Goal: Task Accomplishment & Management: Manage account settings

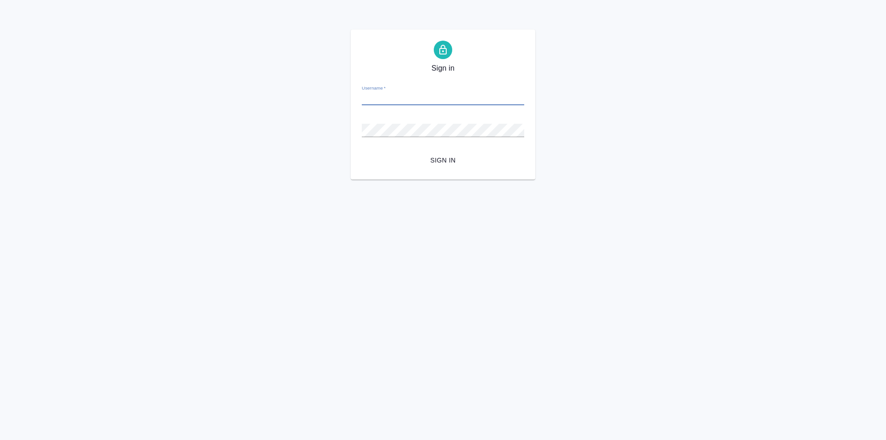
type input "у"
type input "e.solovkova@awatera.com"
click at [334, 131] on div "Sign in Username   * e.solovkova@awatera.com Password   * urlPath   * /Order/68…" at bounding box center [443, 105] width 886 height 150
click at [446, 155] on span "Sign in" at bounding box center [443, 161] width 148 height 12
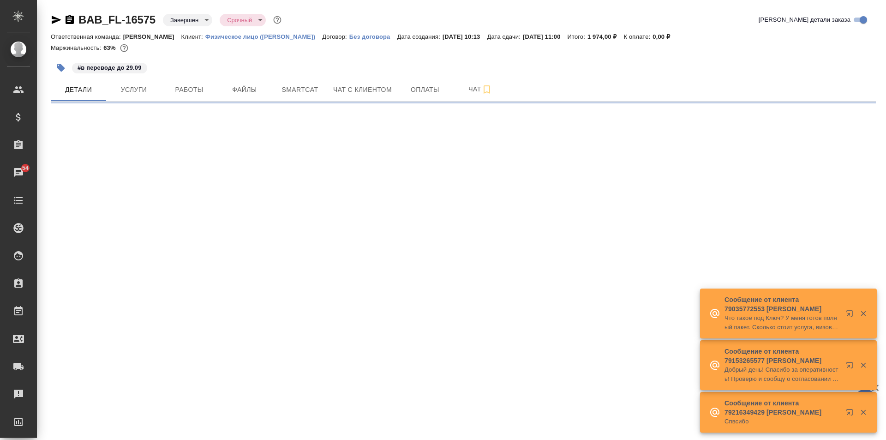
select select "RU"
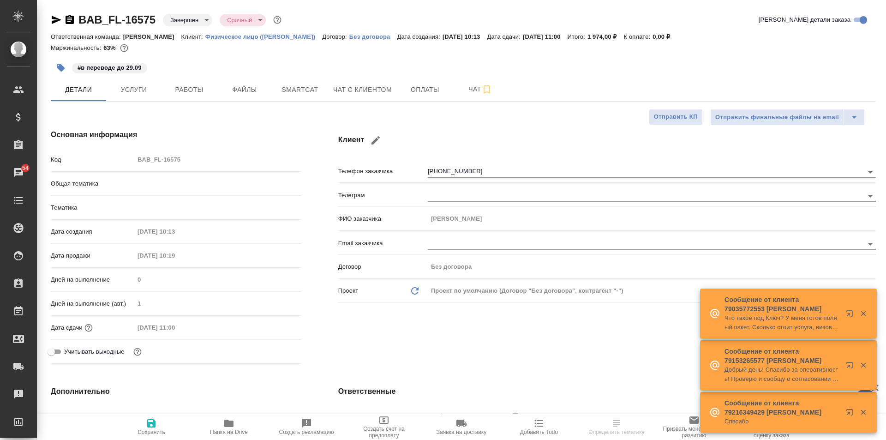
type textarea "x"
type input "Юридический"
type input "Баданян Артак"
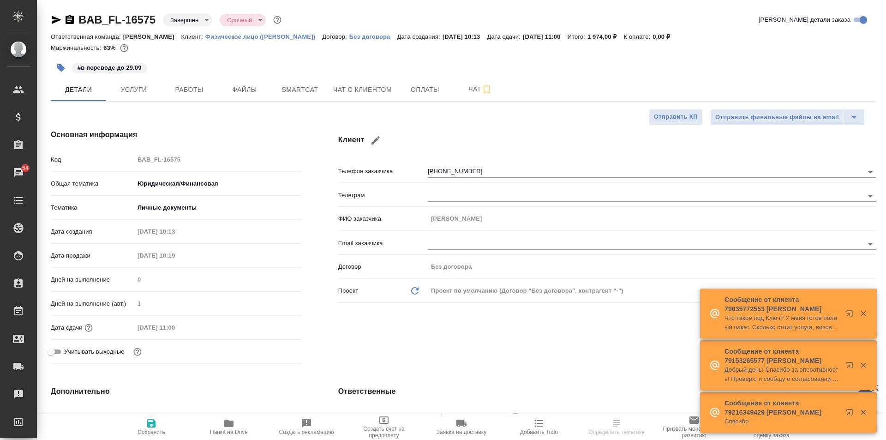
type input "Chernova Anna"
type input "[PERSON_NAME]"
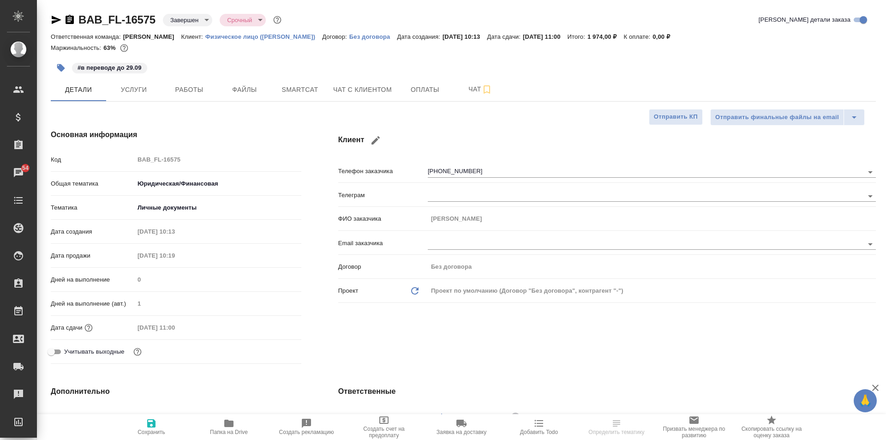
type textarea "x"
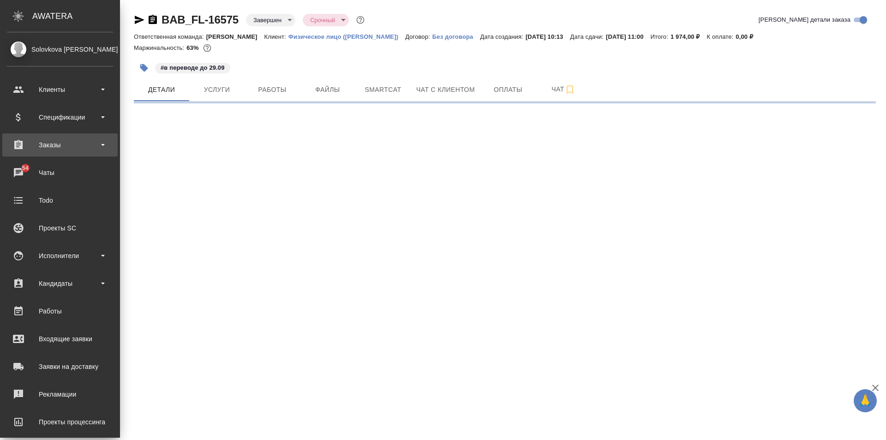
click at [51, 146] on div "Заказы" at bounding box center [60, 145] width 106 height 14
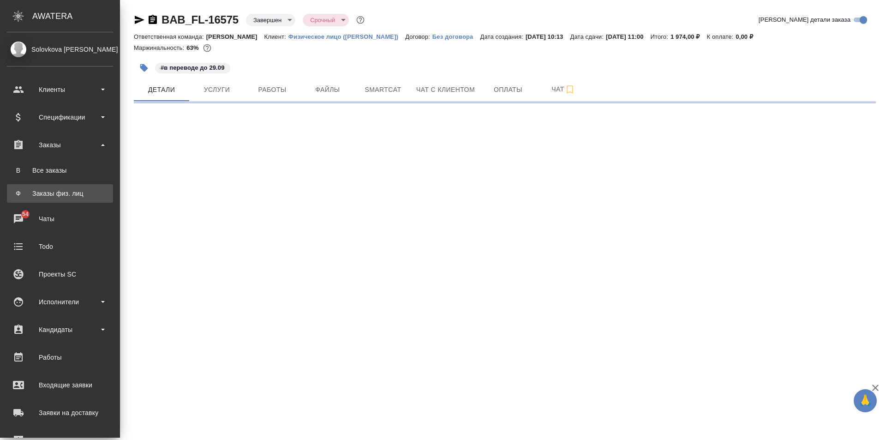
click at [80, 191] on div "Заказы физ. лиц" at bounding box center [60, 193] width 97 height 9
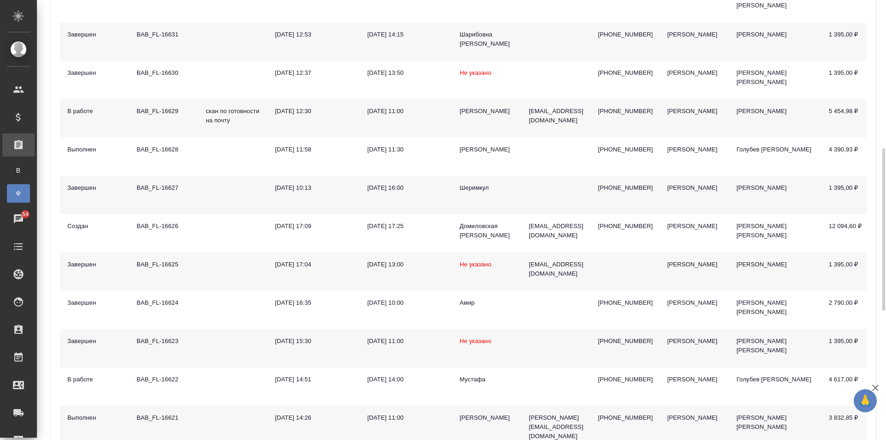
scroll to position [277, 0]
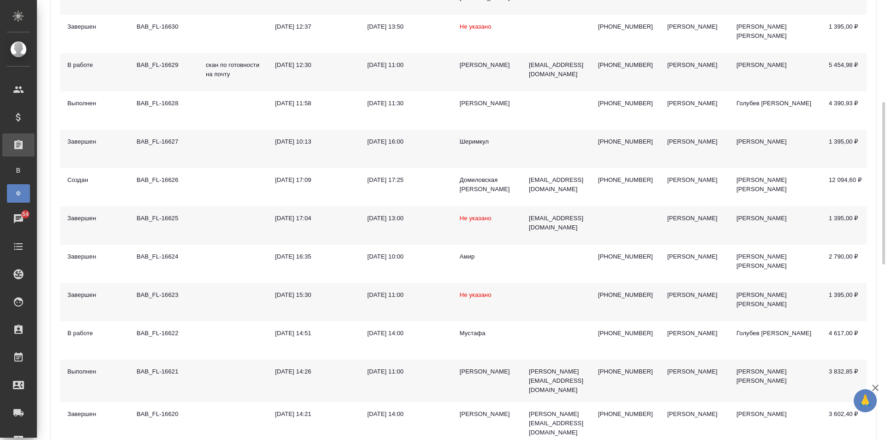
click at [197, 380] on td "BAB_FL-16621" at bounding box center [163, 380] width 69 height 42
click at [199, 380] on td at bounding box center [232, 380] width 69 height 42
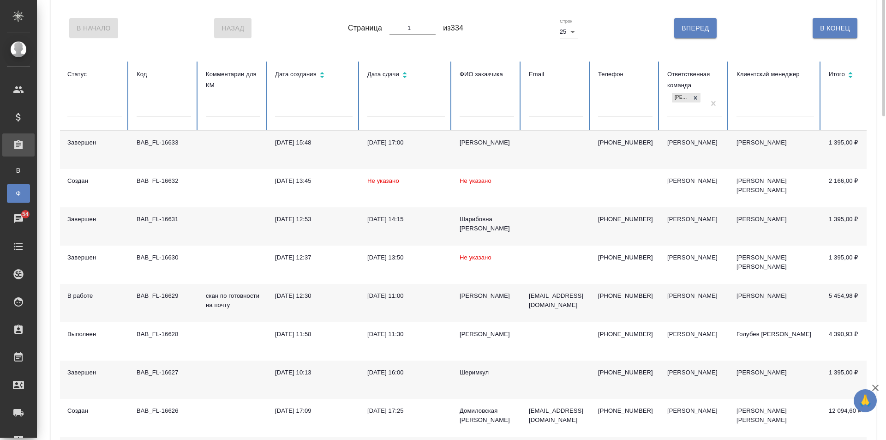
scroll to position [0, 0]
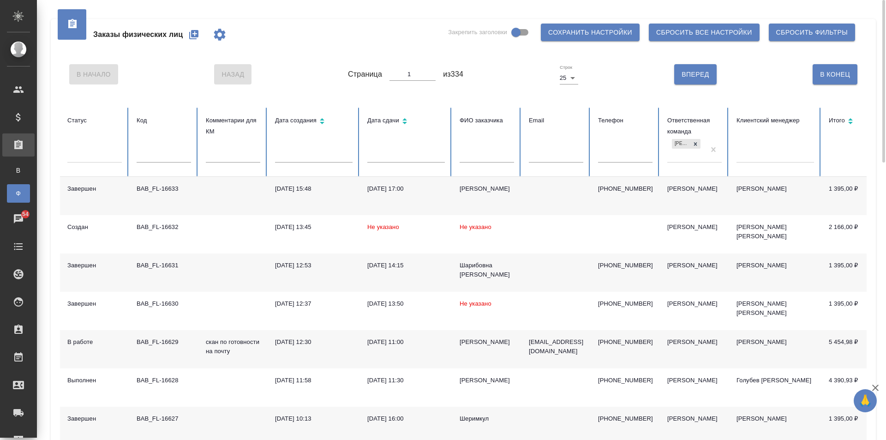
click at [277, 41] on div "Заказы физических лиц Закрепить заголовки Сохранить настройки Сбросить все наст…" at bounding box center [463, 34] width 806 height 31
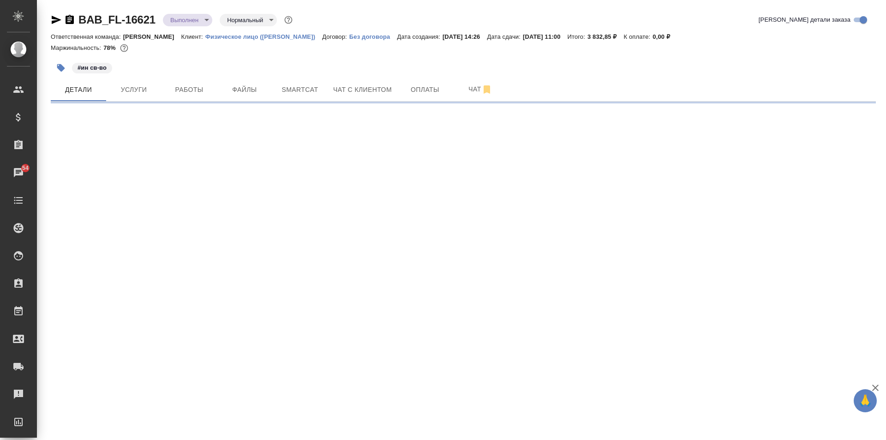
select select "RU"
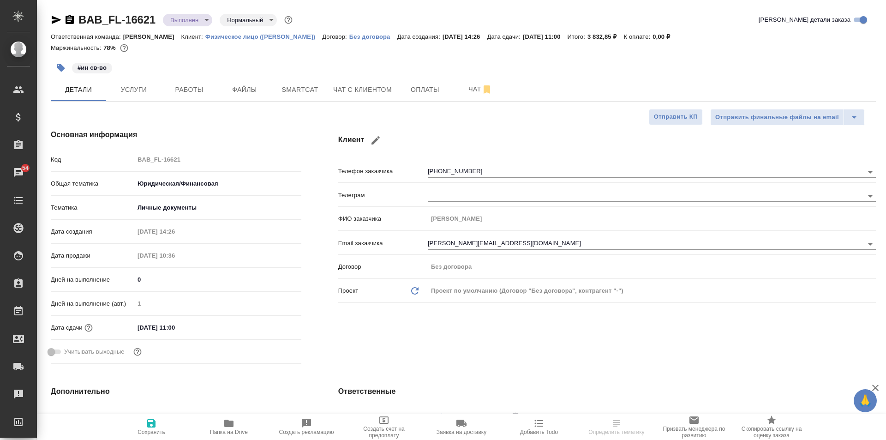
type textarea "x"
click at [54, 20] on icon "button" at bounding box center [56, 19] width 11 height 11
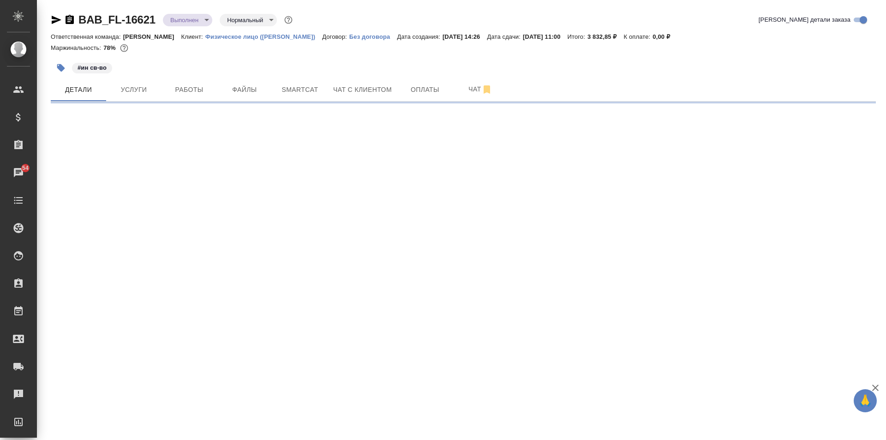
select select "RU"
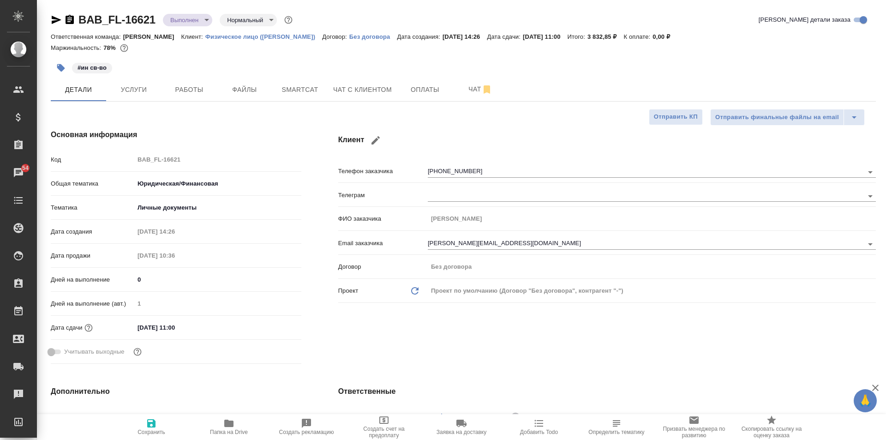
type textarea "x"
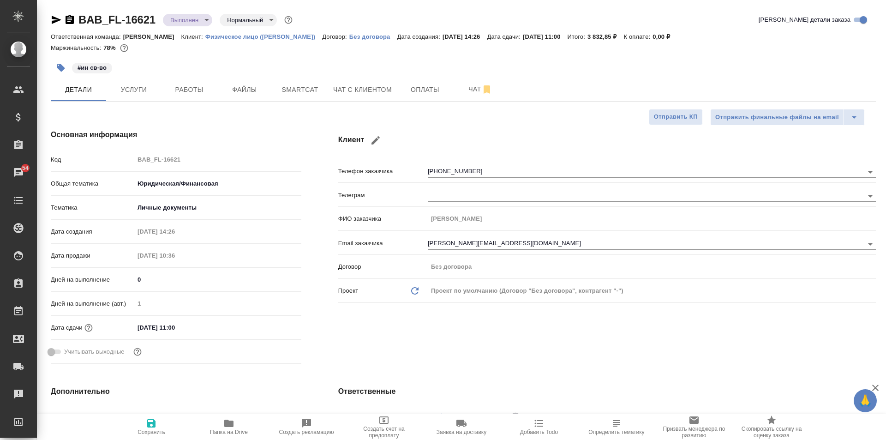
type textarea "x"
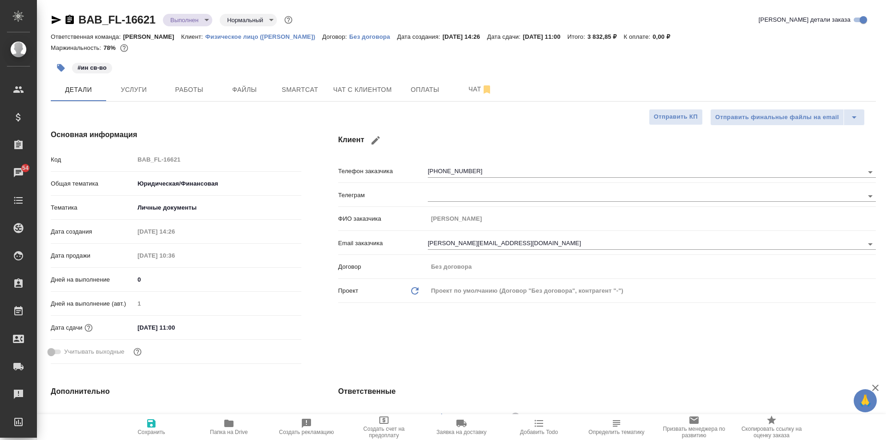
type textarea "x"
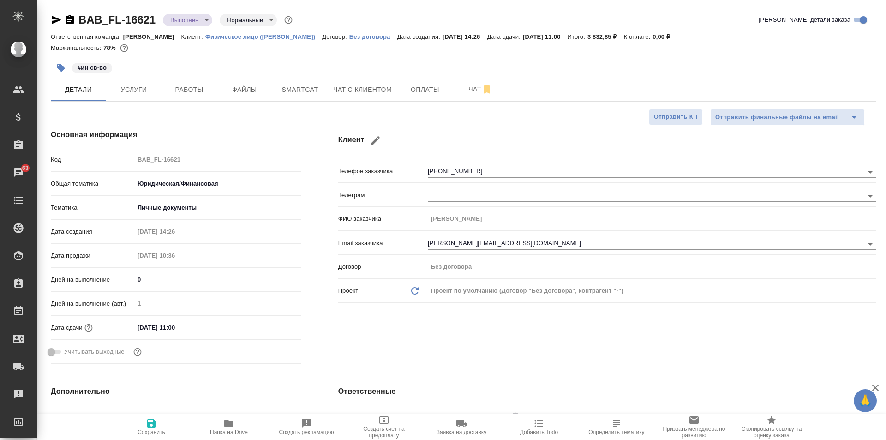
type textarea "x"
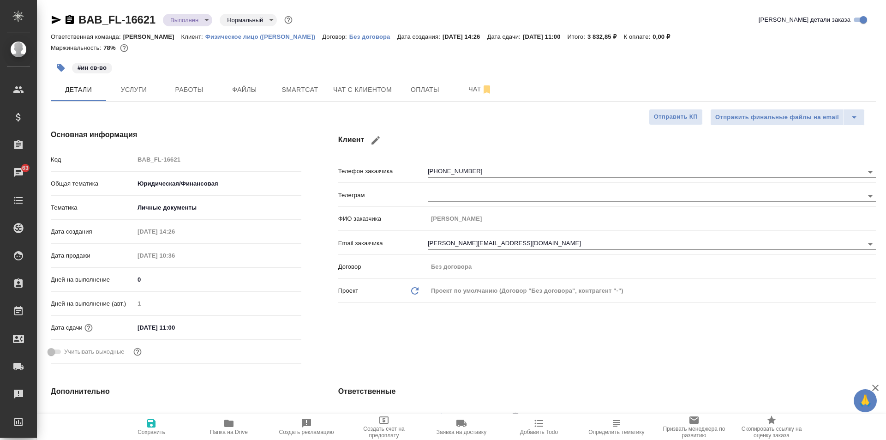
type textarea "x"
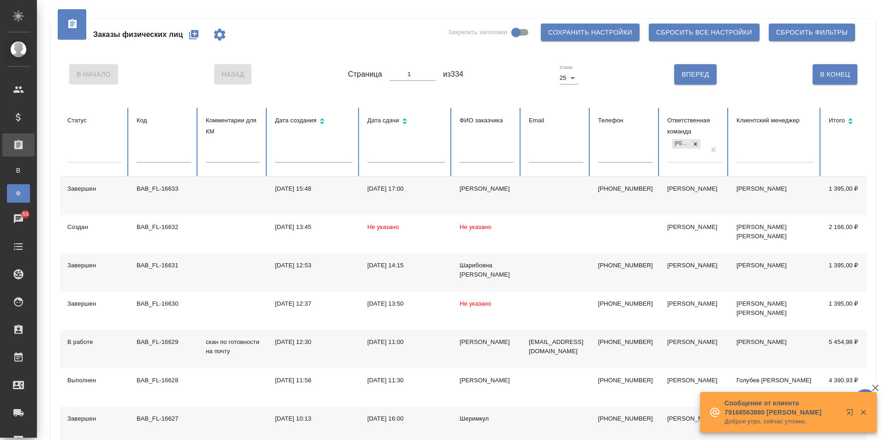
click at [193, 32] on icon "button" at bounding box center [193, 34] width 9 height 9
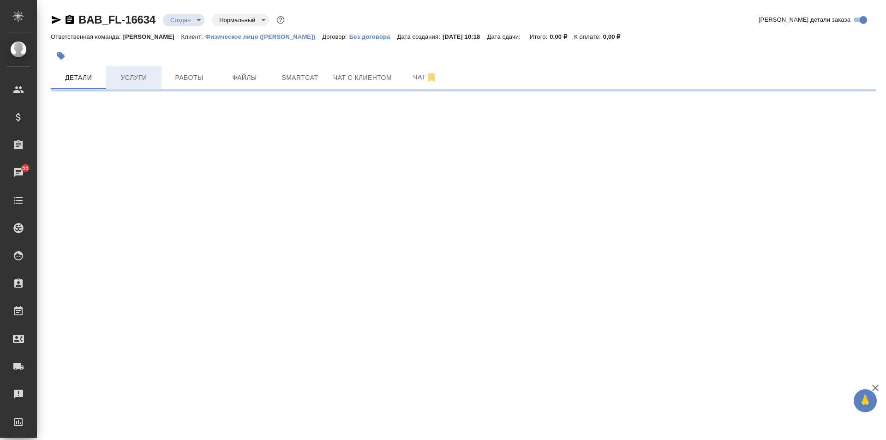
click at [135, 72] on span "Услуги" at bounding box center [134, 78] width 44 height 12
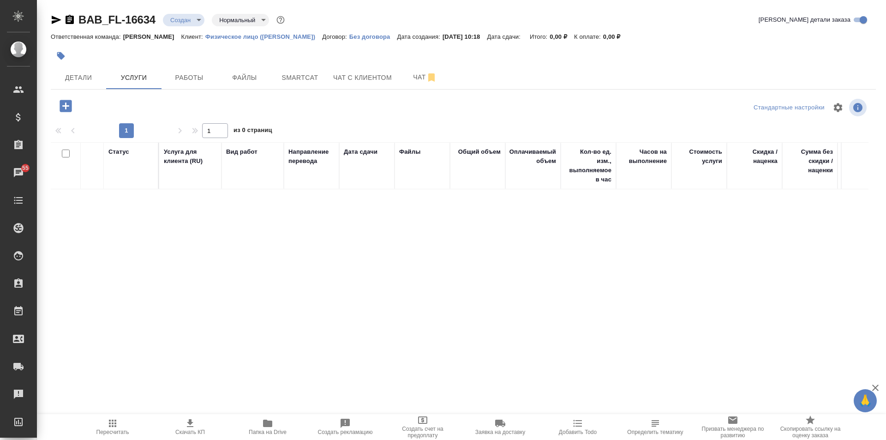
click at [71, 107] on icon "button" at bounding box center [66, 106] width 12 height 12
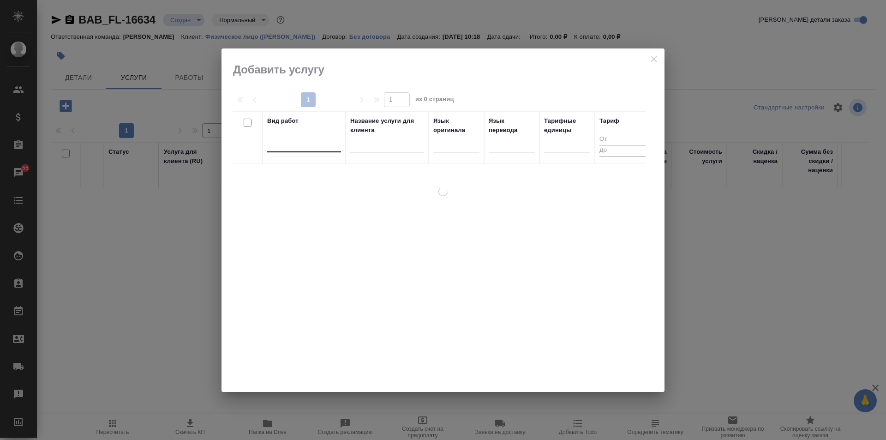
click at [297, 140] on div at bounding box center [304, 142] width 74 height 13
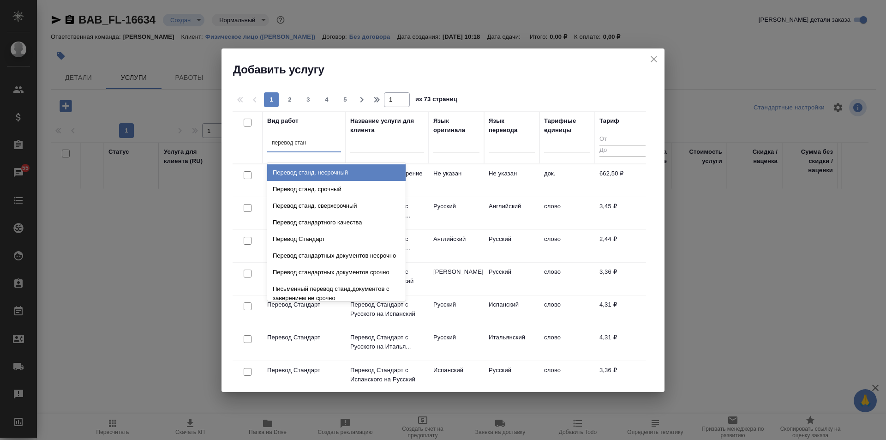
type input "перевод станд"
click at [359, 176] on div "Перевод станд. несрочный" at bounding box center [336, 172] width 138 height 17
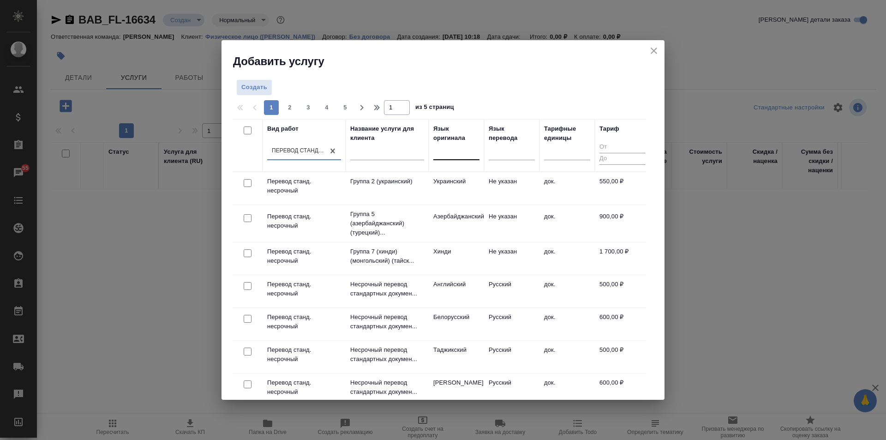
click at [459, 143] on div at bounding box center [456, 152] width 46 height 18
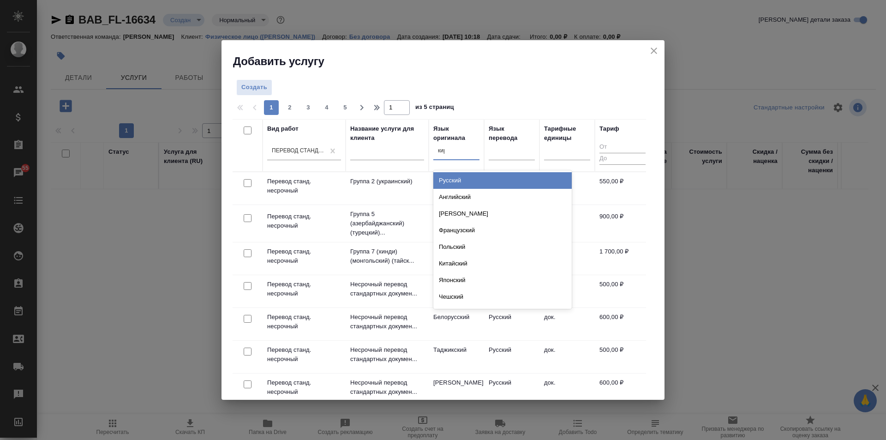
type input "кирг"
click at [466, 177] on div "Киргизский" at bounding box center [502, 180] width 138 height 17
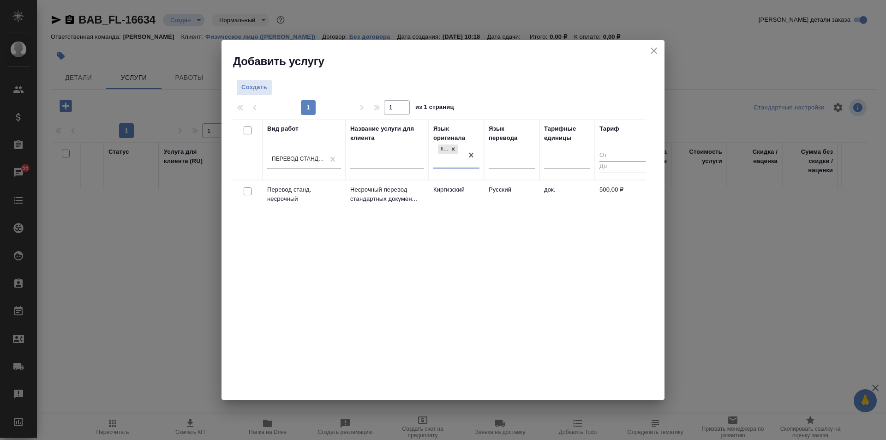
click at [486, 196] on td "Русский" at bounding box center [511, 196] width 55 height 32
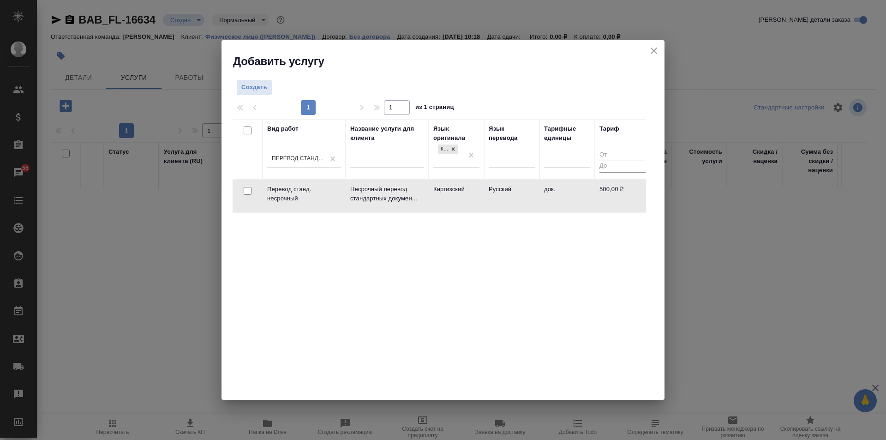
click at [486, 196] on td "Русский" at bounding box center [511, 196] width 55 height 32
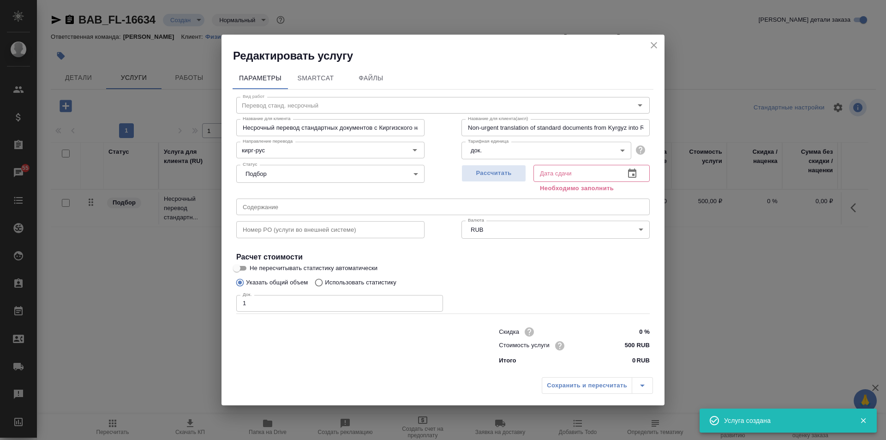
type input "1"
click at [433, 302] on input "1" at bounding box center [339, 303] width 207 height 17
click at [467, 175] on span "Рассчитать" at bounding box center [493, 173] width 54 height 11
type input "06.10.2025 10:20"
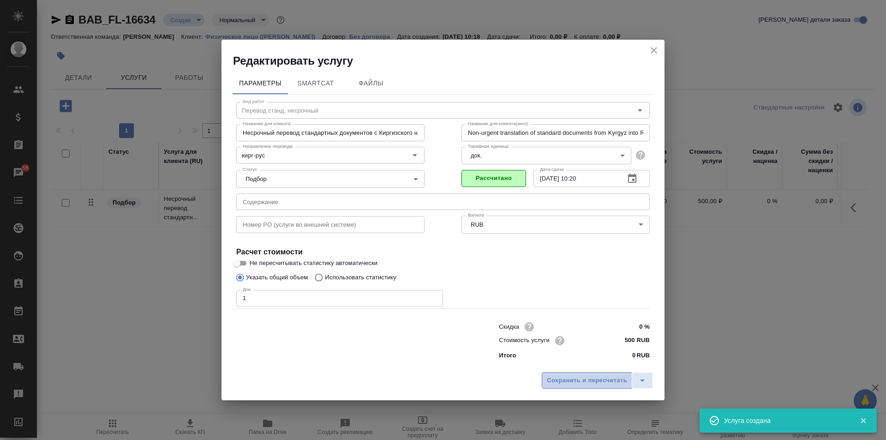
click at [615, 382] on span "Сохранить и пересчитать" at bounding box center [587, 380] width 80 height 11
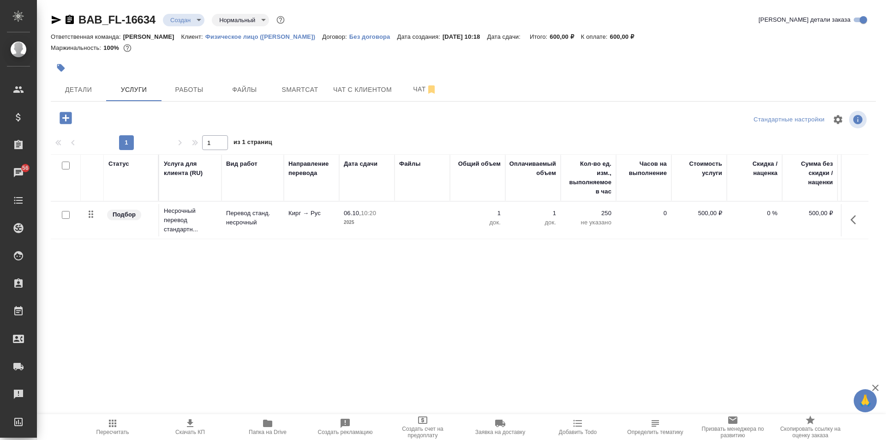
click at [108, 276] on div "Статус Услуга для клиента (RU) Вид работ Направление перевода Дата сдачи Файлы …" at bounding box center [459, 253] width 817 height 198
click at [62, 125] on icon "button" at bounding box center [66, 118] width 16 height 16
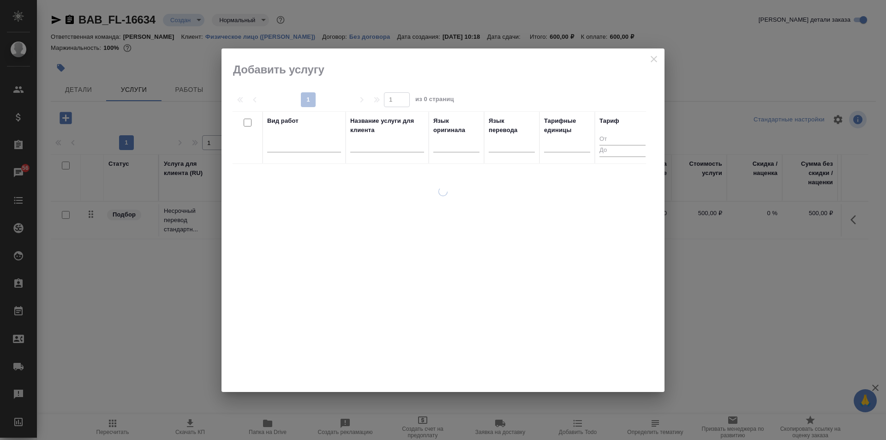
click at [319, 155] on div at bounding box center [304, 147] width 74 height 24
click at [355, 134] on div "Название услуги для клиента" at bounding box center [387, 125] width 74 height 18
click at [329, 149] on div at bounding box center [304, 142] width 74 height 13
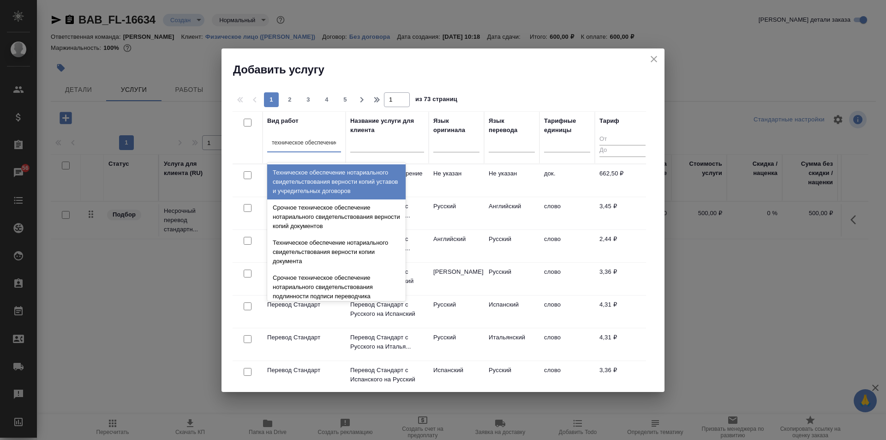
type input "техническое обеспечение"
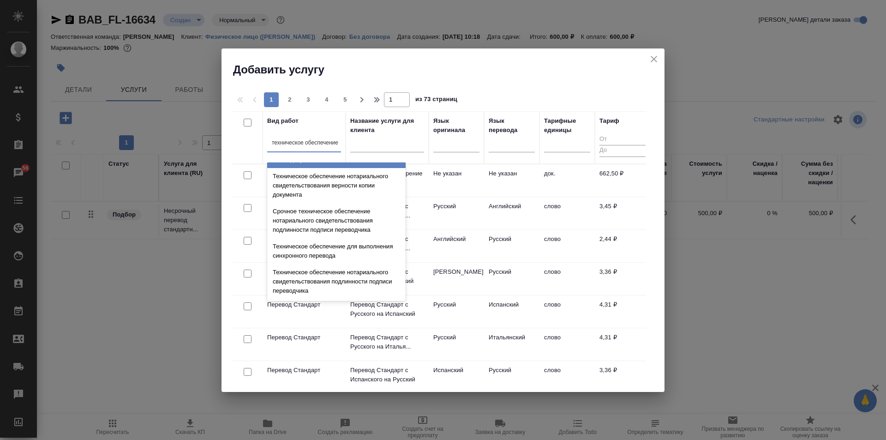
scroll to position [92, 0]
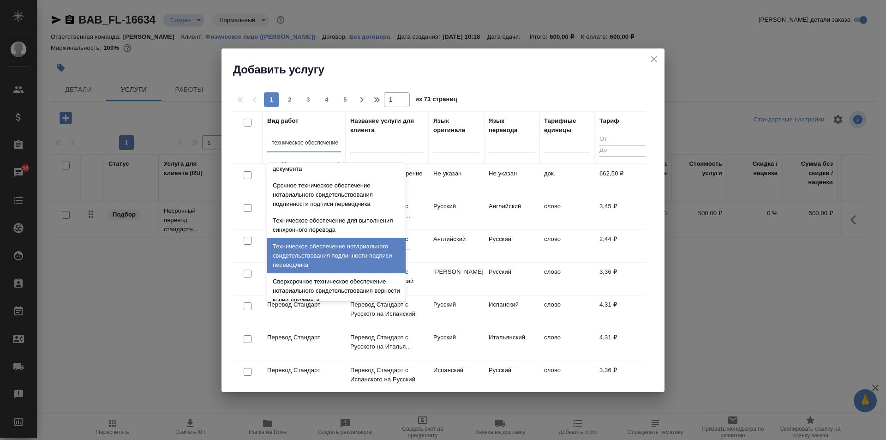
click at [298, 249] on div "Техническое обеспечение нотариального свидетельствования подлинности подписи пе…" at bounding box center [336, 255] width 138 height 35
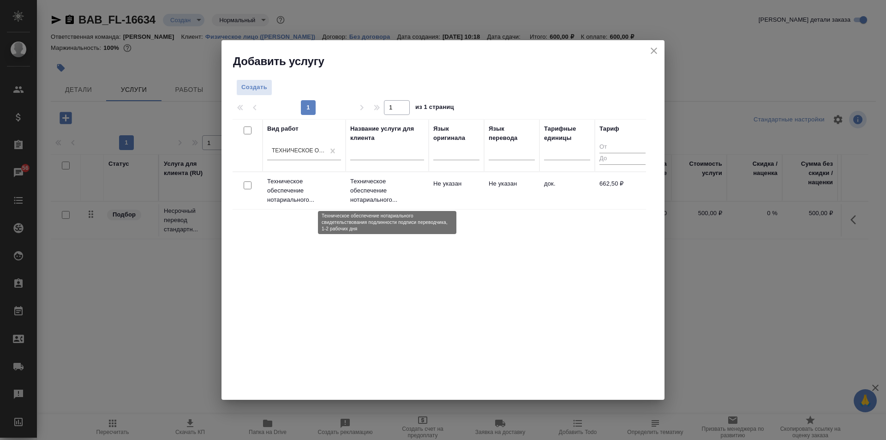
click at [395, 192] on p "Техническое обеспечение нотариального..." at bounding box center [387, 191] width 74 height 28
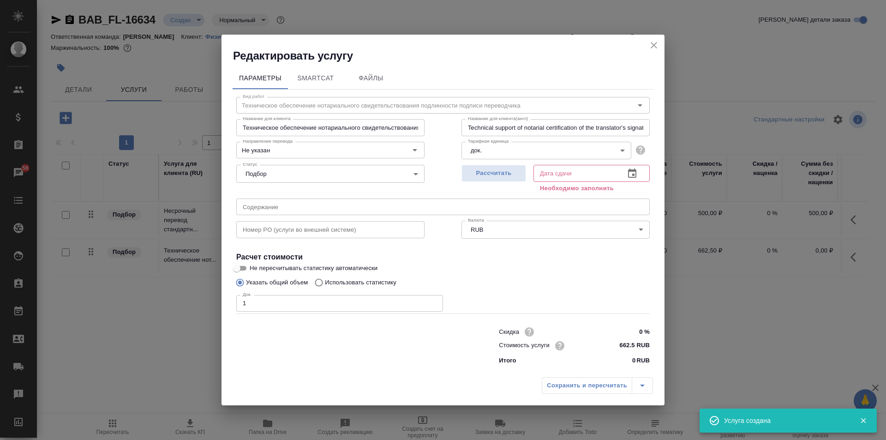
type input "1"
click at [435, 302] on input "1" at bounding box center [339, 303] width 207 height 17
click at [491, 170] on span "Рассчитать" at bounding box center [493, 173] width 54 height 11
type input "06.10.2025 10:34"
click at [580, 380] on span "Сохранить и пересчитать" at bounding box center [587, 385] width 80 height 11
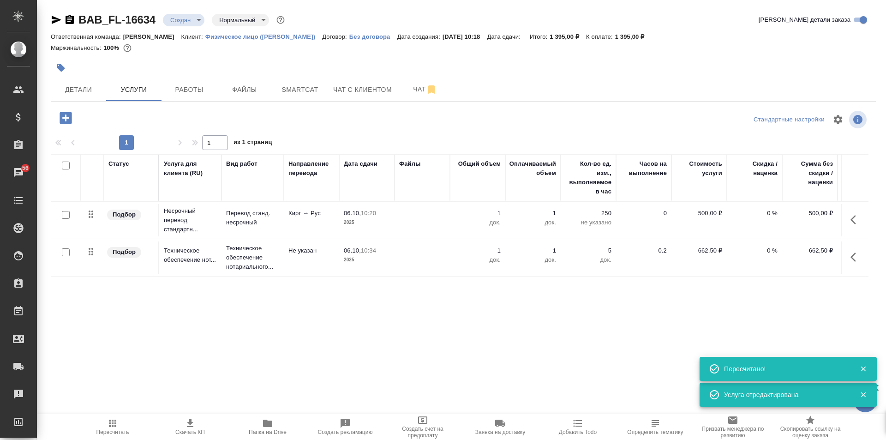
click at [66, 117] on icon "button" at bounding box center [66, 118] width 12 height 12
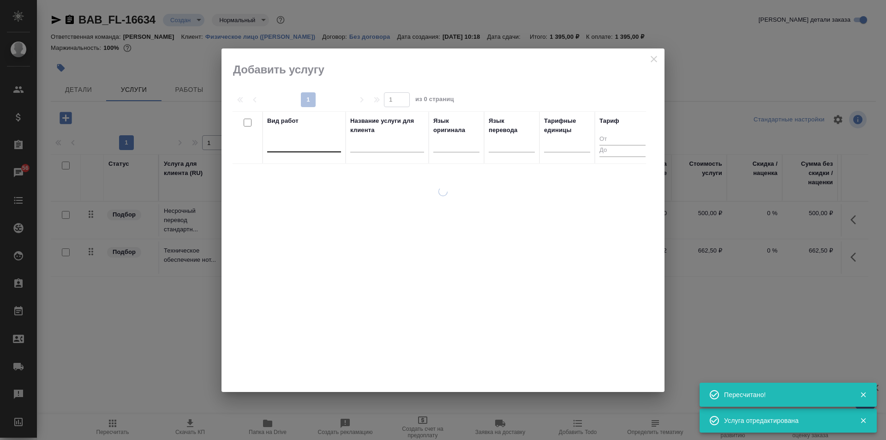
drag, startPoint x: 304, startPoint y: 140, endPoint x: 598, endPoint y: 171, distance: 295.0
click at [307, 140] on div at bounding box center [304, 142] width 74 height 13
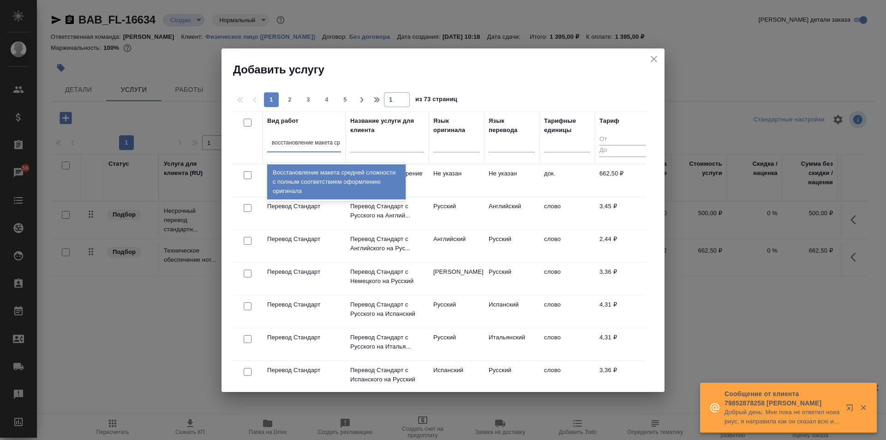
type input "восстановление макета сре"
click at [377, 191] on div "Восстановление макета средней сложности с полным соответствием оформлению ориги…" at bounding box center [336, 181] width 138 height 35
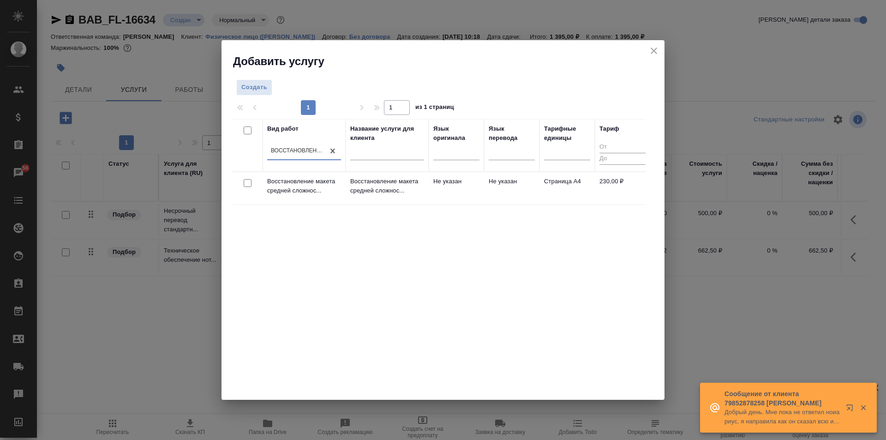
click at [483, 195] on td "Не указан" at bounding box center [456, 188] width 55 height 32
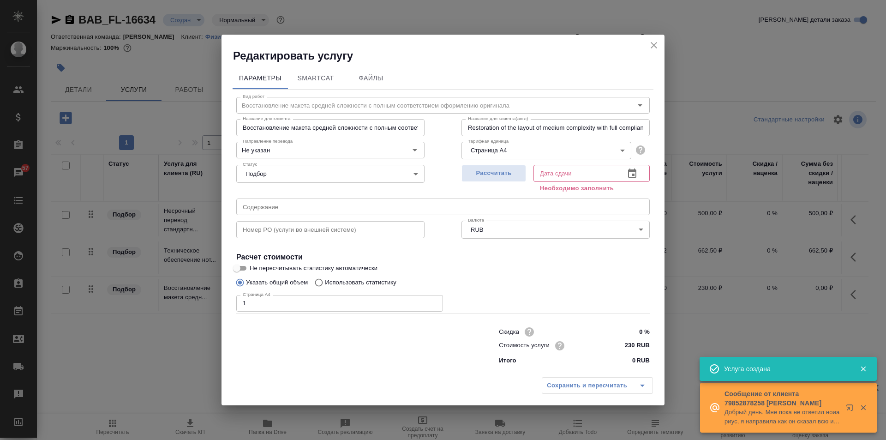
type input "1"
click at [436, 301] on input "1" at bounding box center [339, 303] width 207 height 17
click at [503, 177] on span "Рассчитать" at bounding box center [493, 173] width 54 height 11
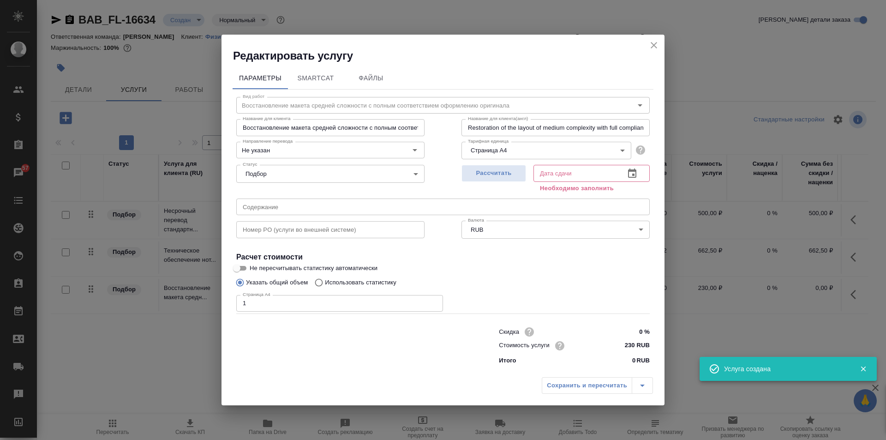
type input "06.10.2025 10:29"
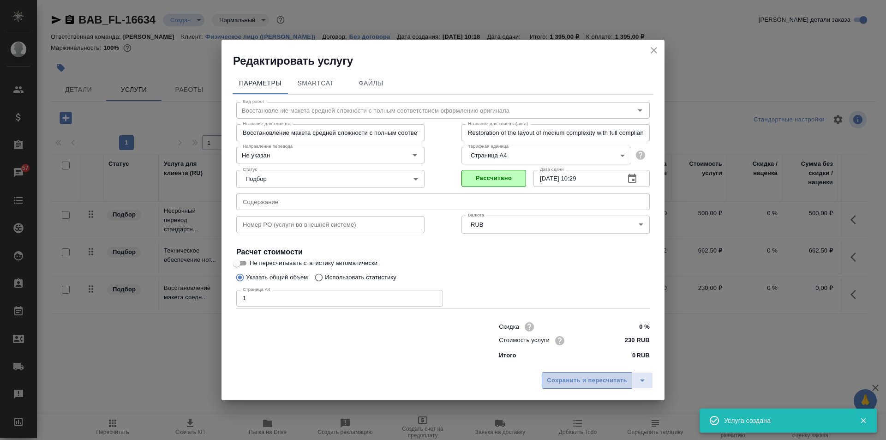
click at [586, 379] on span "Сохранить и пересчитать" at bounding box center [587, 380] width 80 height 11
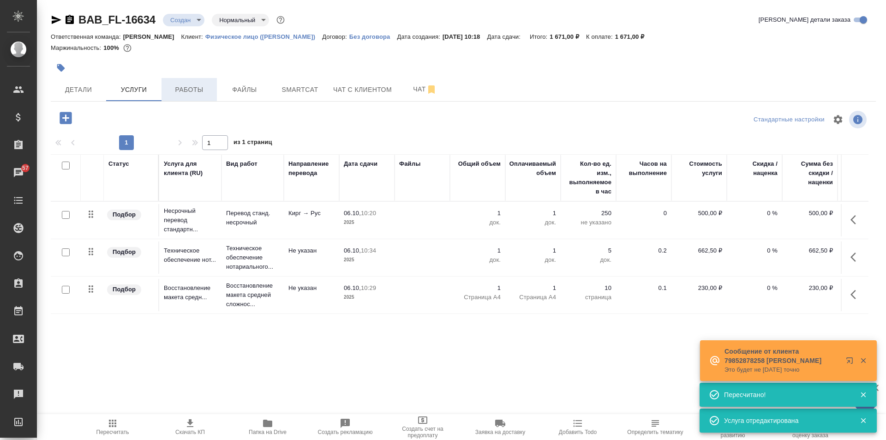
click at [208, 94] on span "Работы" at bounding box center [189, 90] width 44 height 12
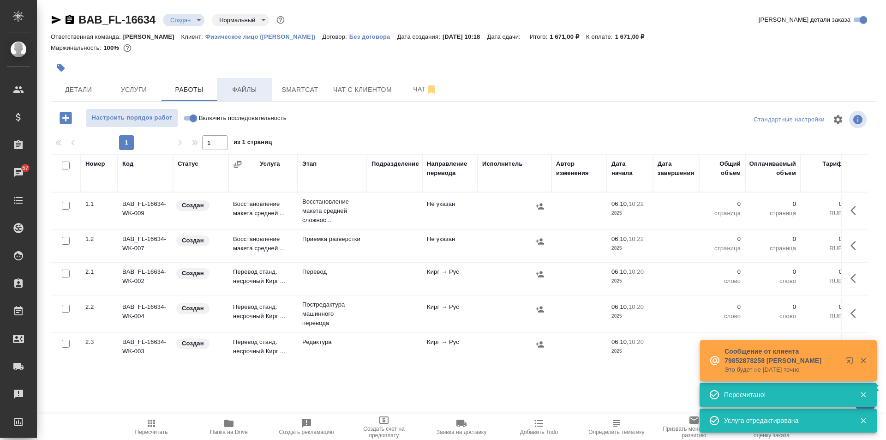
click at [250, 94] on span "Файлы" at bounding box center [244, 90] width 44 height 12
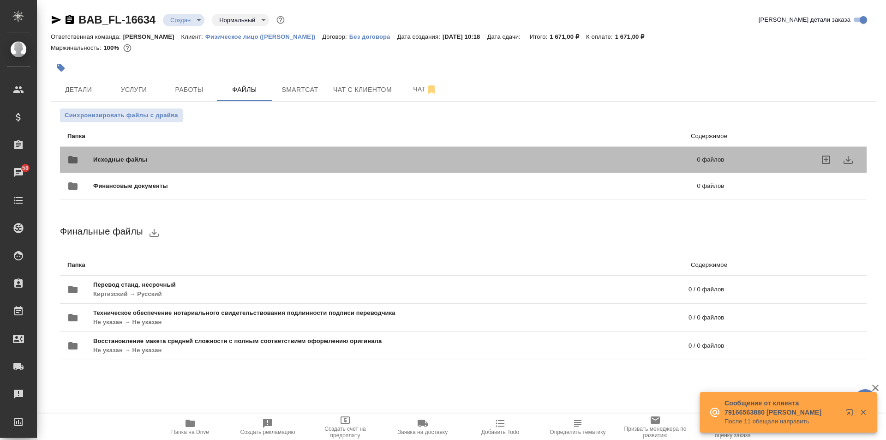
click at [174, 163] on span "Исходные файлы" at bounding box center [257, 159] width 329 height 9
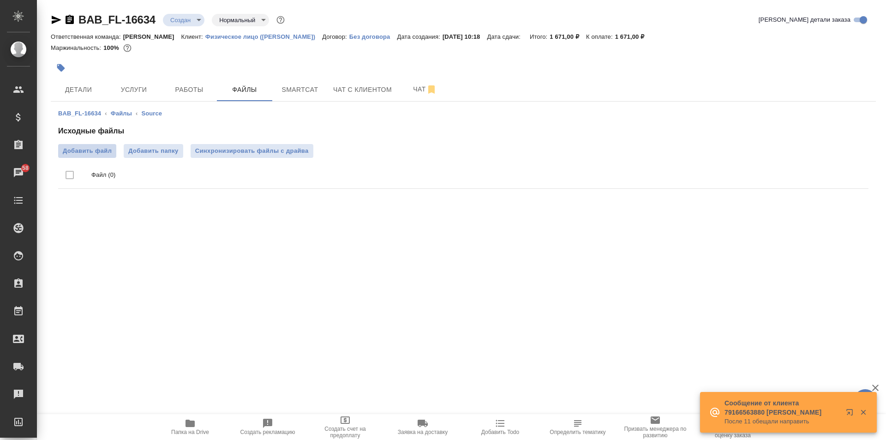
click at [93, 147] on span "Добавить файл" at bounding box center [87, 150] width 49 height 9
click at [0, 0] on input "Добавить файл" at bounding box center [0, 0] width 0 height 0
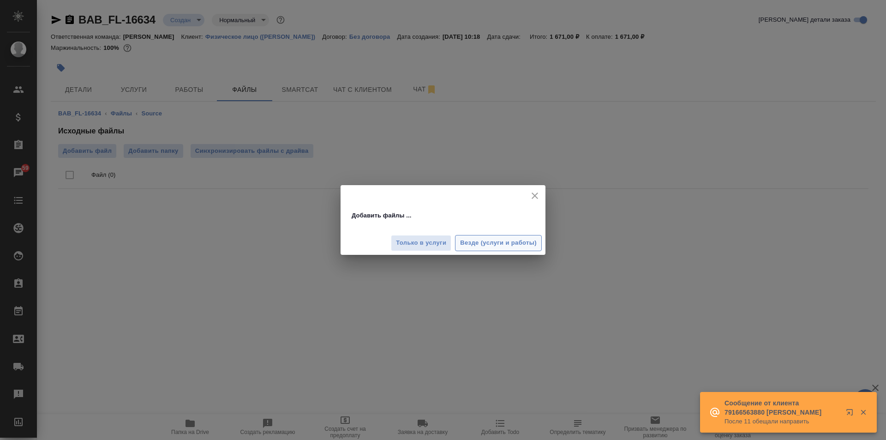
click at [503, 237] on button "Везде (услуги и работы)" at bounding box center [498, 243] width 87 height 16
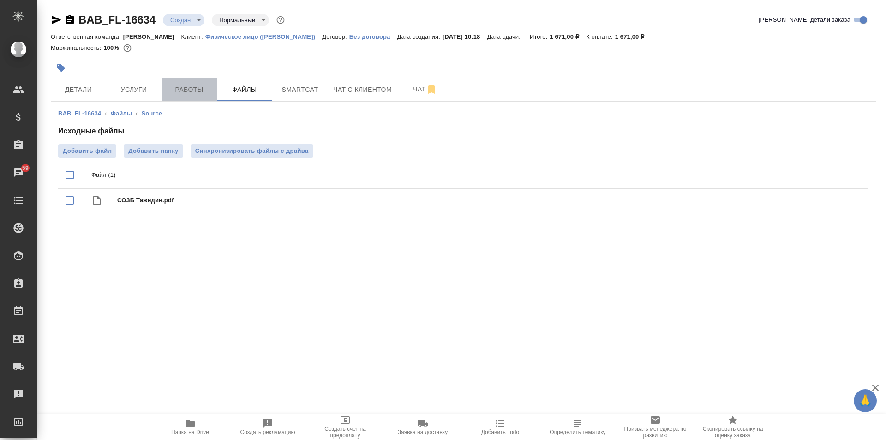
click at [197, 96] on button "Работы" at bounding box center [188, 89] width 55 height 23
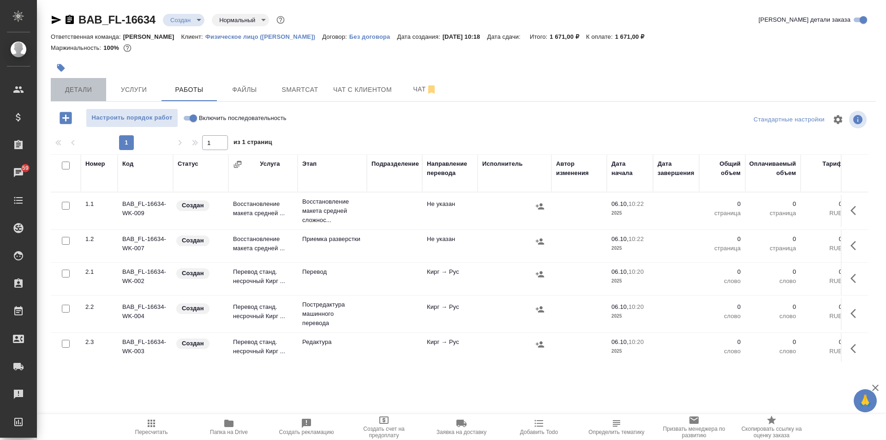
click at [82, 89] on span "Детали" at bounding box center [78, 90] width 44 height 12
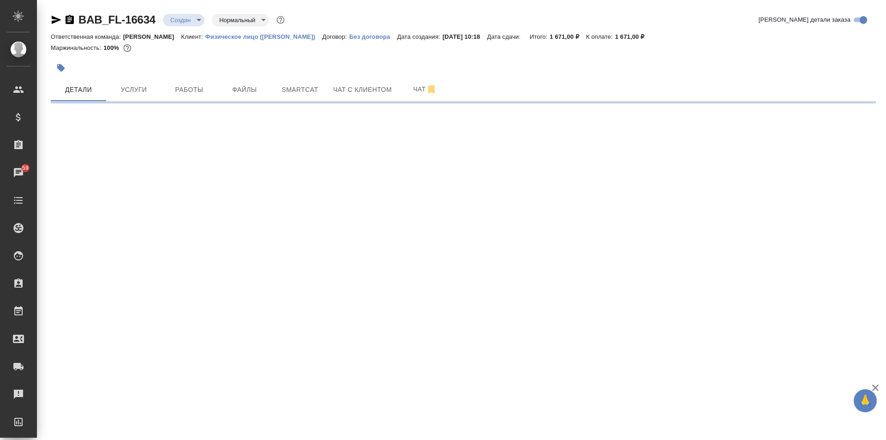
select select "RU"
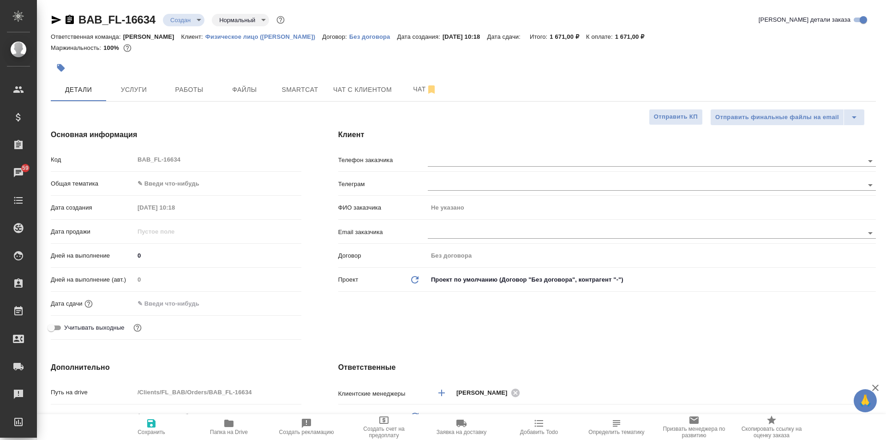
type textarea "x"
click at [149, 177] on body "🙏 .cls-1 fill:#fff; AWATERA Solovkova Ekaterina Клиенты Спецификации Заказы 59 …" at bounding box center [443, 220] width 886 height 440
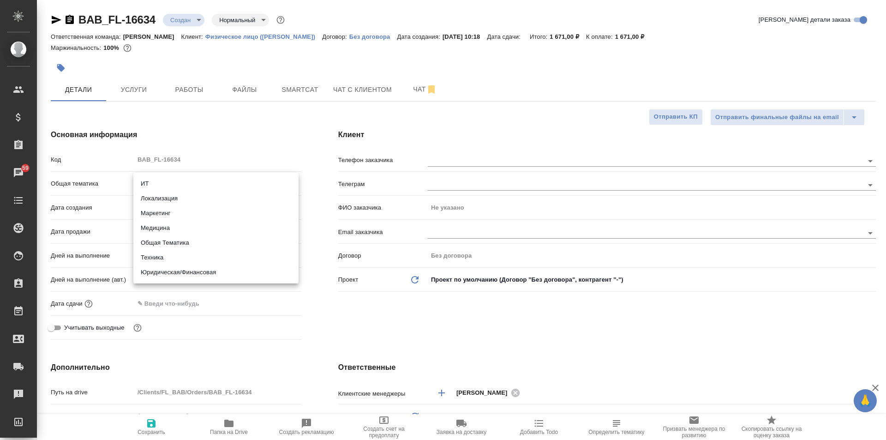
click at [195, 274] on li "Юридическая/Финансовая" at bounding box center [215, 272] width 165 height 15
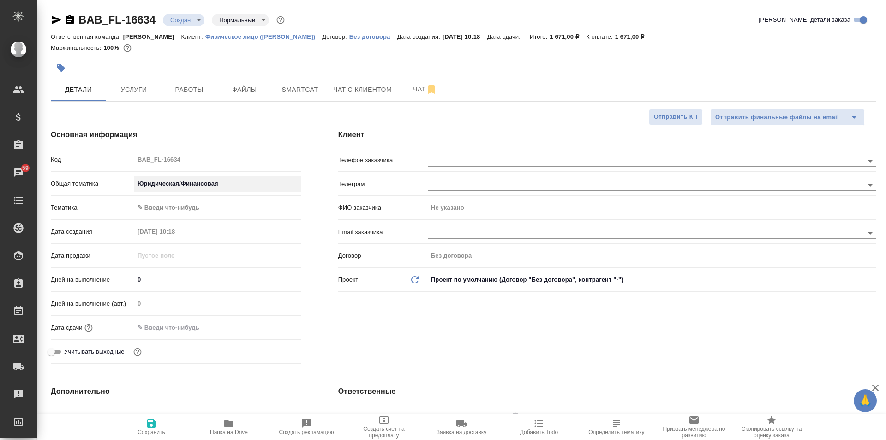
type input "yr-fn"
type textarea "x"
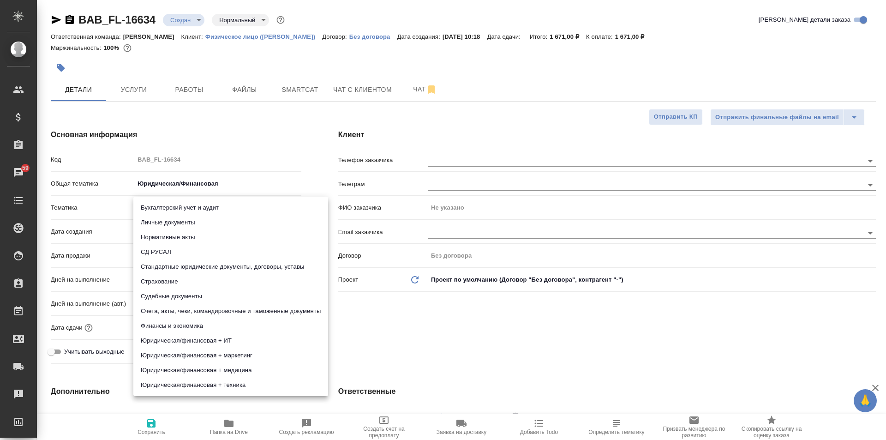
click at [163, 202] on body "🙏 .cls-1 fill:#fff; AWATERA Solovkova Ekaterina Клиенты Спецификации Заказы 59 …" at bounding box center [443, 220] width 886 height 440
click at [168, 218] on li "Личные документы" at bounding box center [230, 222] width 195 height 15
type textarea "x"
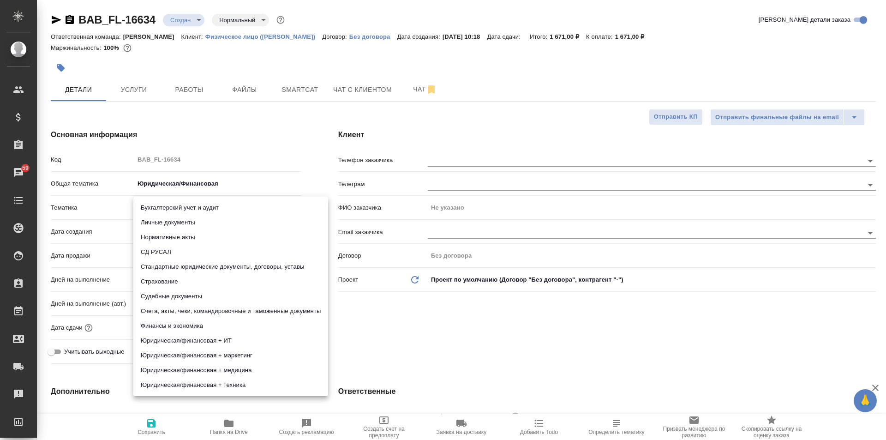
type input "5a8b8b956a9677013d343cfe"
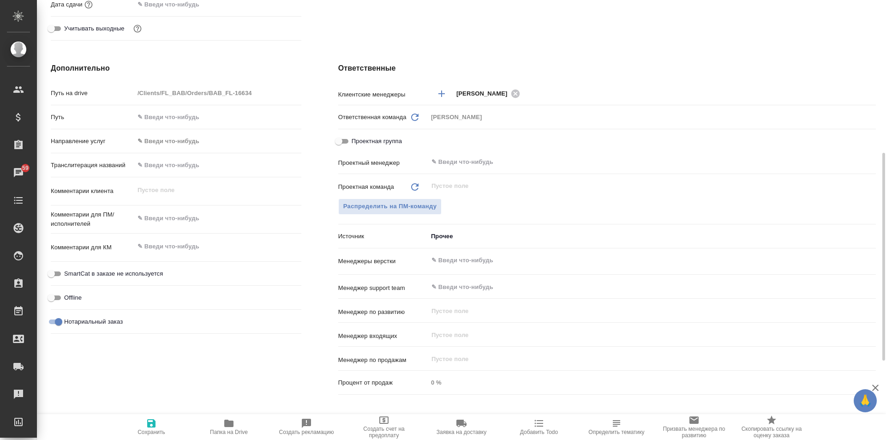
scroll to position [496, 0]
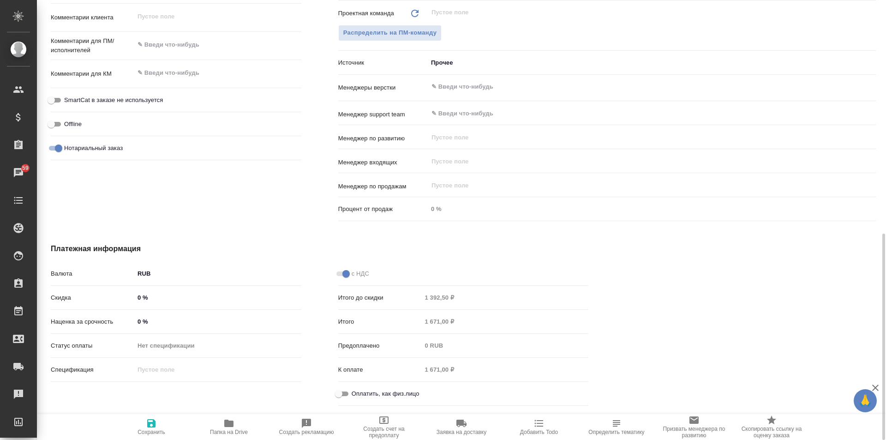
click at [343, 398] on input "Оплатить, как физ.лицо" at bounding box center [338, 393] width 33 height 11
checkbox input "true"
type textarea "x"
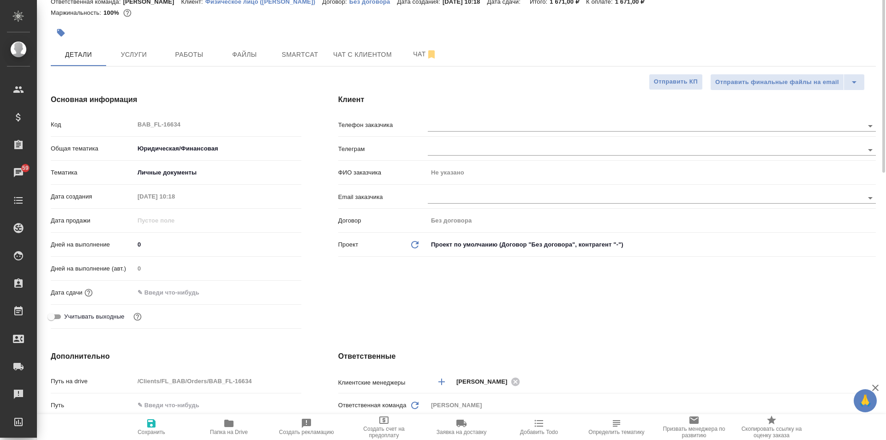
scroll to position [0, 0]
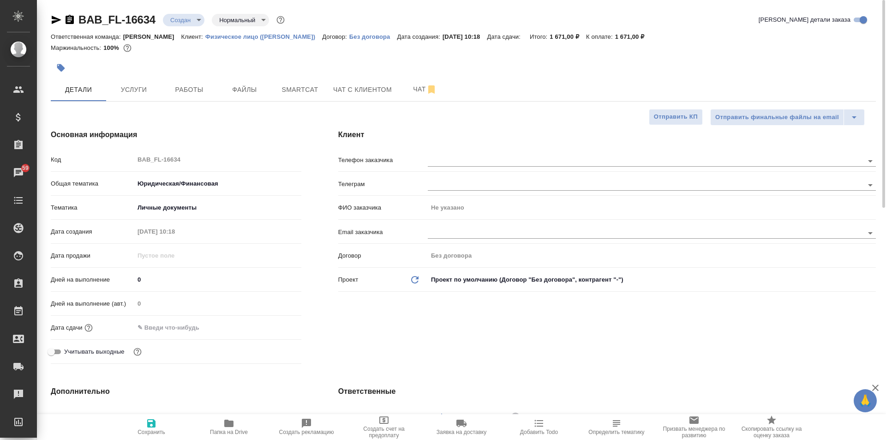
click at [170, 430] on span "Сохранить" at bounding box center [151, 426] width 66 height 18
type textarea "x"
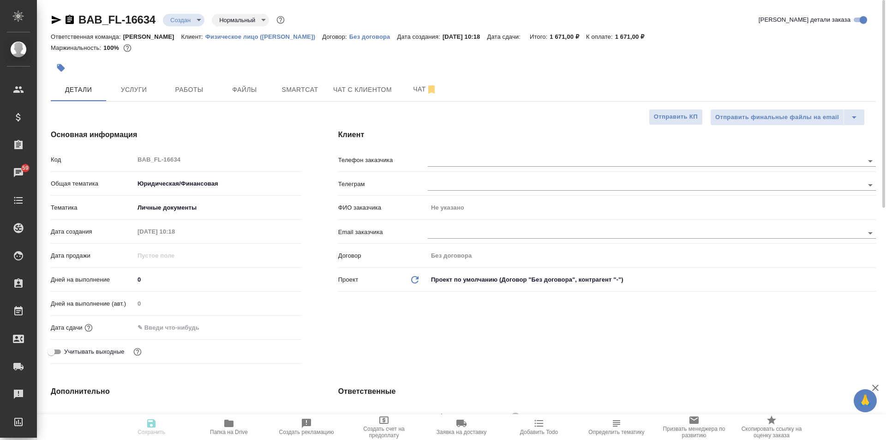
type textarea "x"
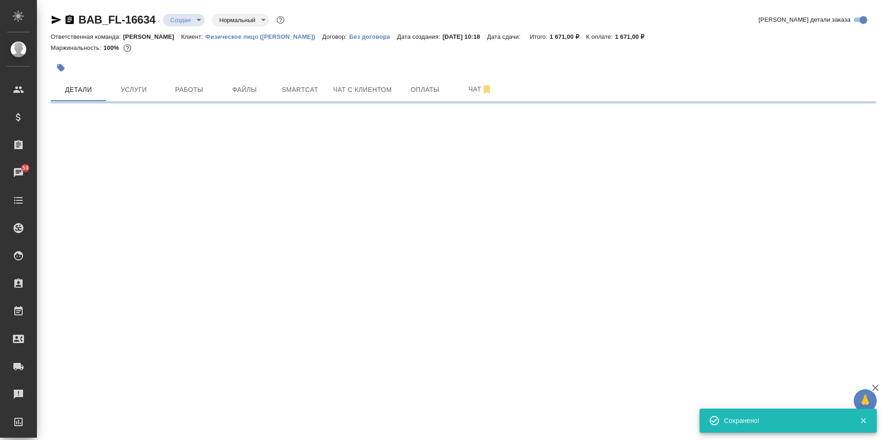
click at [63, 63] on icon "button" at bounding box center [60, 67] width 9 height 9
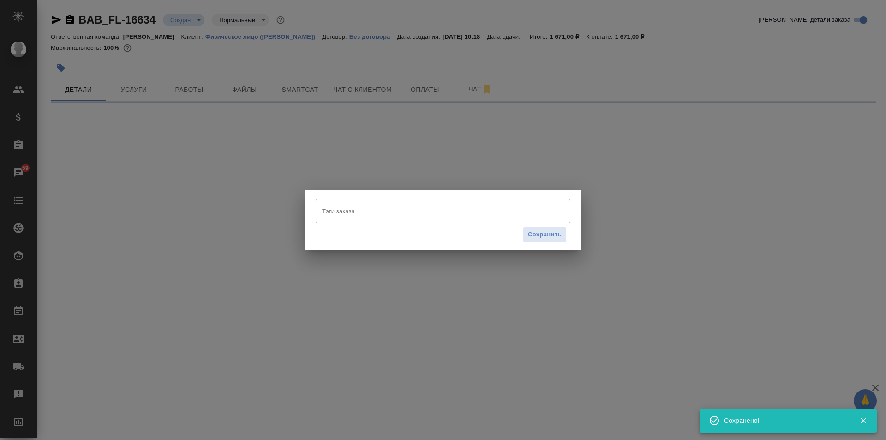
click at [376, 217] on input "Тэги заказа" at bounding box center [434, 211] width 229 height 16
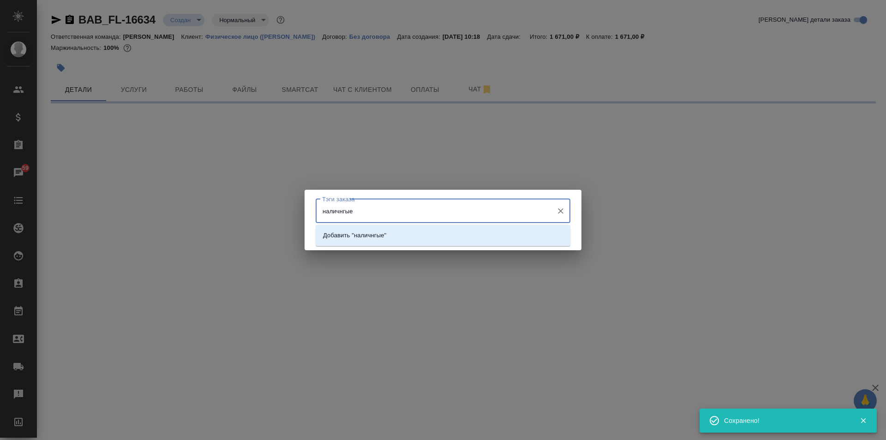
click at [346, 212] on input "наличнгые" at bounding box center [434, 211] width 229 height 16
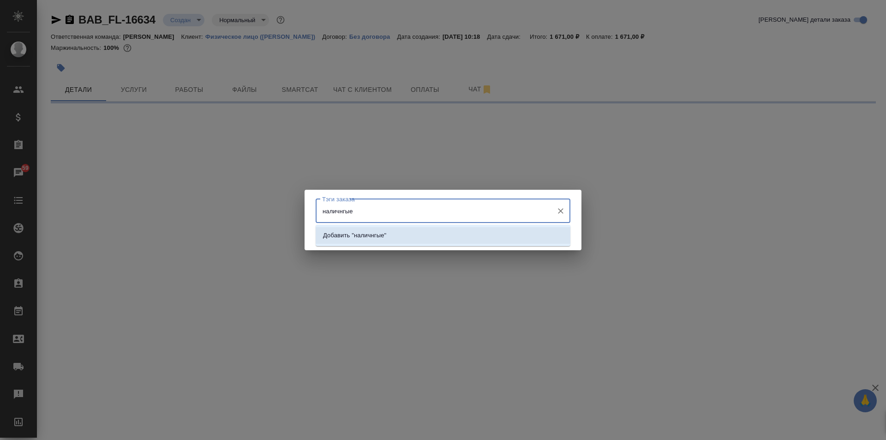
type input "наличные"
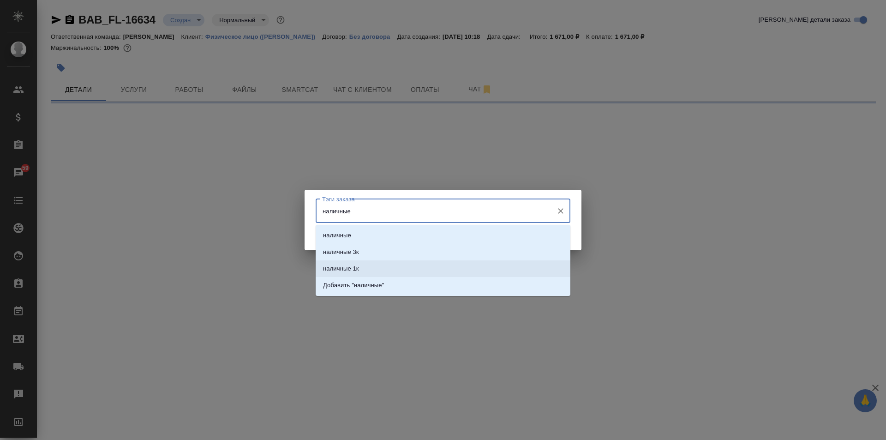
click at [376, 233] on li "наличные" at bounding box center [443, 235] width 255 height 17
select select "RU"
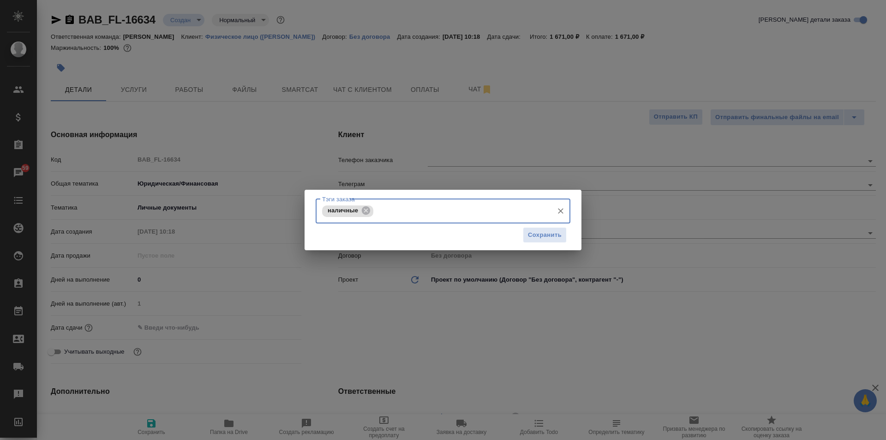
type textarea "x"
click at [573, 243] on div "Тэги заказа наличные Тэги заказа Сохранить" at bounding box center [442, 220] width 277 height 61
click at [559, 235] on span "Сохранить" at bounding box center [545, 235] width 34 height 11
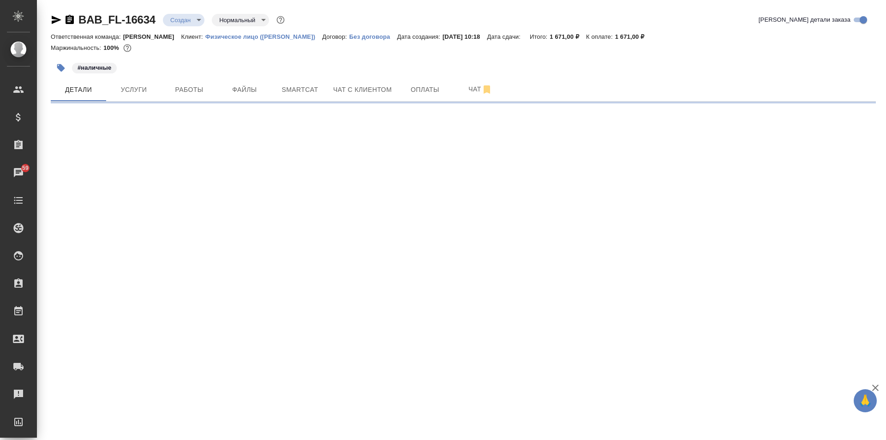
select select "RU"
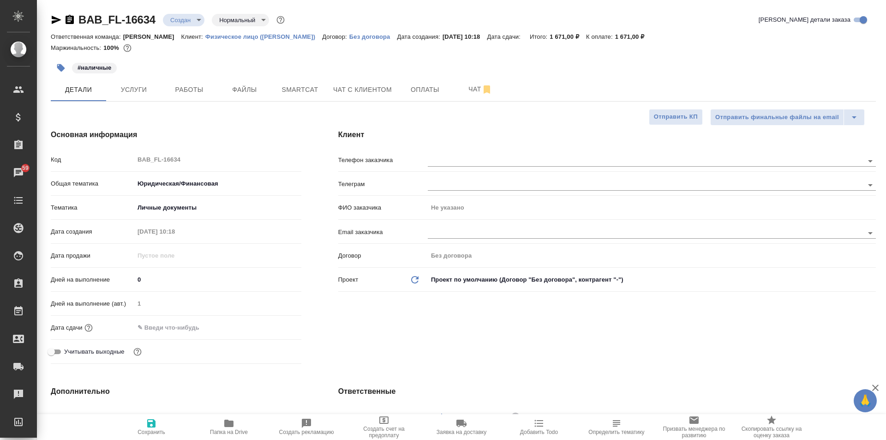
type textarea "x"
click at [507, 164] on input "text" at bounding box center [630, 160] width 405 height 11
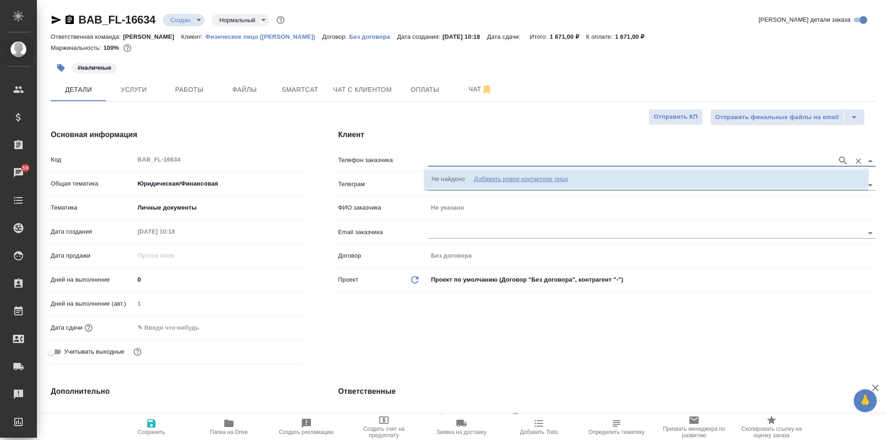
click at [530, 178] on div "Добавить новое контактное лицо" at bounding box center [521, 178] width 94 height 9
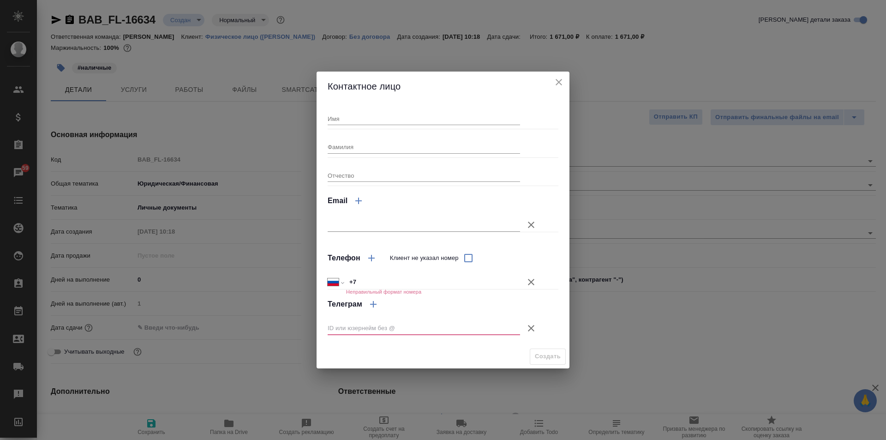
click at [344, 119] on input "Имя" at bounding box center [424, 118] width 192 height 13
type input "Тажидин"
click at [525, 328] on button "Клиент не указал номер" at bounding box center [531, 328] width 22 height 22
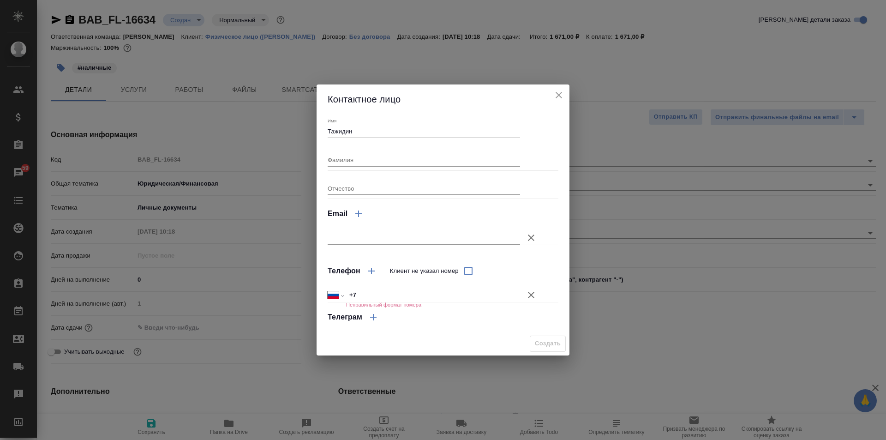
click at [372, 292] on input "+7" at bounding box center [433, 294] width 174 height 13
click at [377, 294] on input "+7" at bounding box center [432, 294] width 173 height 13
click at [328, 268] on h4 "Телефон" at bounding box center [344, 270] width 33 height 11
click at [370, 298] on input "+7" at bounding box center [433, 294] width 174 height 13
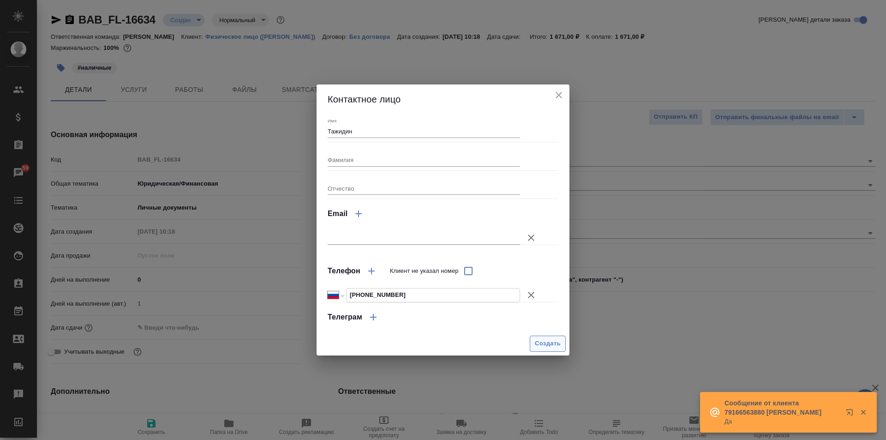
type input "+7 996 657 40 74"
click at [550, 340] on span "Создать" at bounding box center [548, 343] width 26 height 11
type input "Тажидин"
type textarea "x"
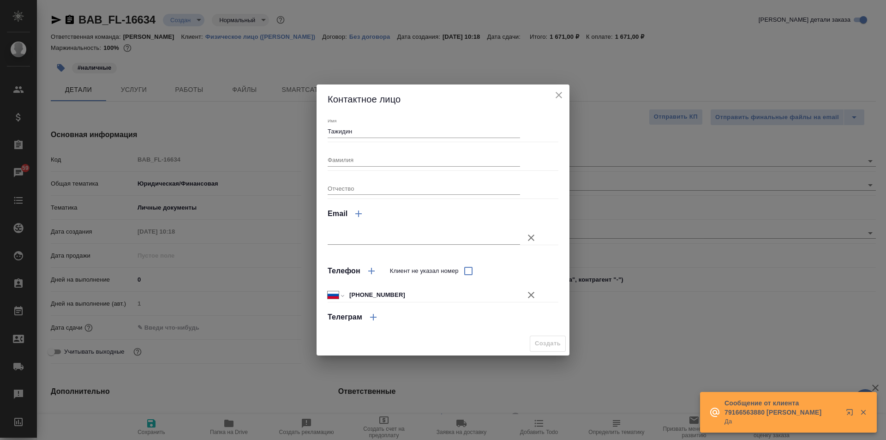
type textarea "x"
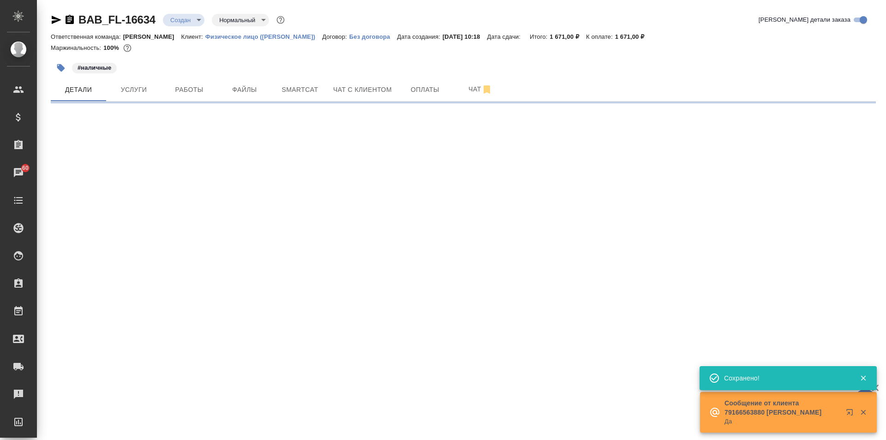
type input "holyTrinity"
click at [240, 92] on span "Файлы" at bounding box center [244, 90] width 44 height 12
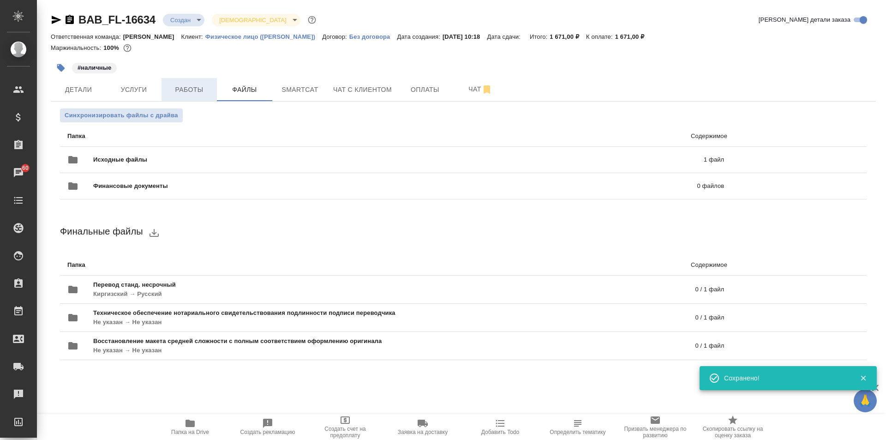
click at [184, 91] on span "Работы" at bounding box center [189, 90] width 44 height 12
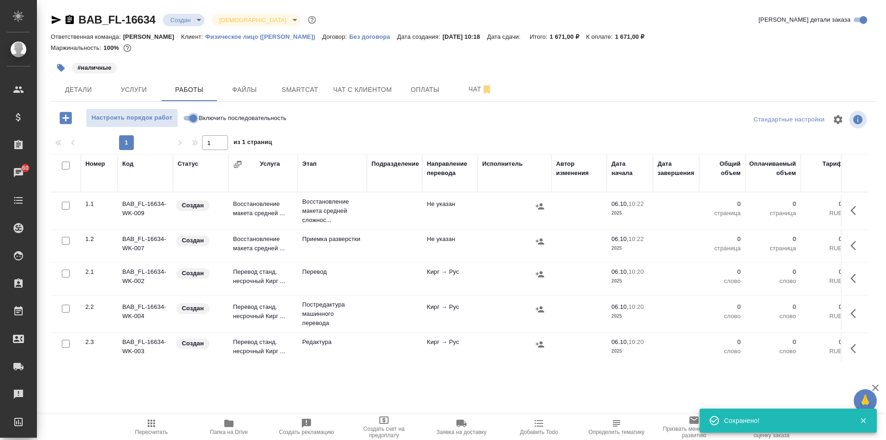
click at [191, 121] on input "Включить последовательность" at bounding box center [193, 118] width 33 height 11
checkbox input "true"
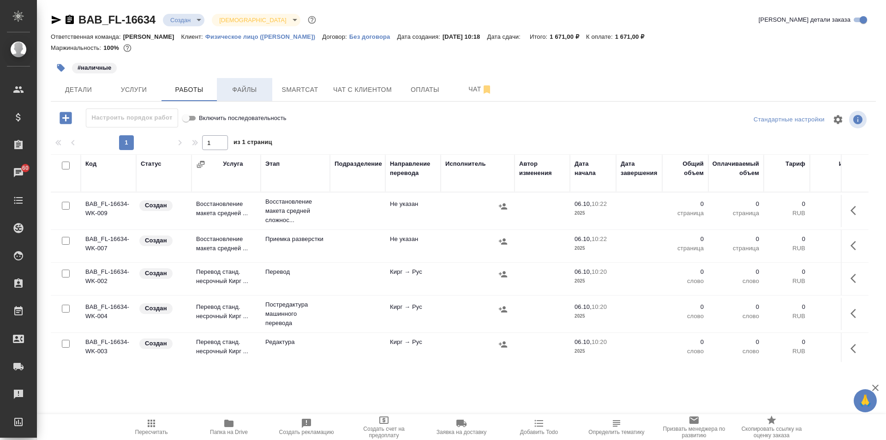
click at [233, 95] on span "Файлы" at bounding box center [244, 90] width 44 height 12
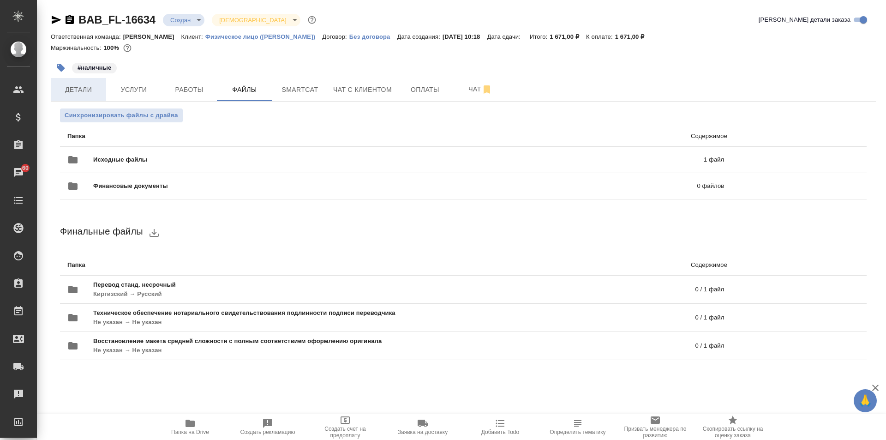
click at [88, 92] on span "Детали" at bounding box center [78, 90] width 44 height 12
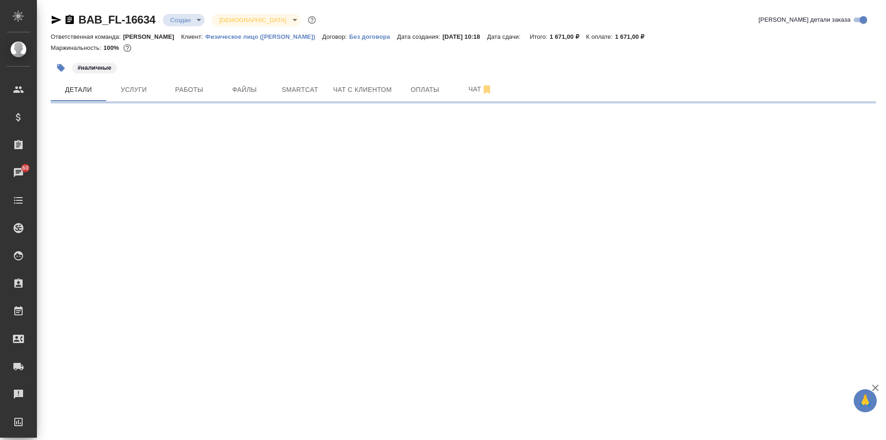
select select "RU"
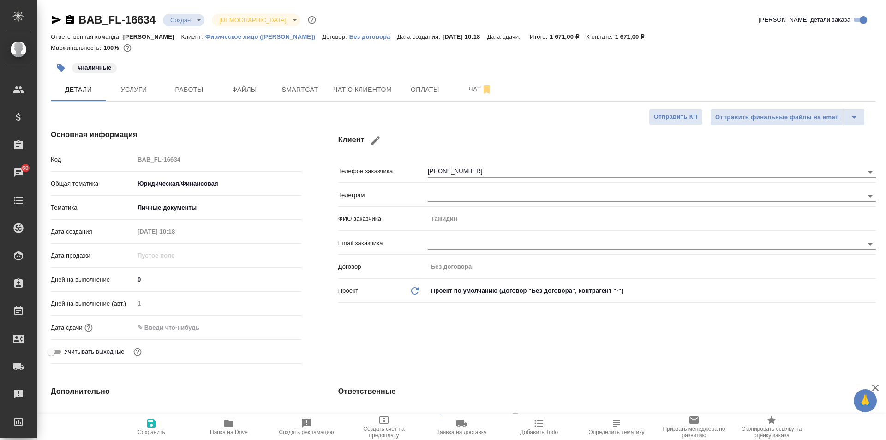
type textarea "x"
click at [162, 329] on input "text" at bounding box center [174, 327] width 81 height 13
click at [273, 326] on icon "button" at bounding box center [274, 326] width 11 height 11
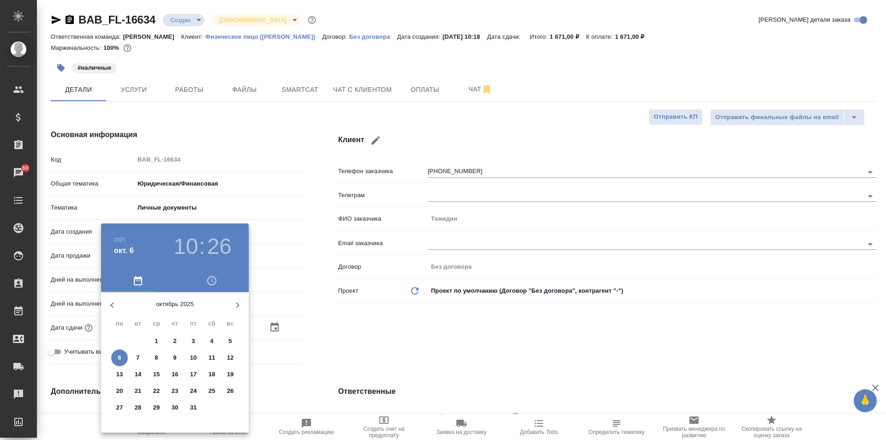
click at [119, 357] on p "6" at bounding box center [119, 357] width 3 height 9
type input "06.10.2025 10:26"
type textarea "x"
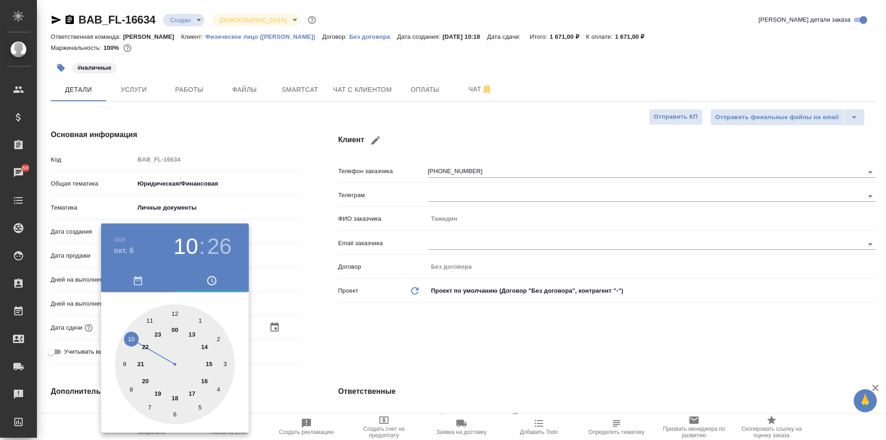
click at [190, 336] on div at bounding box center [175, 364] width 120 height 120
type input "06.10.2025 13:26"
type textarea "x"
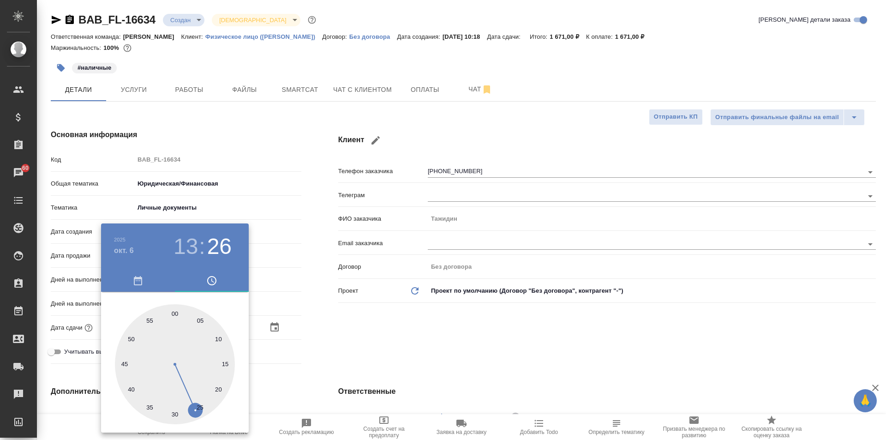
click at [175, 318] on div at bounding box center [175, 364] width 120 height 120
type input "06.10.2025 13:00"
type textarea "x"
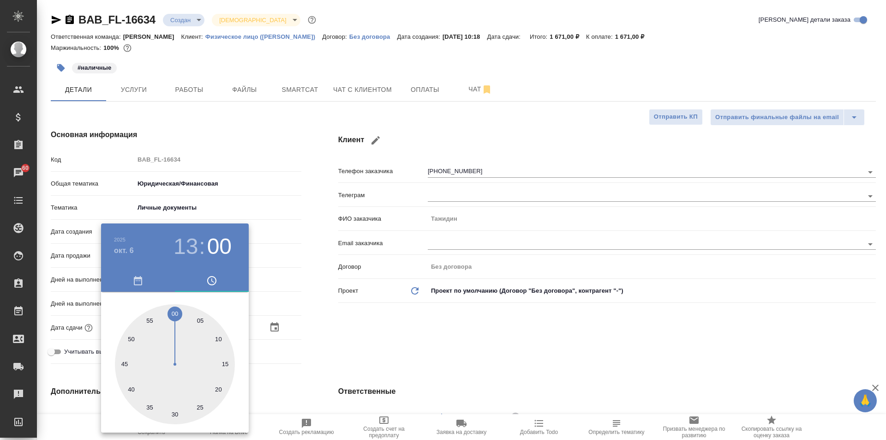
click at [349, 331] on div at bounding box center [443, 220] width 886 height 440
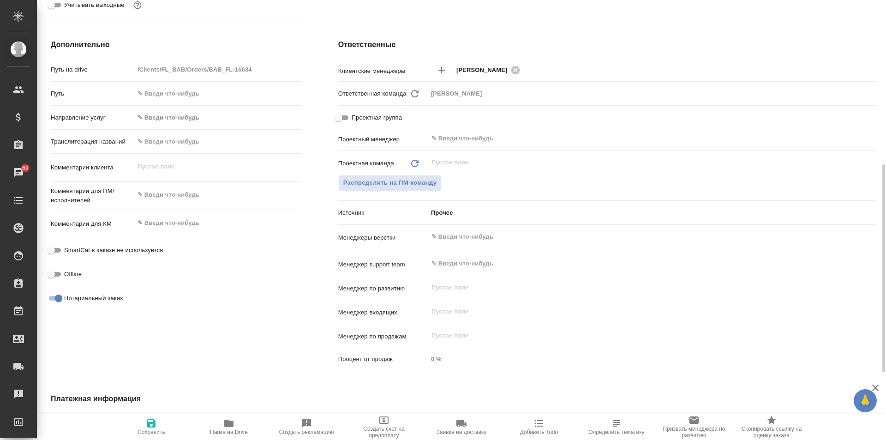
scroll to position [300, 0]
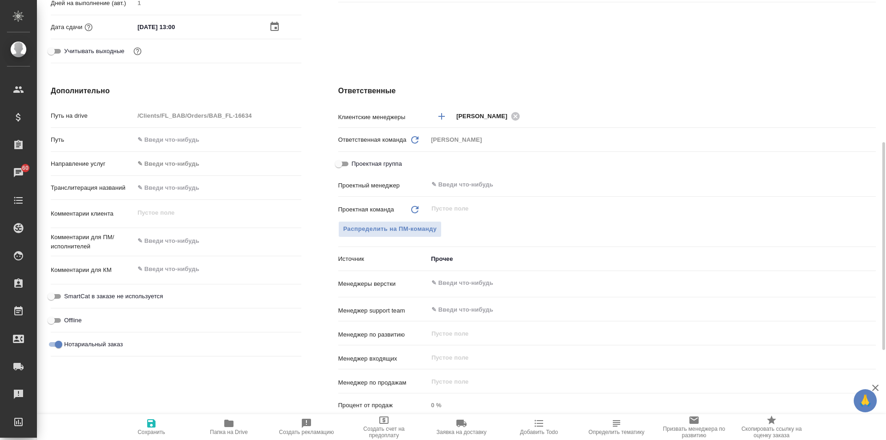
click at [140, 416] on button "Сохранить" at bounding box center [152, 427] width 78 height 26
type textarea "x"
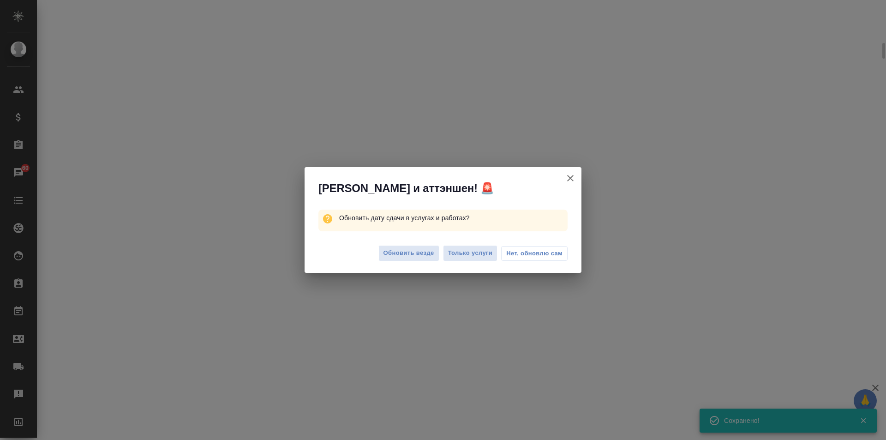
scroll to position [293, 0]
click at [399, 250] on span "Обновить везде" at bounding box center [408, 253] width 51 height 11
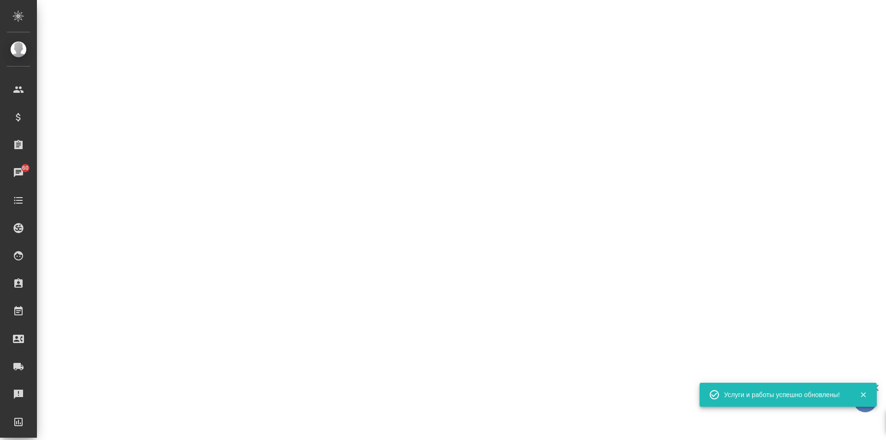
select select "RU"
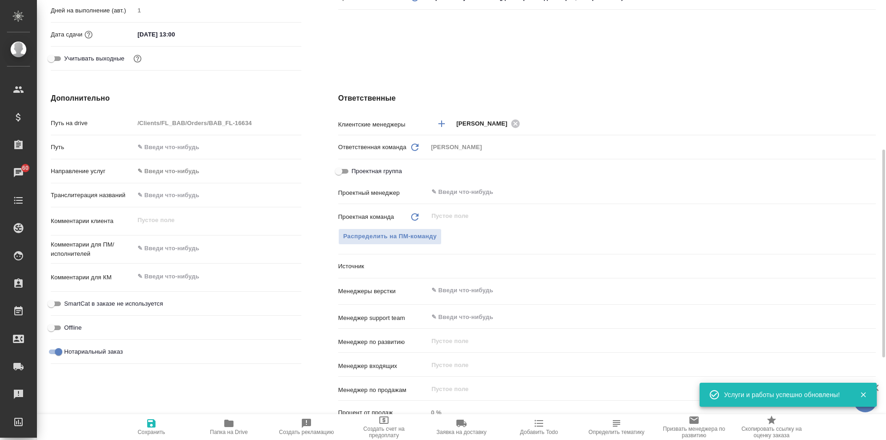
type textarea "x"
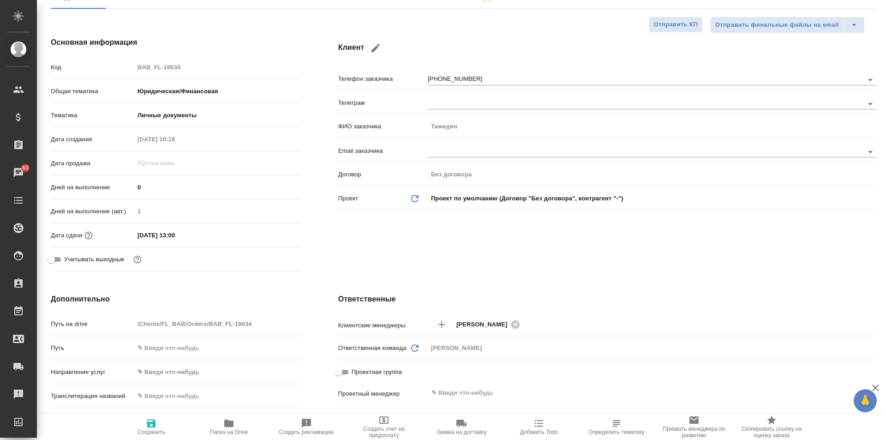
scroll to position [323, 0]
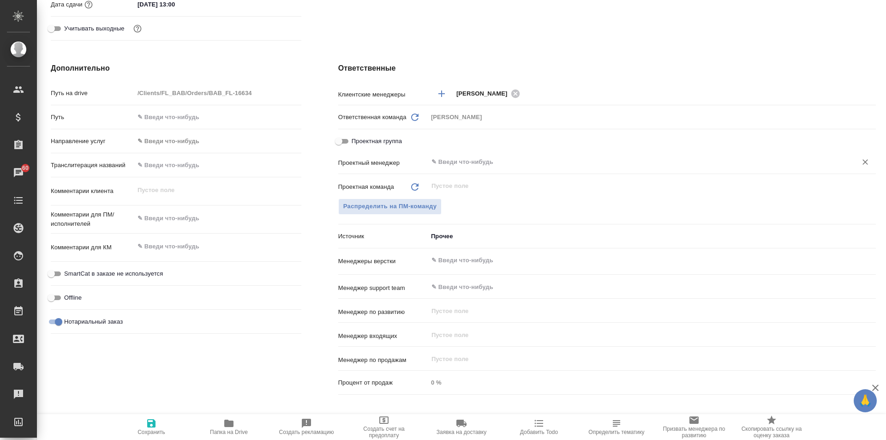
click at [488, 165] on input "text" at bounding box center [635, 161] width 411 height 11
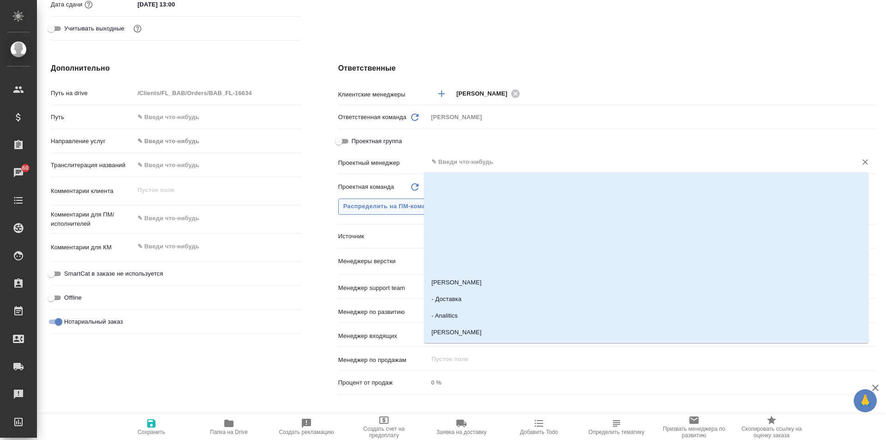
click at [391, 206] on span "Распределить на ПМ-команду" at bounding box center [390, 206] width 94 height 11
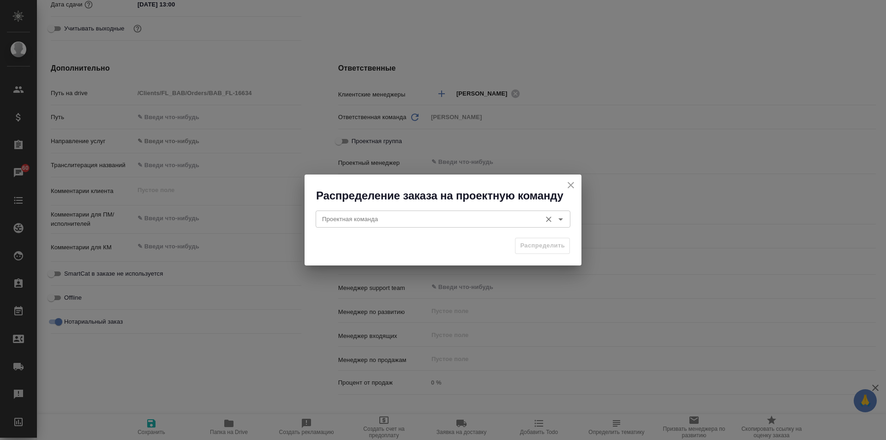
click at [418, 224] on input "Проектная команда" at bounding box center [427, 218] width 218 height 11
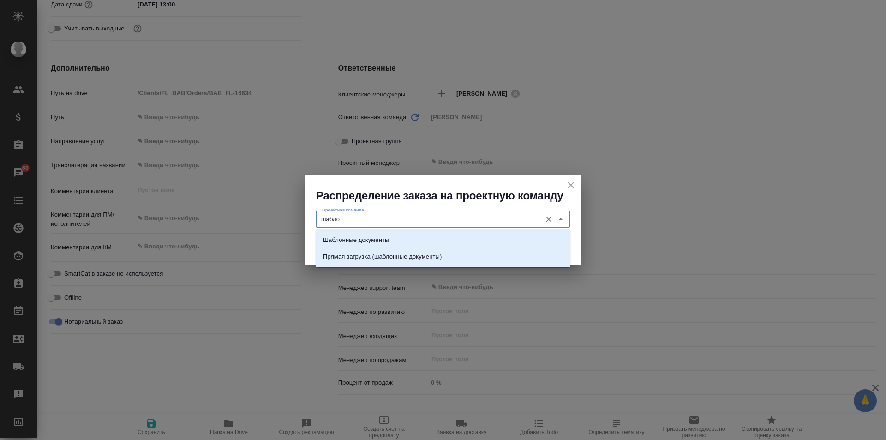
click at [419, 233] on li "Шаблонные документы" at bounding box center [443, 240] width 255 height 17
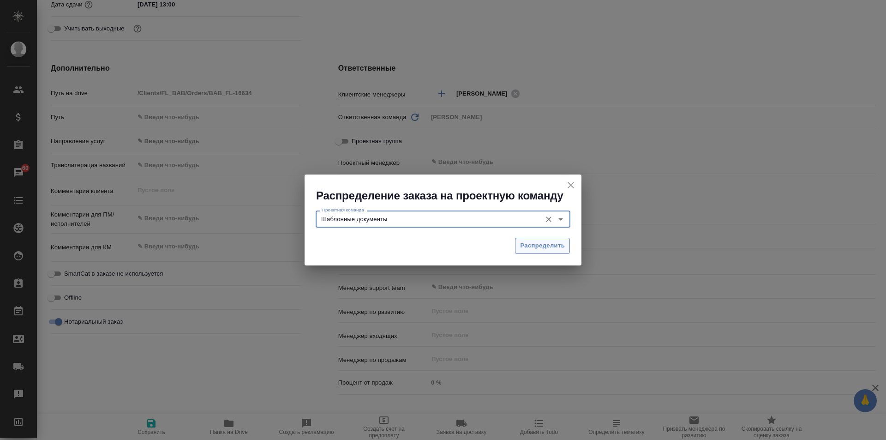
type input "Шаблонные документы"
click at [561, 242] on span "Распределить" at bounding box center [542, 245] width 45 height 11
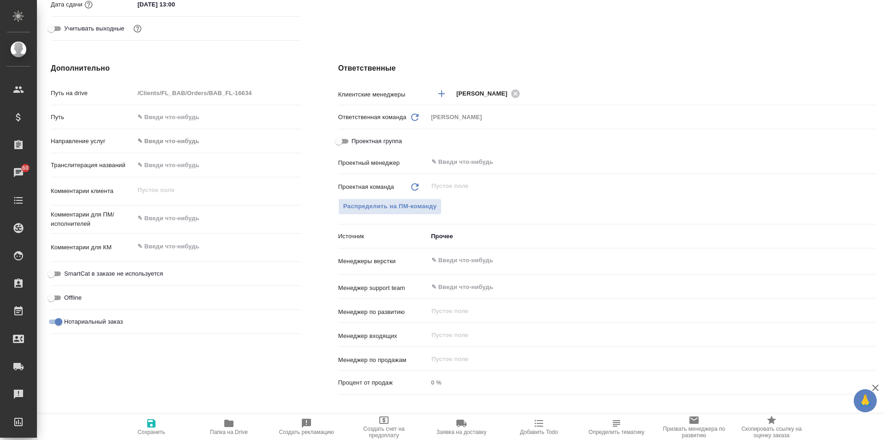
type textarea "x"
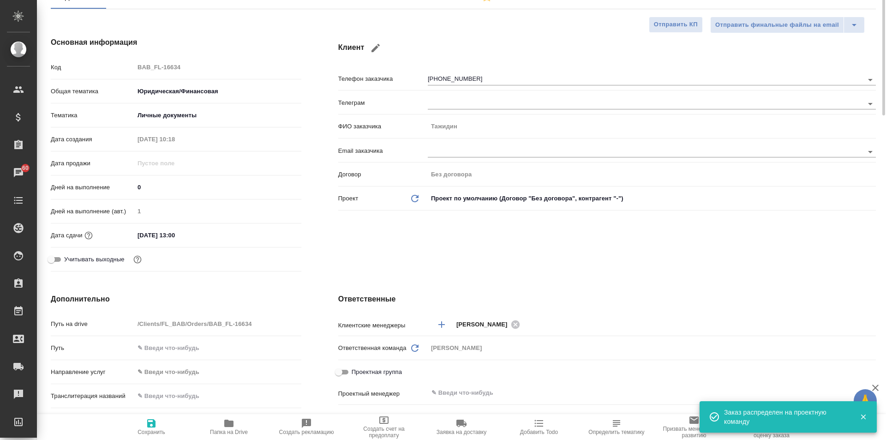
scroll to position [0, 0]
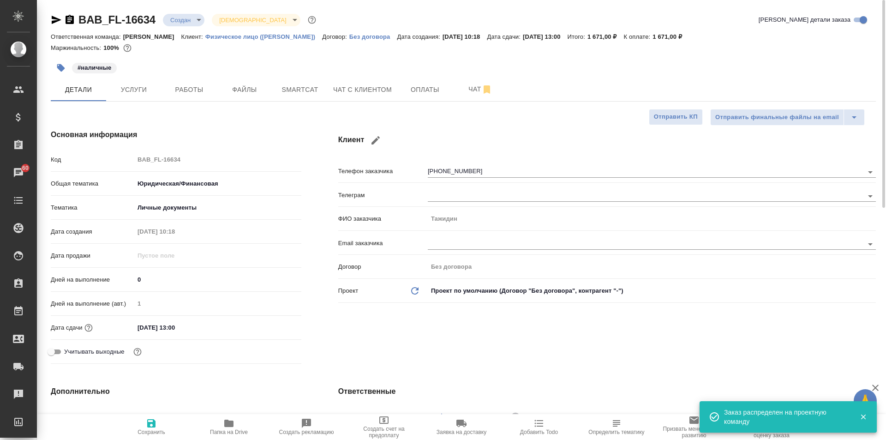
click at [160, 426] on span "Сохранить" at bounding box center [151, 426] width 66 height 18
type textarea "x"
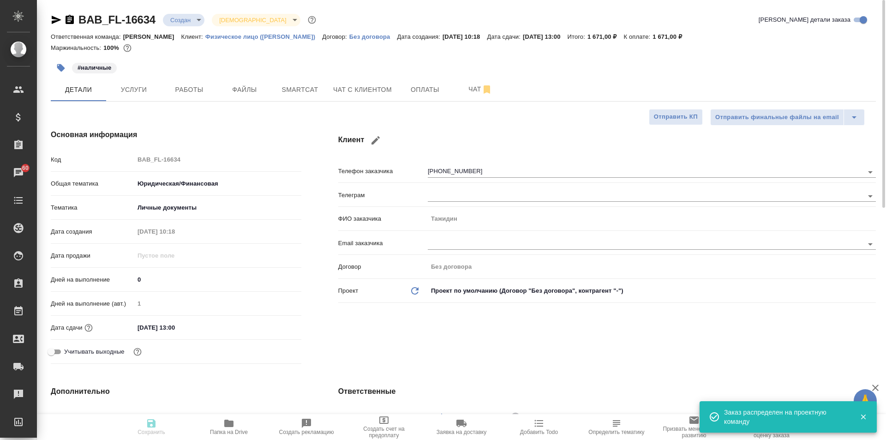
type textarea "x"
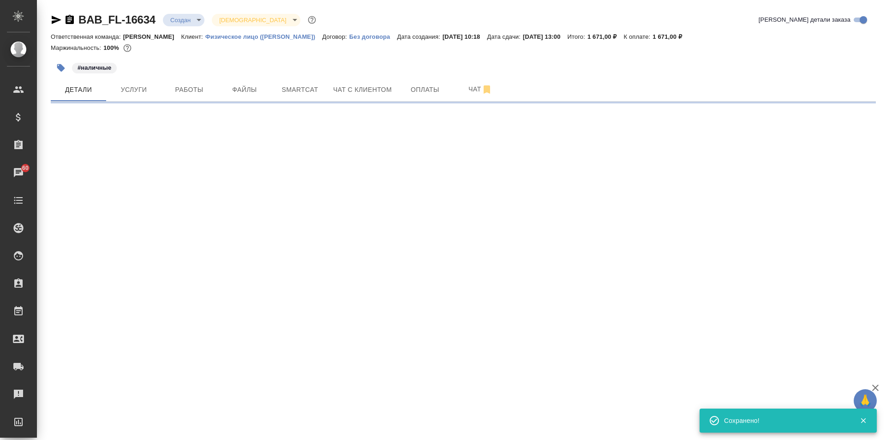
select select "RU"
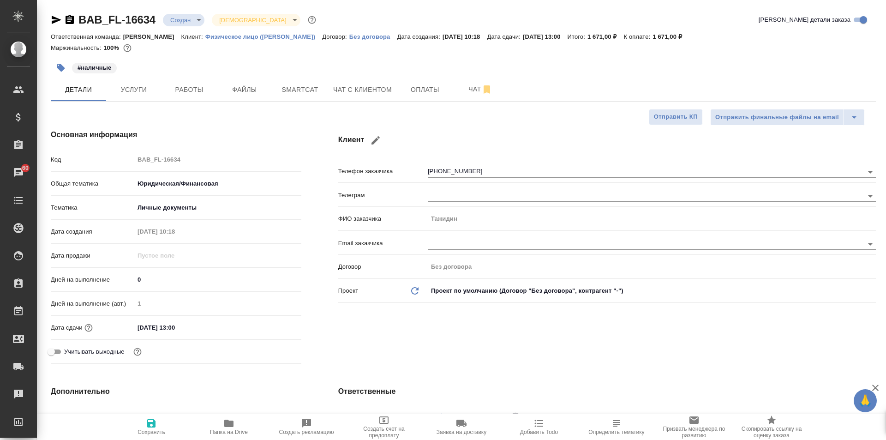
type textarea "x"
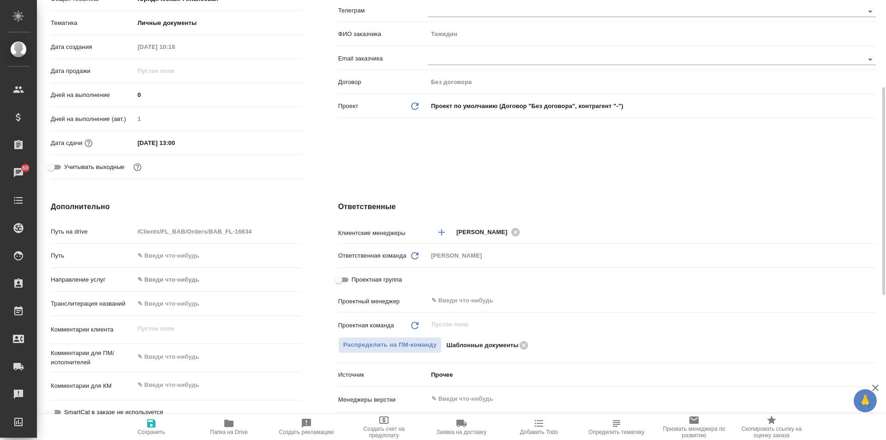
scroll to position [277, 0]
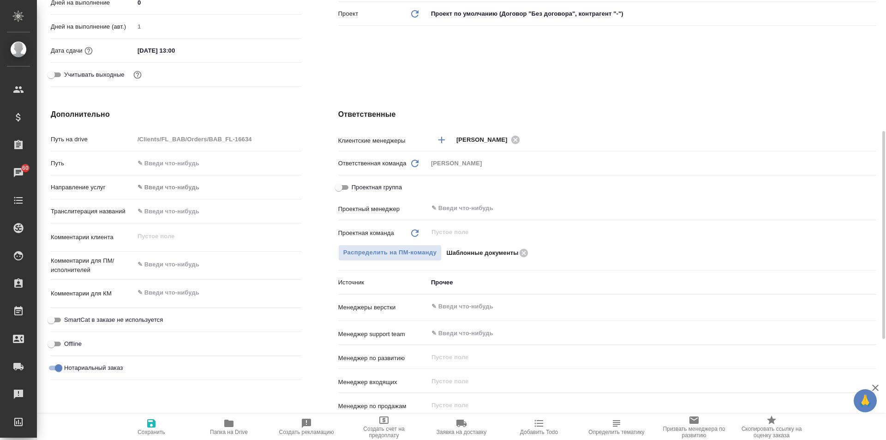
type textarea "x"
click at [162, 260] on textarea at bounding box center [218, 265] width 166 height 16
type textarea "п"
type textarea "x"
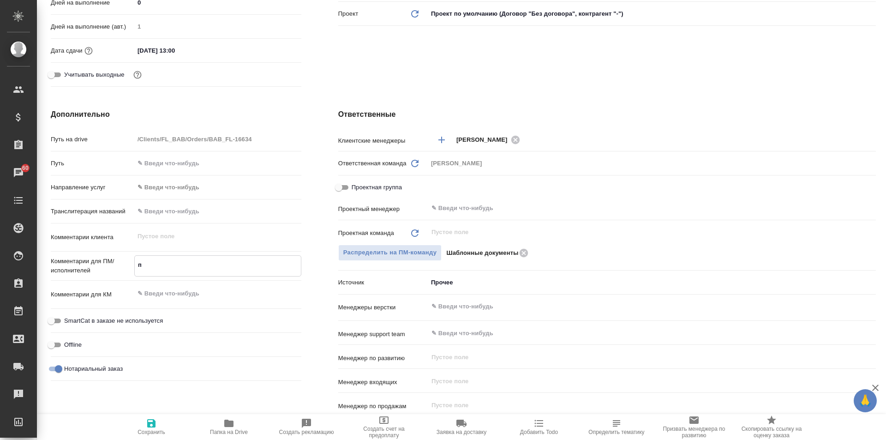
type textarea "x"
type textarea "пе"
type textarea "x"
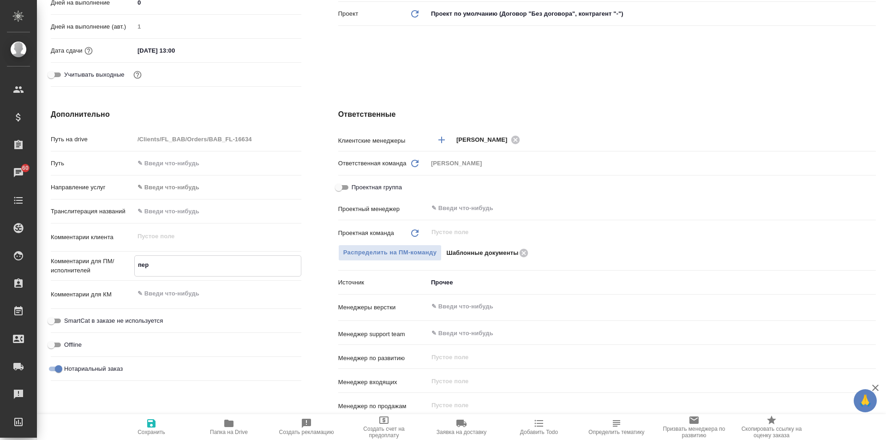
type textarea "пере"
type textarea "x"
type textarea "перен"
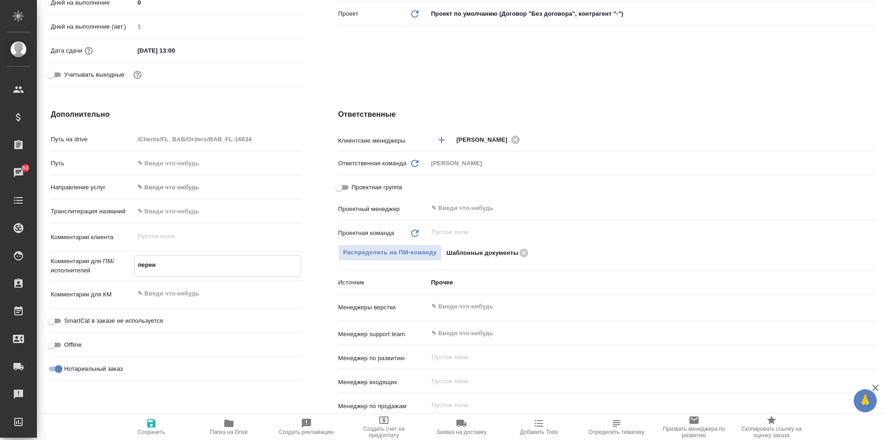
type textarea "x"
type textarea "перена"
type textarea "x"
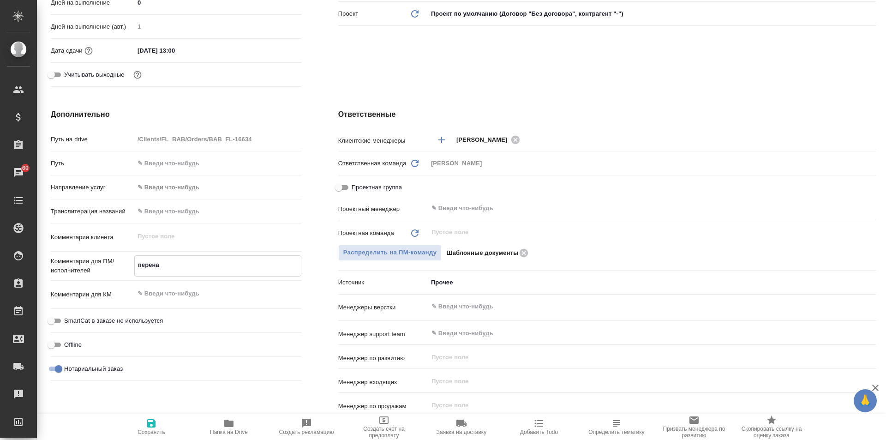
type textarea "x"
type textarea "перенаб"
type textarea "x"
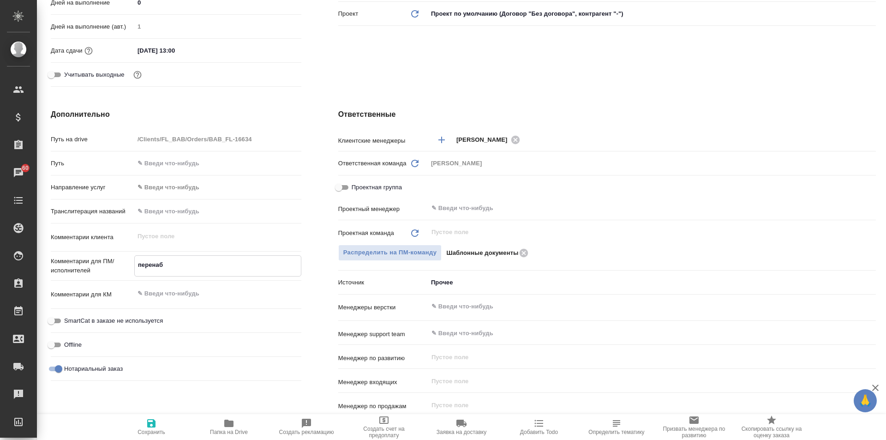
type textarea "x"
type textarea "перенабо"
type textarea "x"
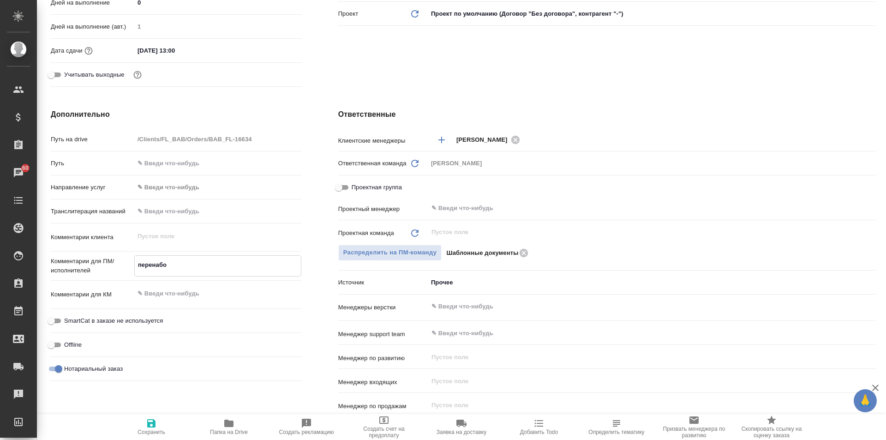
type textarea "x"
type textarea "перенабор"
type textarea "x"
type textarea "перенабор"
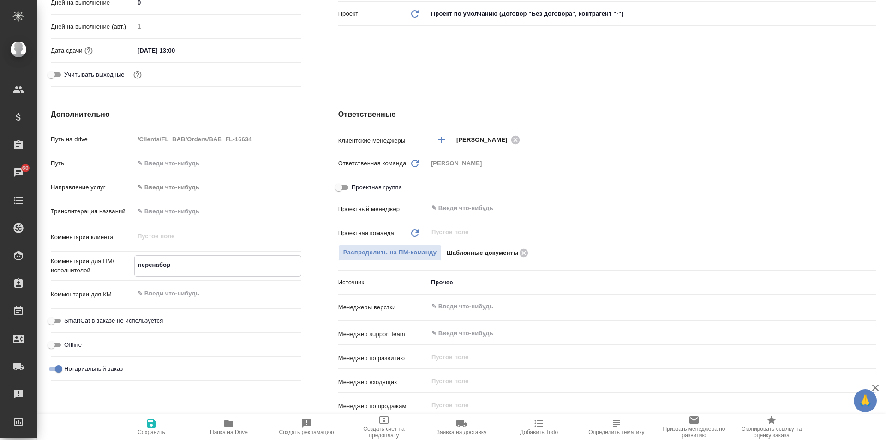
type textarea "x"
type textarea "перенабор к"
type textarea "x"
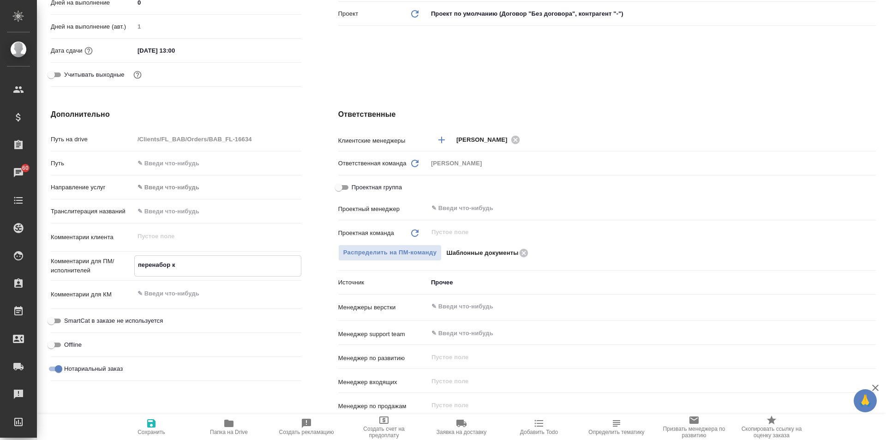
type textarea "x"
type textarea "перенабор ка"
type textarea "x"
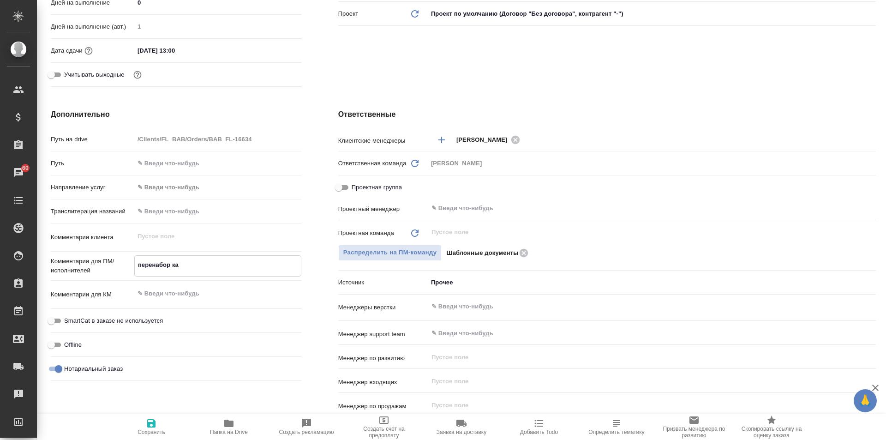
type textarea "x"
type textarea "перенабор как"
type textarea "x"
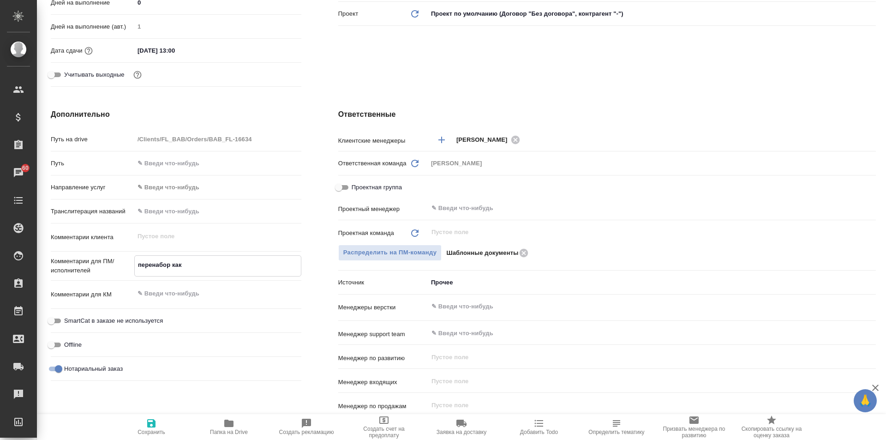
type textarea "x"
type textarea "перенабор как п"
type textarea "x"
type textarea "перенабор как по"
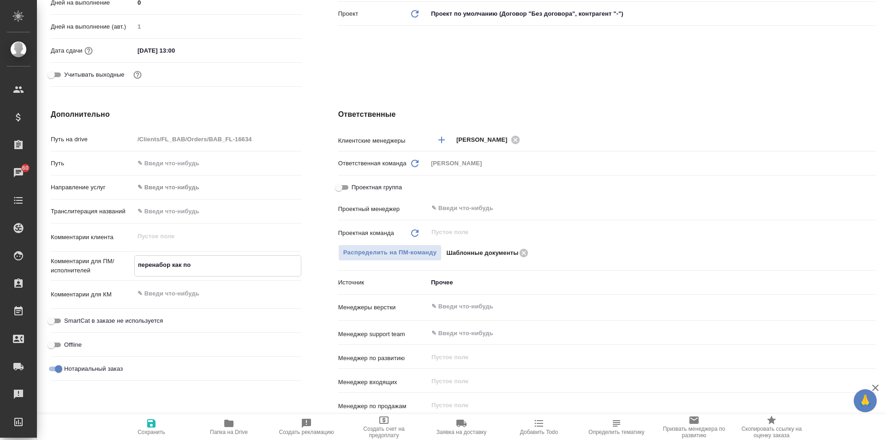
type textarea "x"
type textarea "перенабор как под"
type textarea "x"
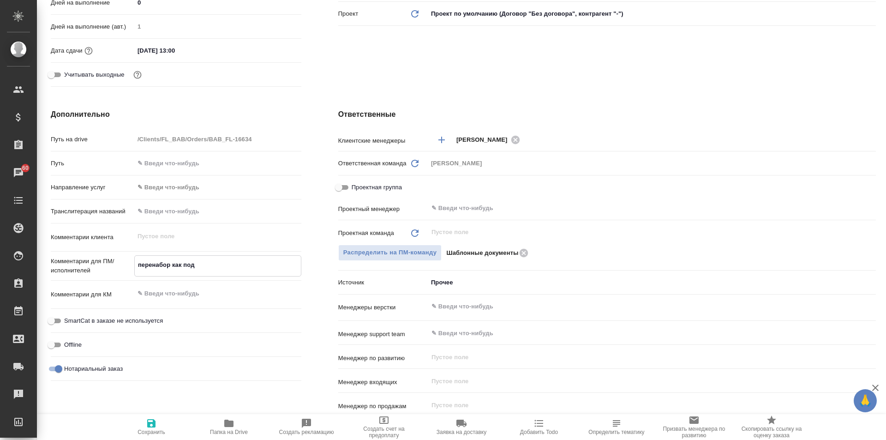
type textarea "x"
type textarea "перенабор как под"
type textarea "x"
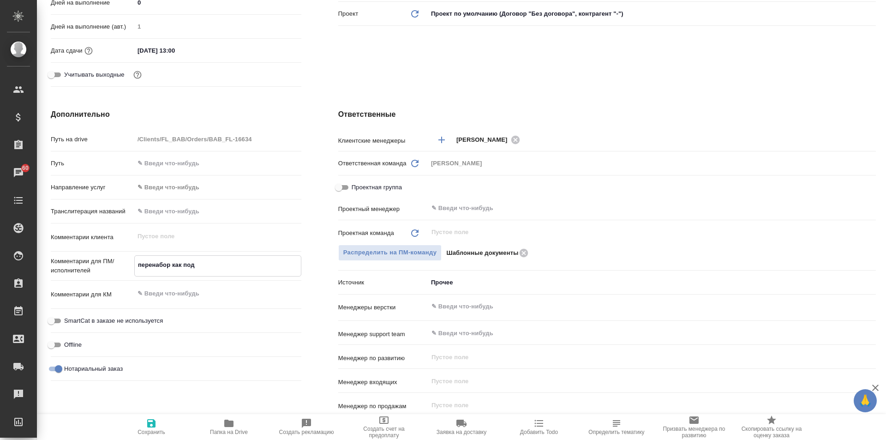
type textarea "x"
type textarea "перенабор как под С"
type textarea "x"
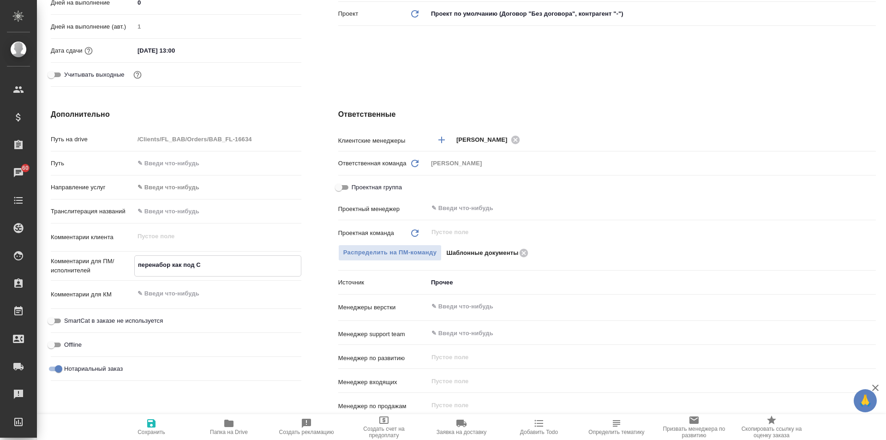
type textarea "перенабор как под Са"
type textarea "x"
type textarea "перенабор как под Сах"
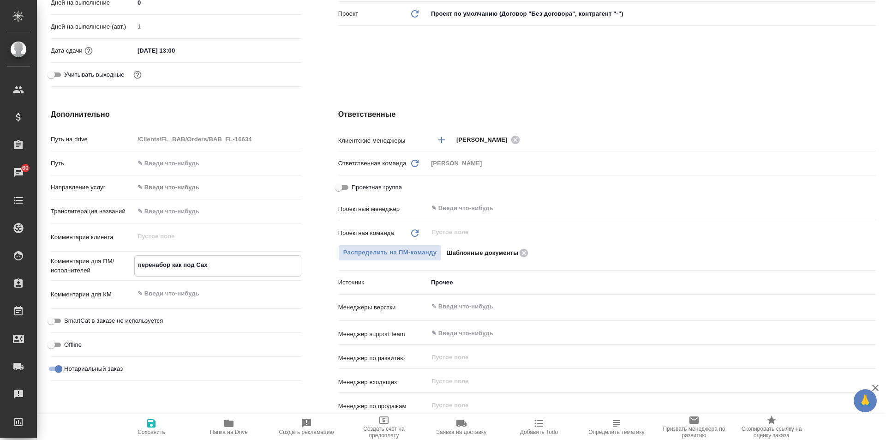
type textarea "x"
type textarea "перенабор как под Саха"
type textarea "x"
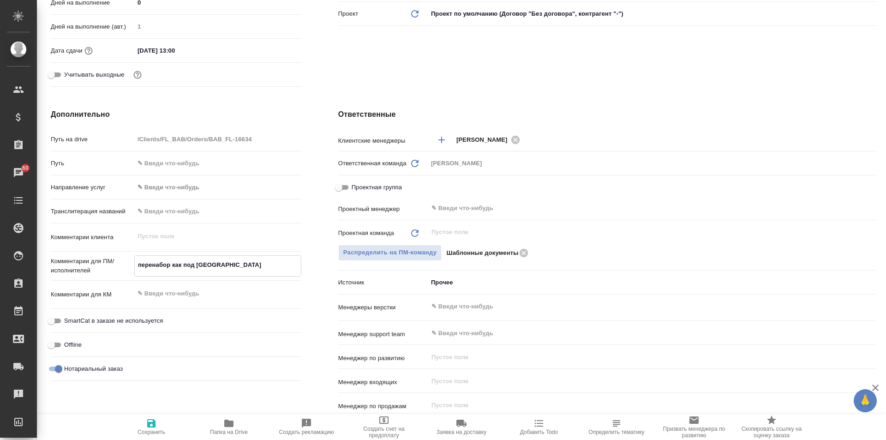
type textarea "x"
type textarea "перенабор как под Сахар"
type textarea "x"
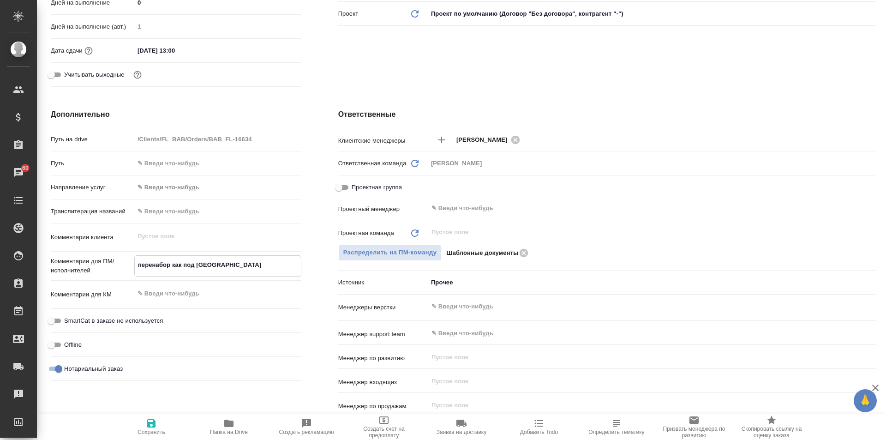
type textarea "x"
type textarea "перенабор как под Сахаро"
type textarea "x"
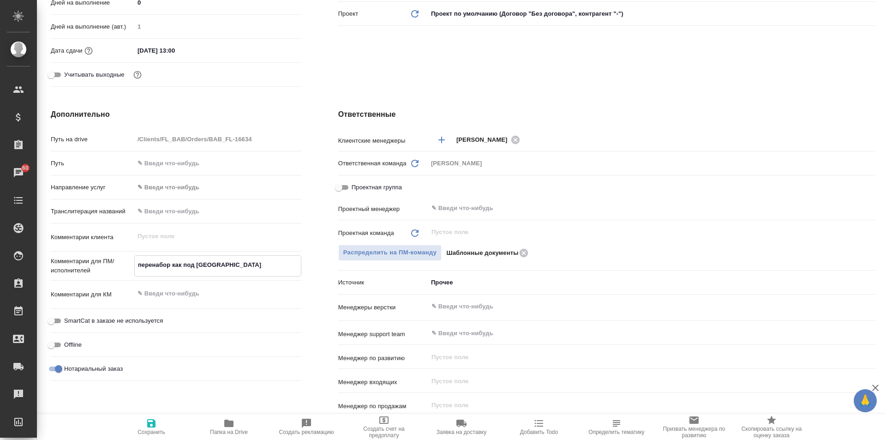
type textarea "перенабор как под Сахаров"
type textarea "x"
type textarea "перенабор как под Сахарово"
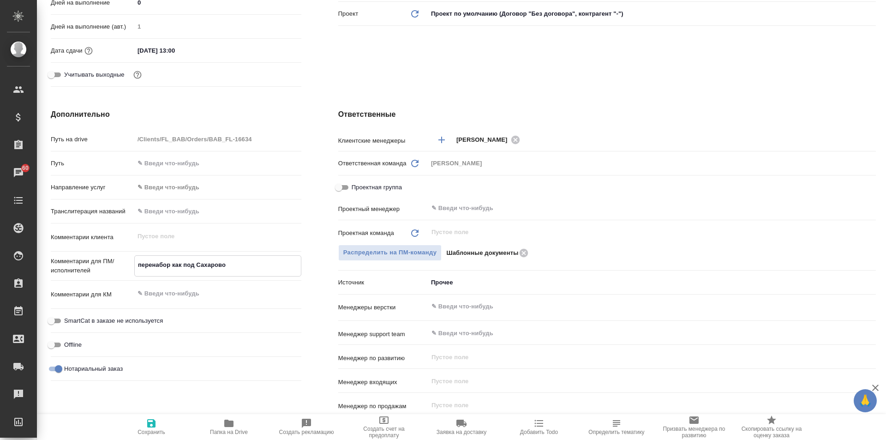
type textarea "x"
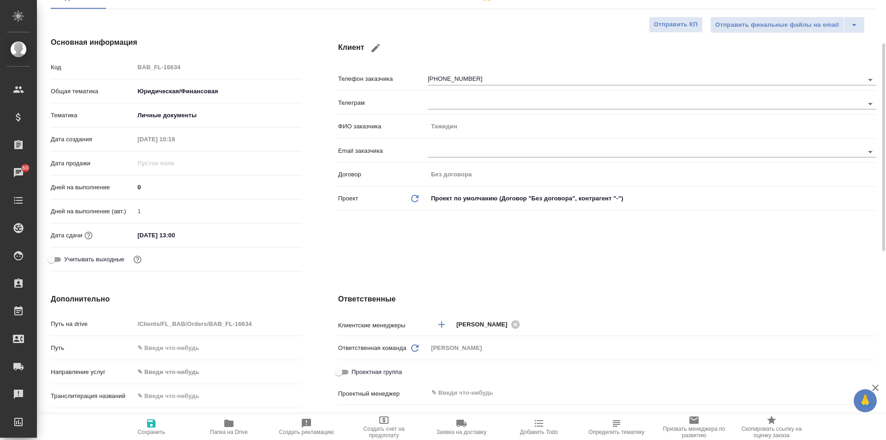
scroll to position [0, 0]
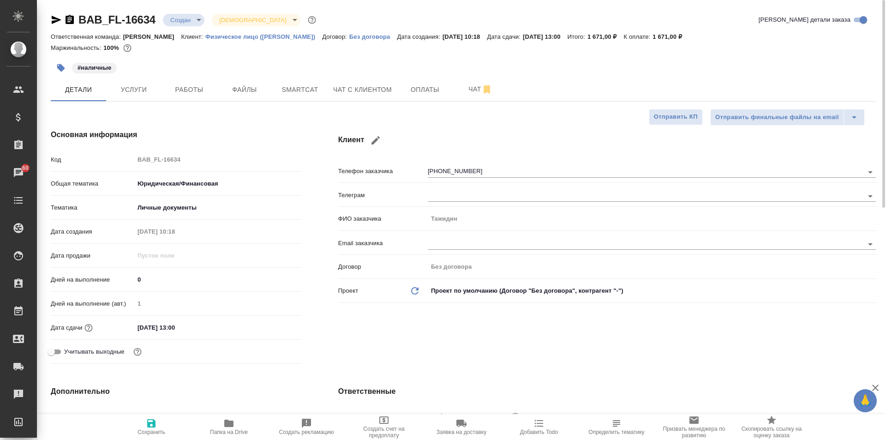
type textarea "перенабор как под Сахарово"
type textarea "x"
click at [142, 427] on span "Сохранить" at bounding box center [151, 426] width 66 height 18
type textarea "x"
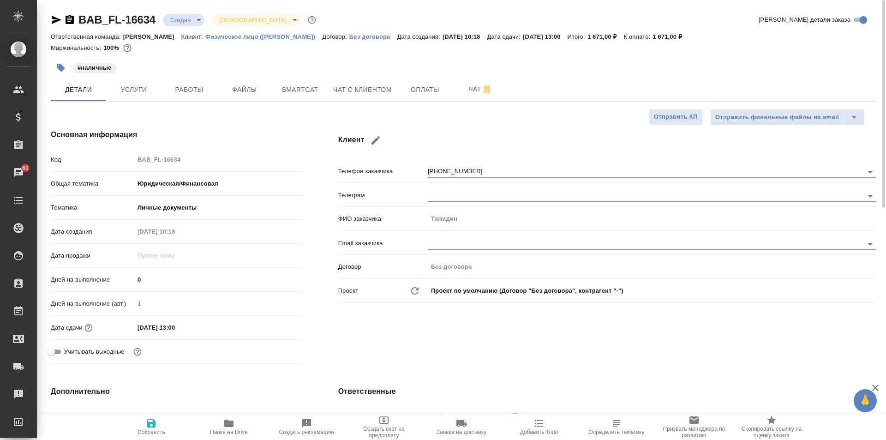
type textarea "x"
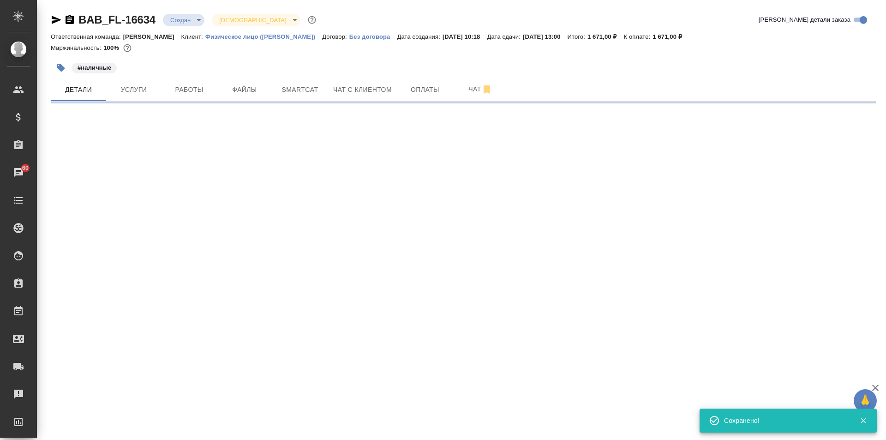
click at [189, 17] on body "🙏 .cls-1 fill:#fff; AWATERA Solovkova Ekaterina Клиенты Спецификации Заказы 60 …" at bounding box center [443, 220] width 886 height 440
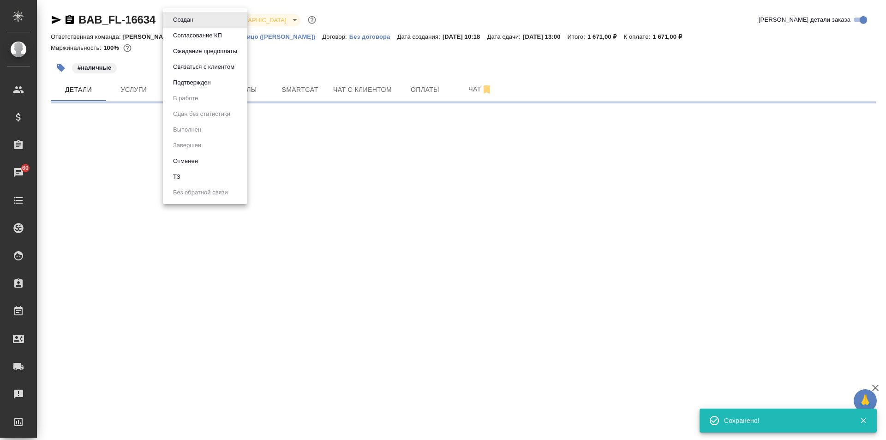
click at [210, 80] on button "Подтвержден" at bounding box center [191, 83] width 43 height 10
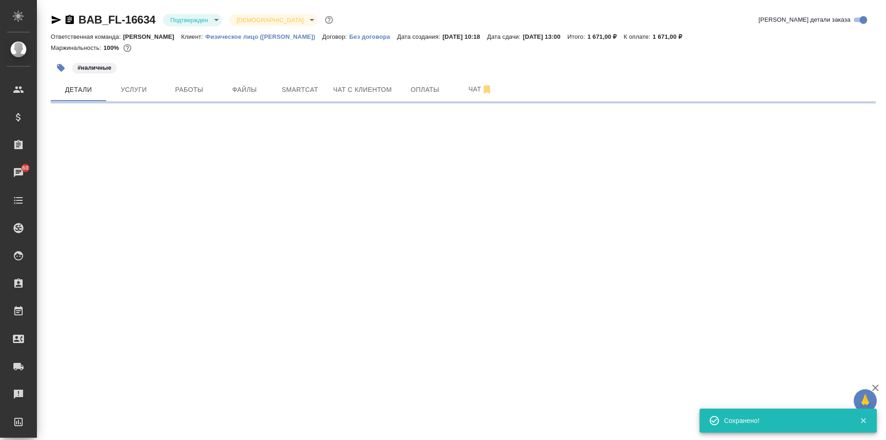
select select "RU"
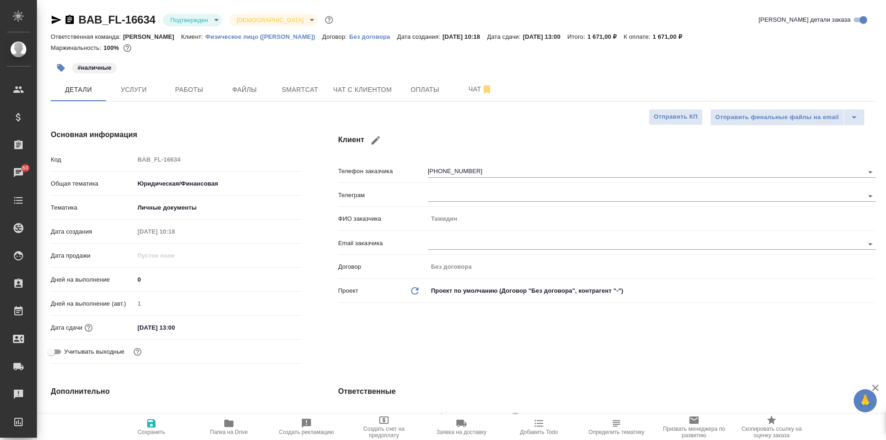
type textarea "x"
click at [131, 84] on span "Услуги" at bounding box center [134, 90] width 44 height 12
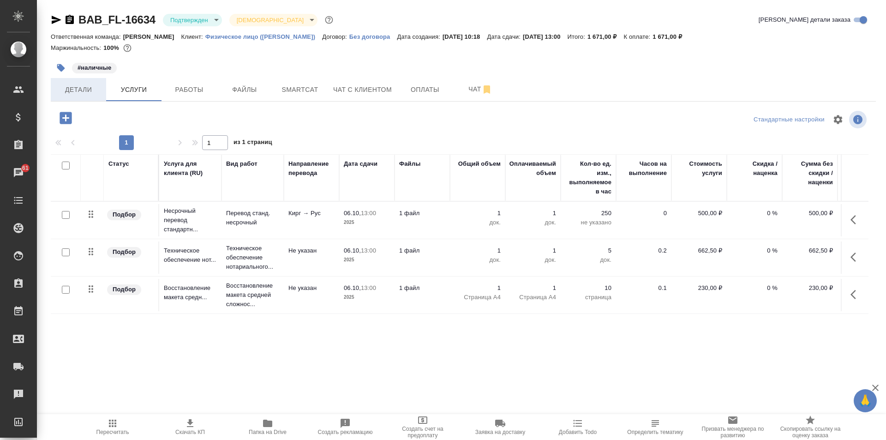
click at [84, 93] on span "Детали" at bounding box center [78, 90] width 44 height 12
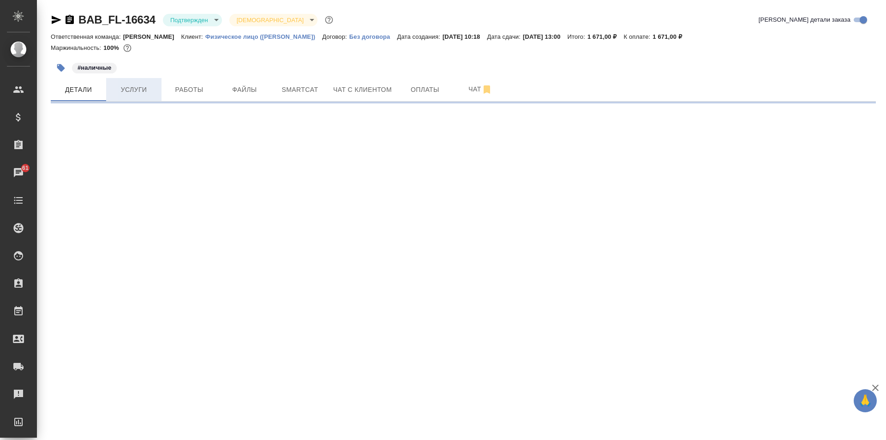
click at [130, 94] on span "Услуги" at bounding box center [134, 90] width 44 height 12
select select "RU"
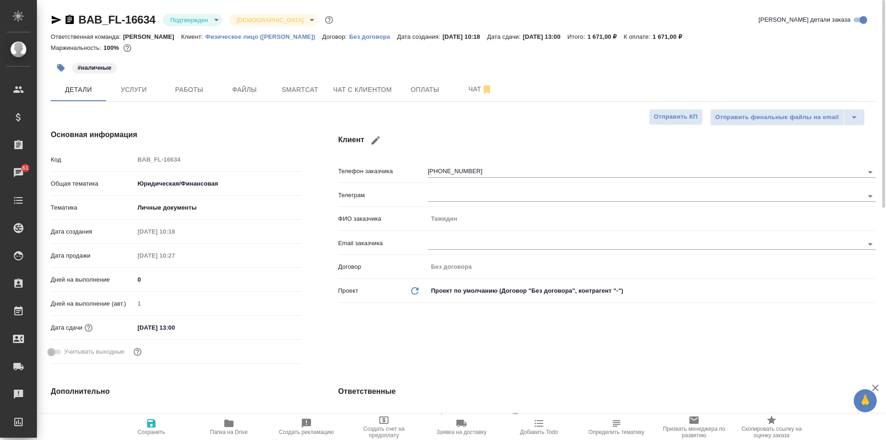
type textarea "x"
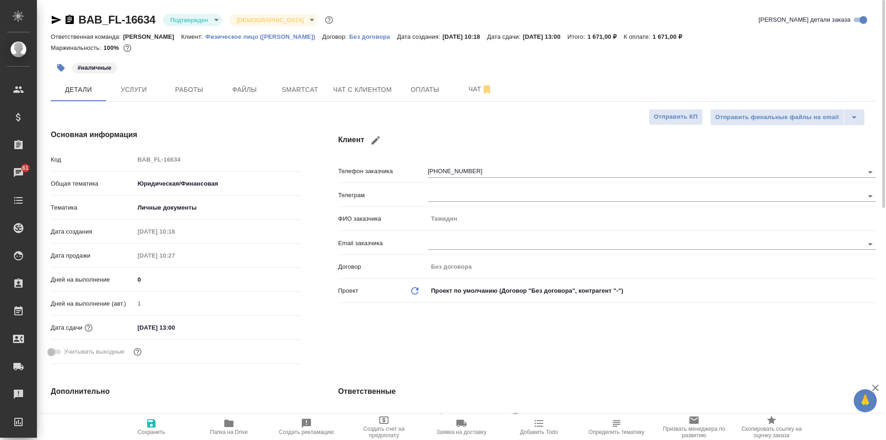
type textarea "x"
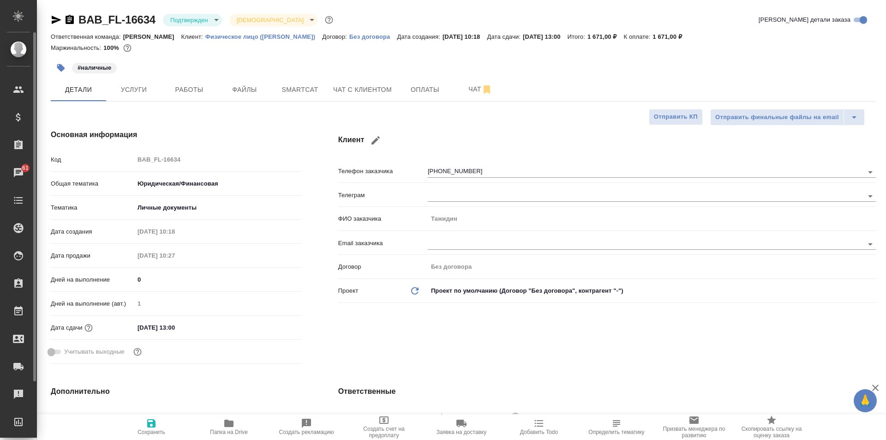
type textarea "x"
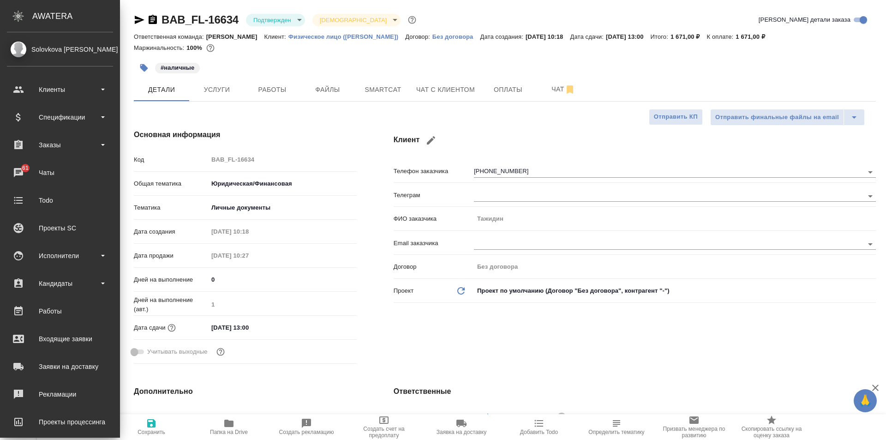
type textarea "x"
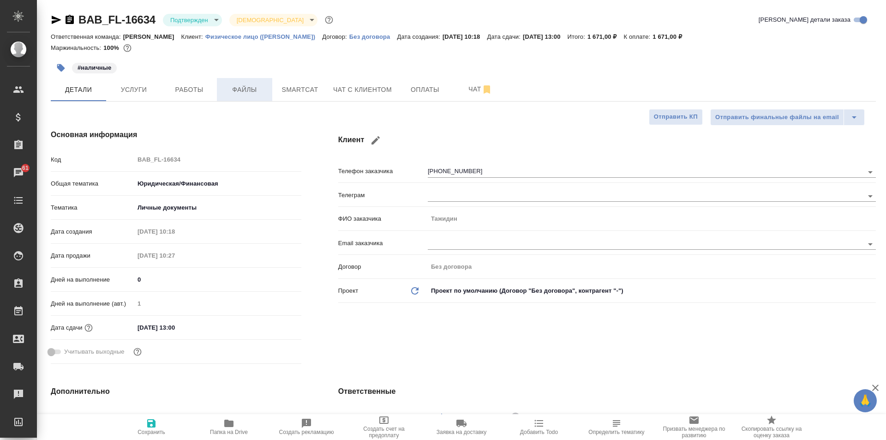
click at [244, 81] on button "Файлы" at bounding box center [244, 89] width 55 height 23
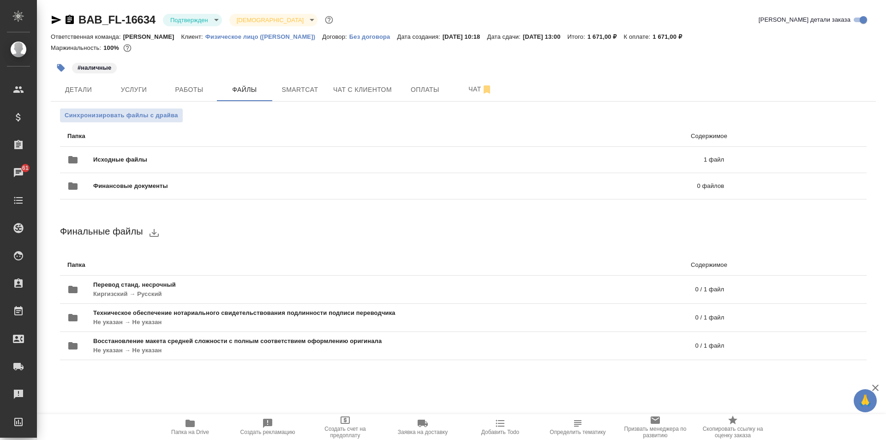
click at [197, 428] on span "Папка на Drive" at bounding box center [190, 426] width 66 height 18
click at [197, 423] on span "Папка на Drive" at bounding box center [190, 426] width 66 height 18
click at [131, 87] on span "Услуги" at bounding box center [134, 90] width 44 height 12
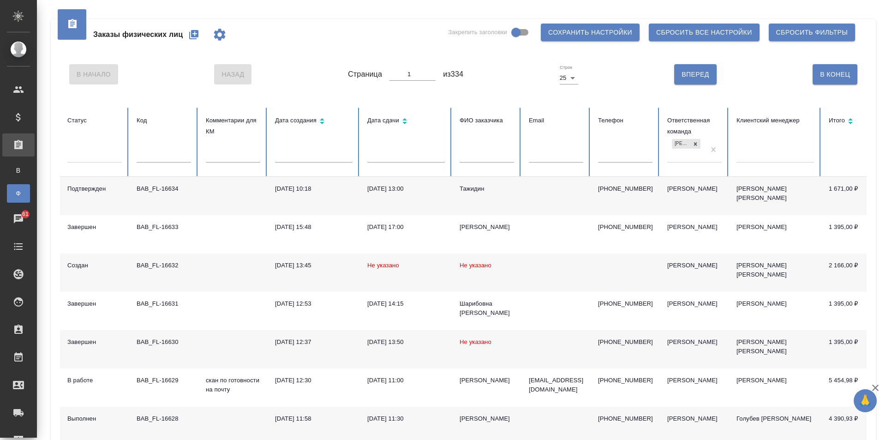
click at [213, 198] on td at bounding box center [232, 196] width 69 height 38
click at [679, 156] on div "Бабушкинская" at bounding box center [686, 149] width 38 height 25
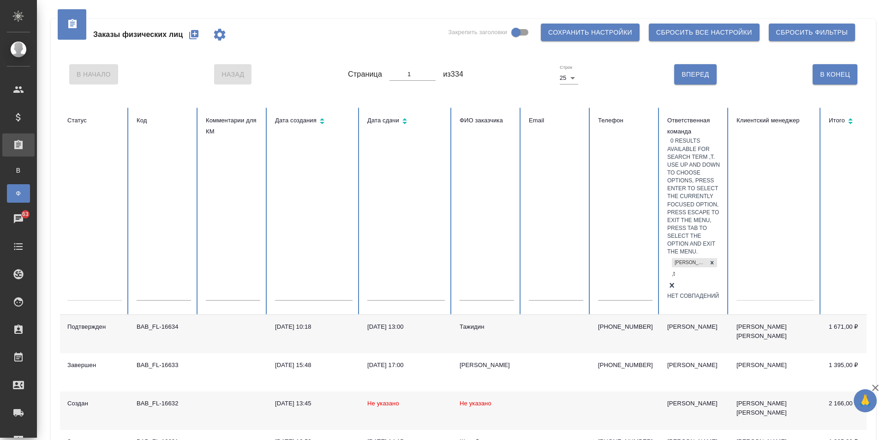
type input ","
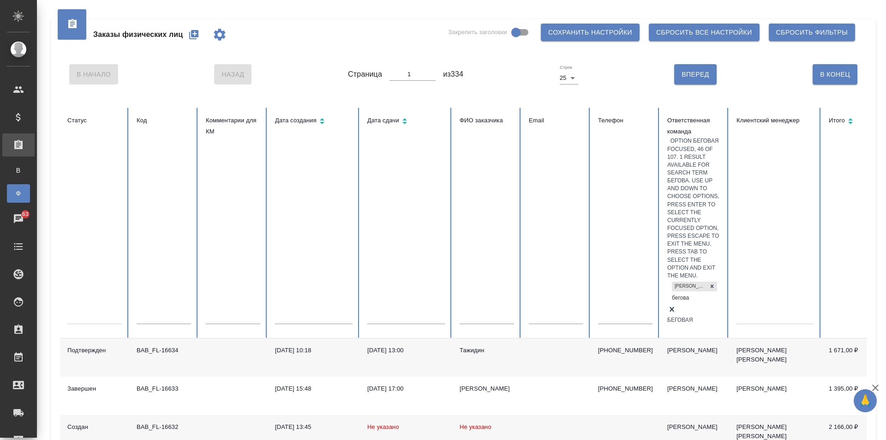
type input "беговая"
click at [721, 316] on div "Беговая" at bounding box center [694, 320] width 54 height 8
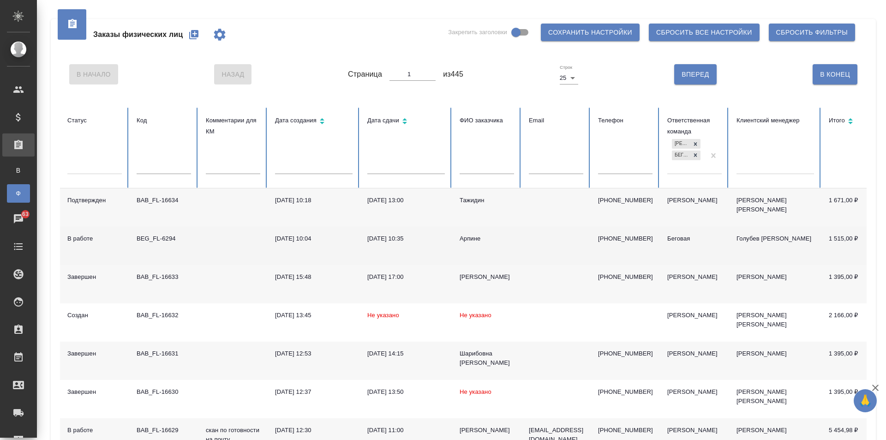
click at [518, 246] on td "Арпине" at bounding box center [486, 246] width 69 height 38
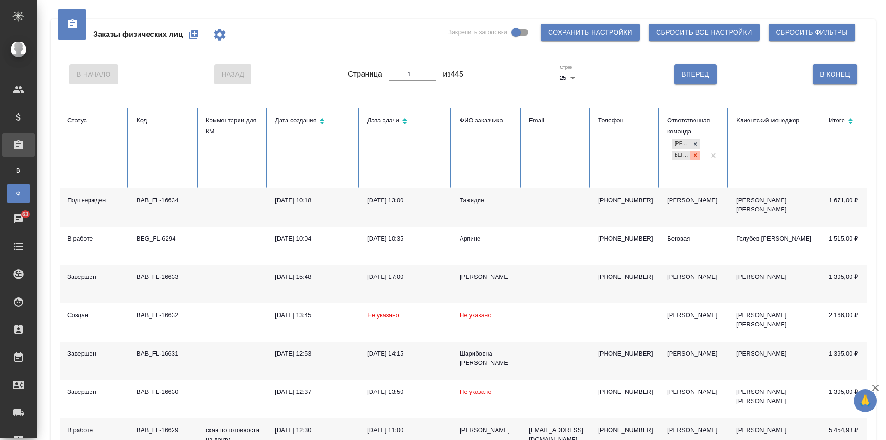
click at [698, 155] on icon at bounding box center [695, 155] width 6 height 6
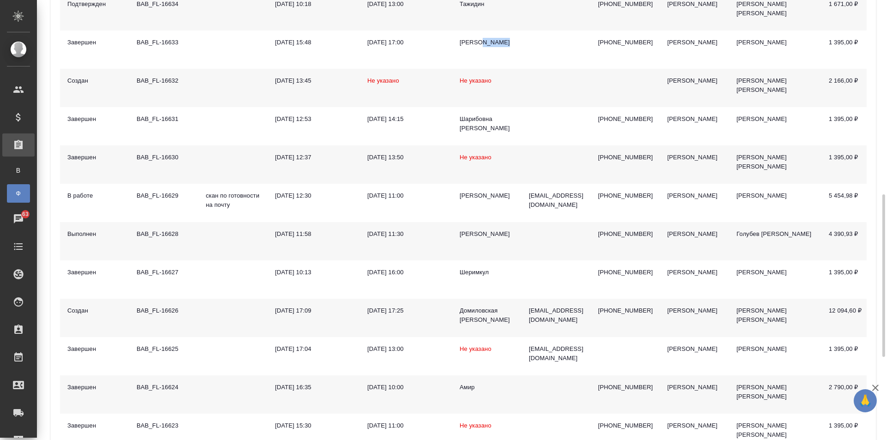
scroll to position [277, 0]
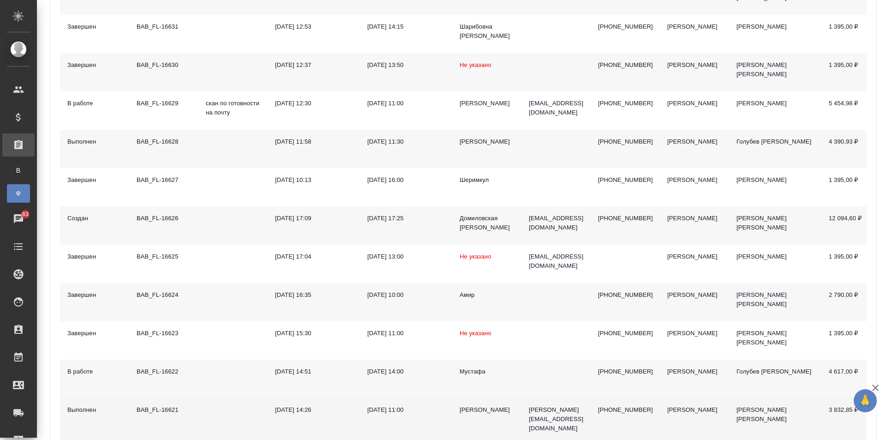
click at [179, 412] on div "BAB_FL-16621" at bounding box center [164, 409] width 54 height 9
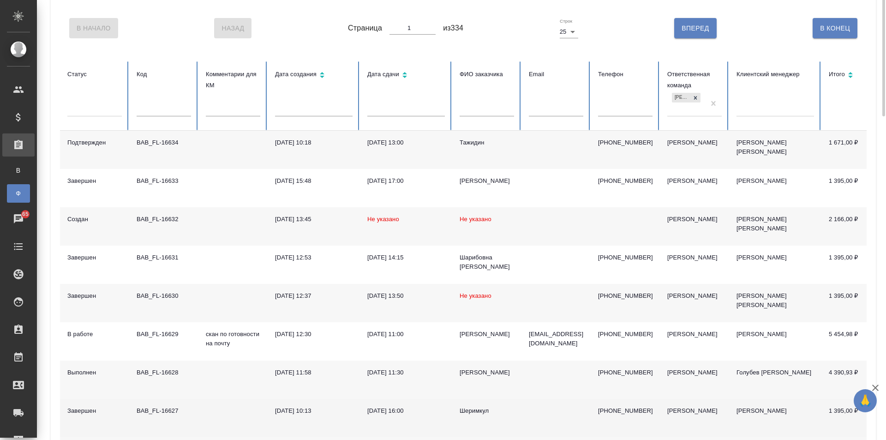
scroll to position [0, 0]
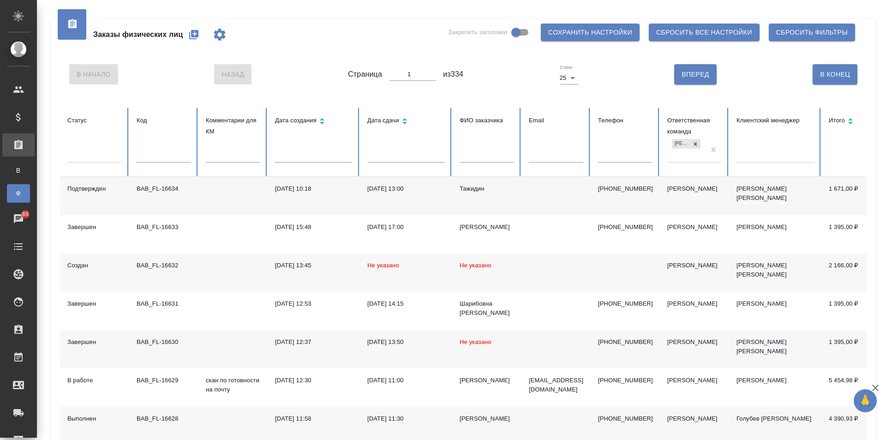
click at [194, 33] on icon "button" at bounding box center [193, 34] width 9 height 9
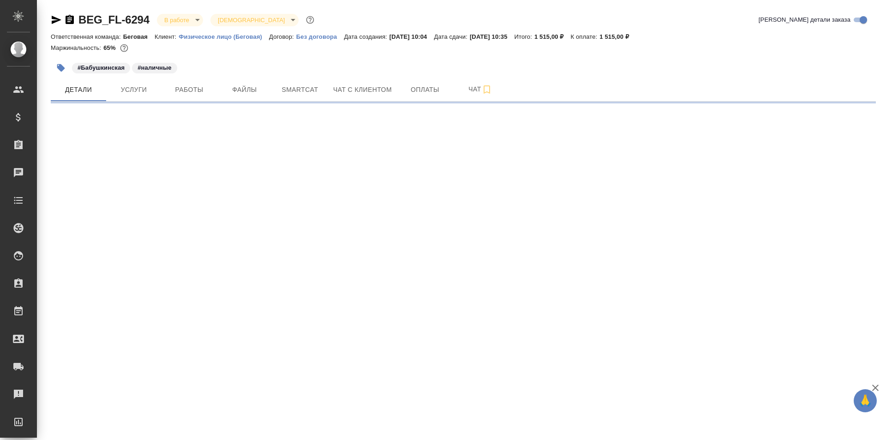
select select "RU"
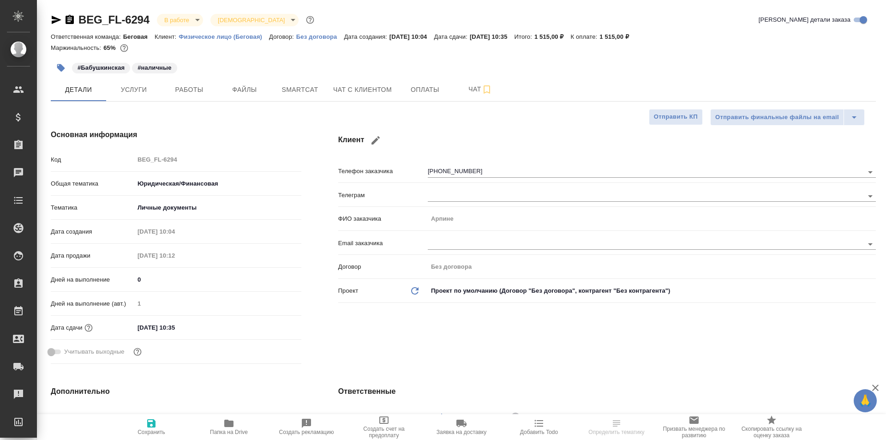
type textarea "x"
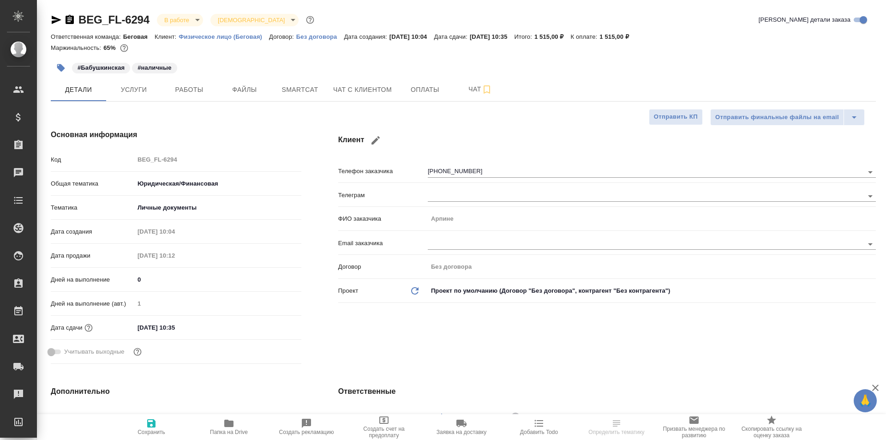
type textarea "x"
click at [236, 436] on button "Папка на Drive" at bounding box center [229, 427] width 78 height 26
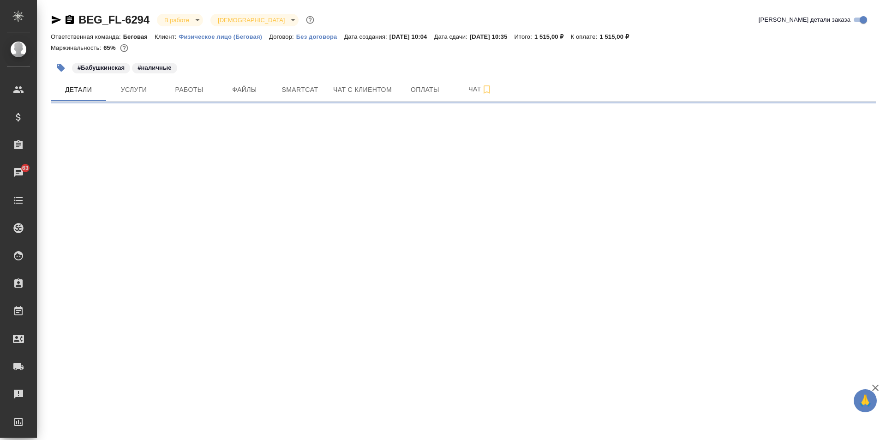
select select "RU"
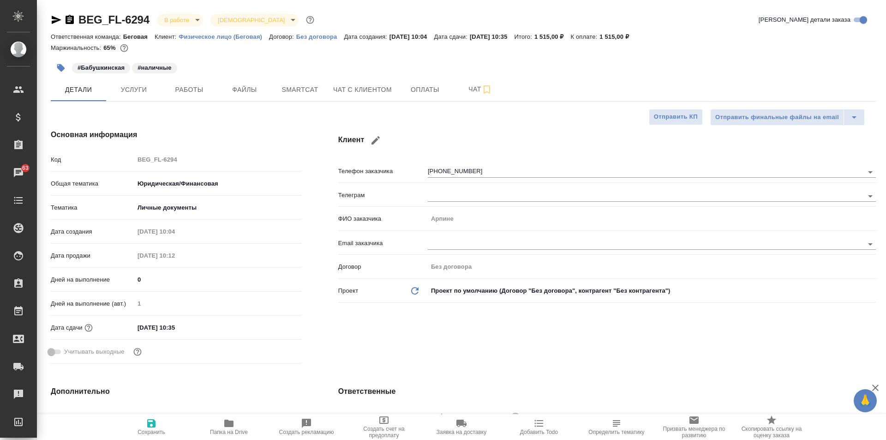
type textarea "x"
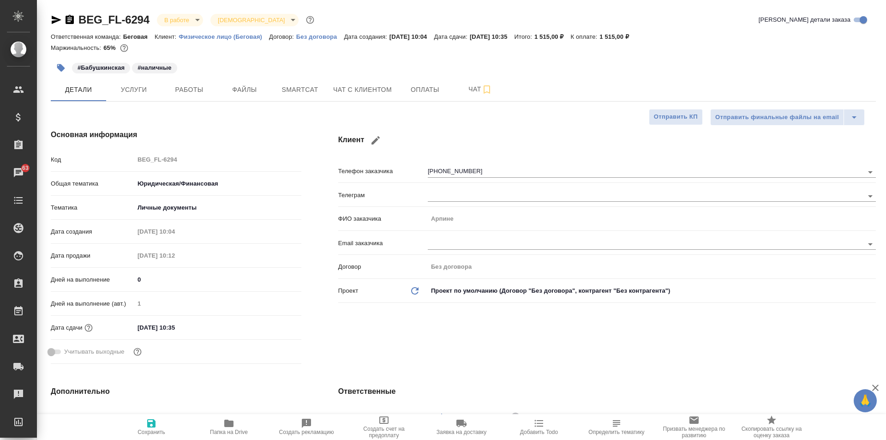
type textarea "x"
click at [186, 90] on span "Работы" at bounding box center [189, 90] width 44 height 12
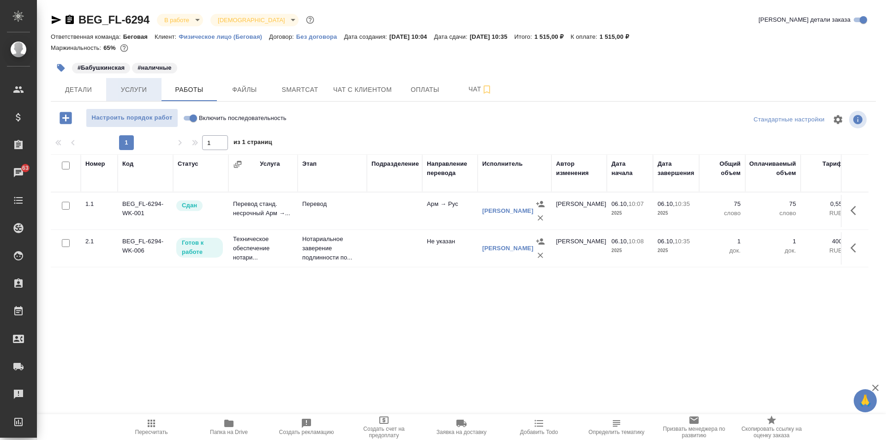
click at [145, 91] on span "Услуги" at bounding box center [134, 90] width 44 height 12
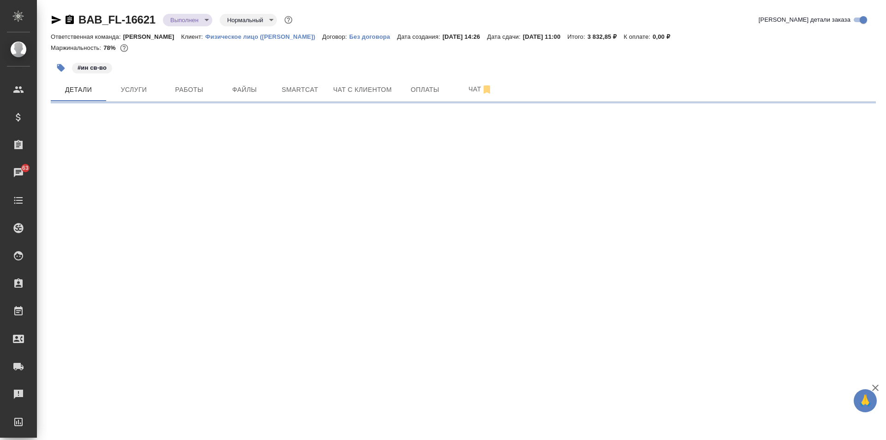
select select "RU"
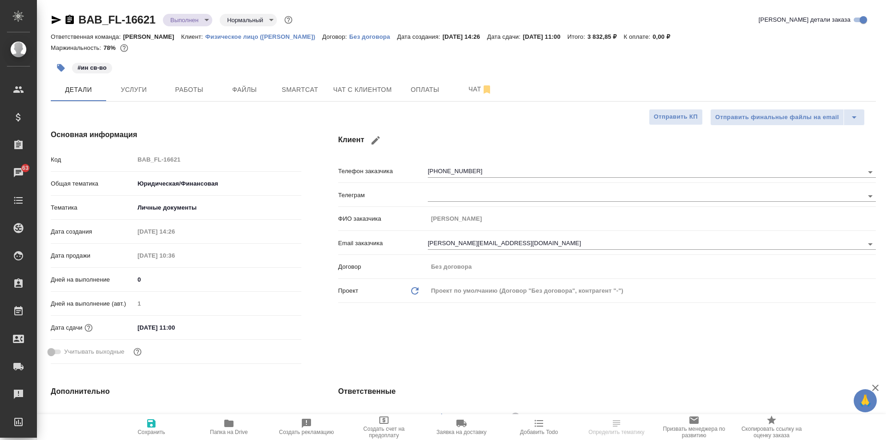
type textarea "x"
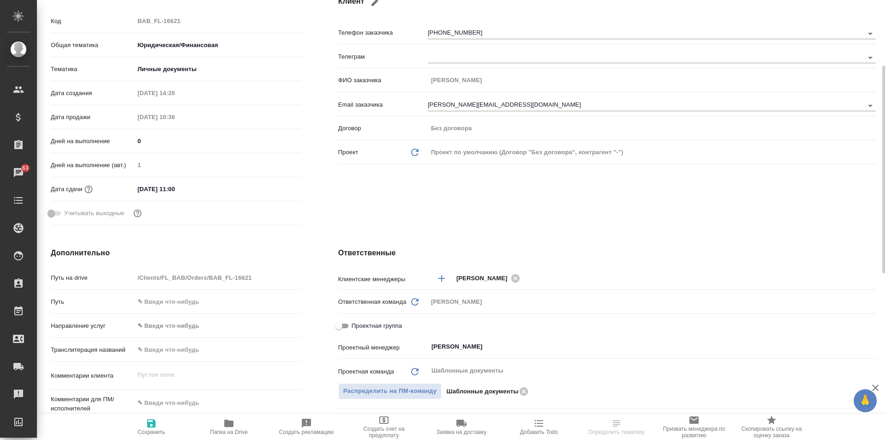
click at [230, 427] on icon "button" at bounding box center [228, 422] width 9 height 7
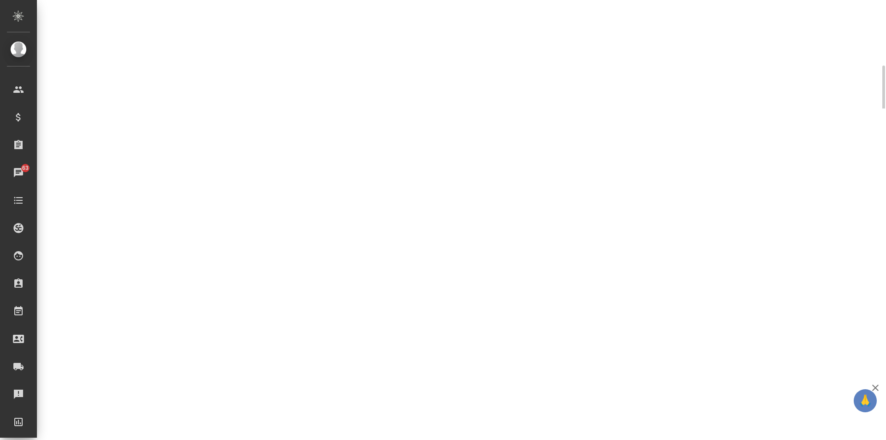
select select "RU"
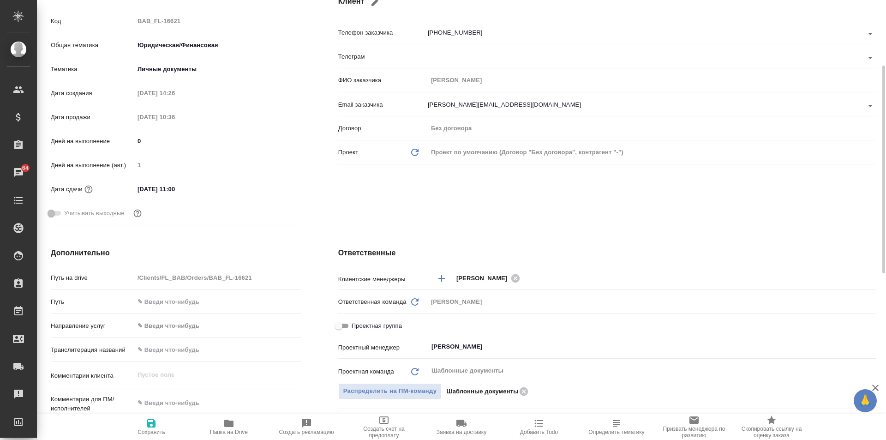
type textarea "x"
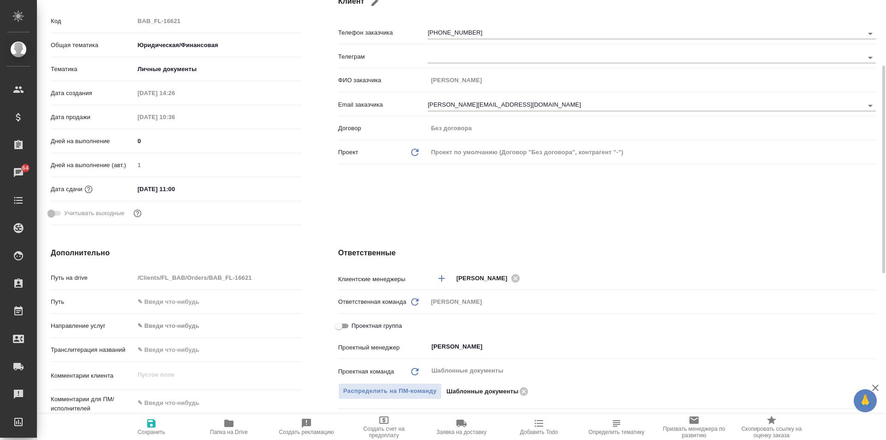
type textarea "x"
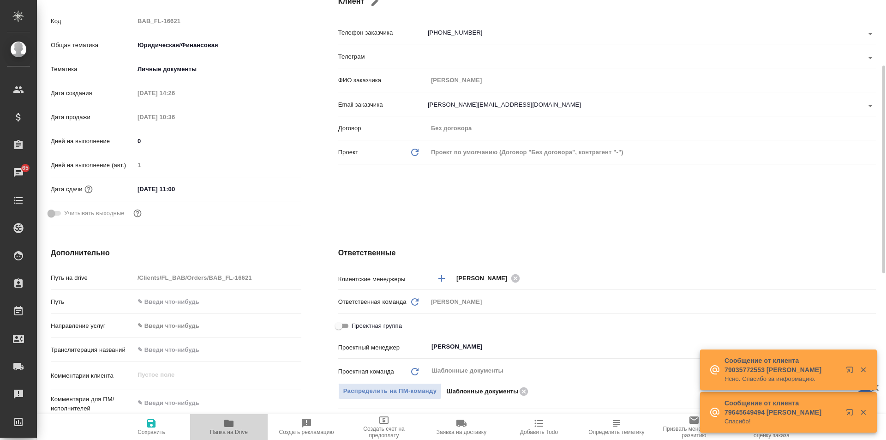
click at [231, 428] on icon "button" at bounding box center [228, 422] width 11 height 11
type textarea "x"
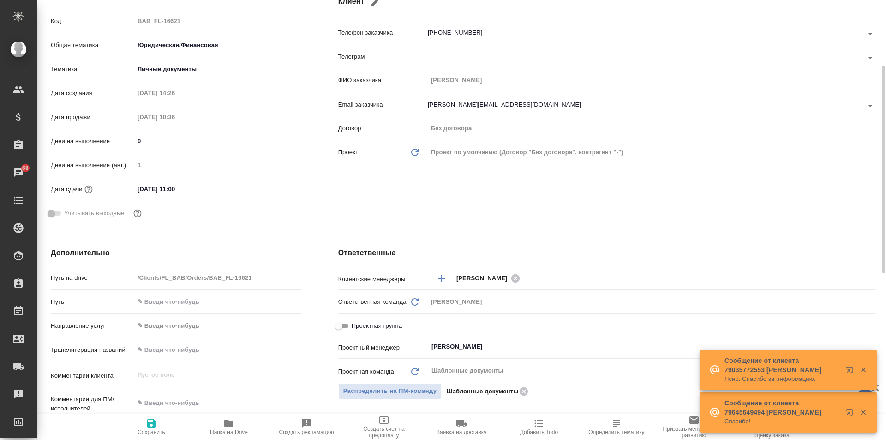
type textarea "x"
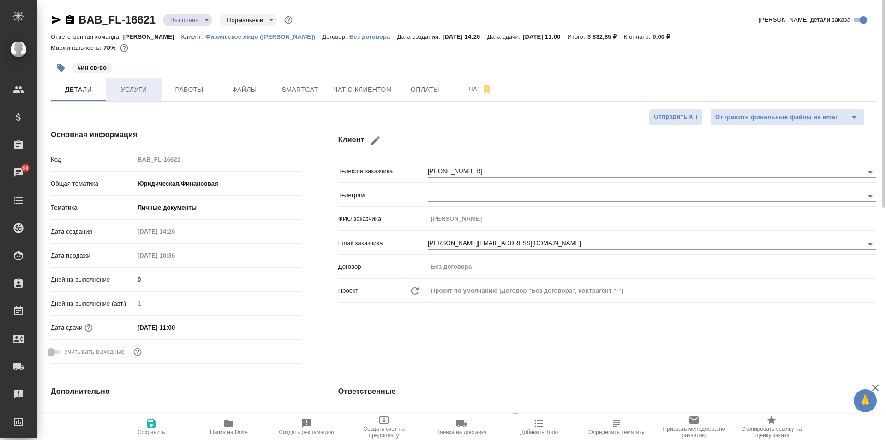
click at [135, 88] on span "Услуги" at bounding box center [134, 90] width 44 height 12
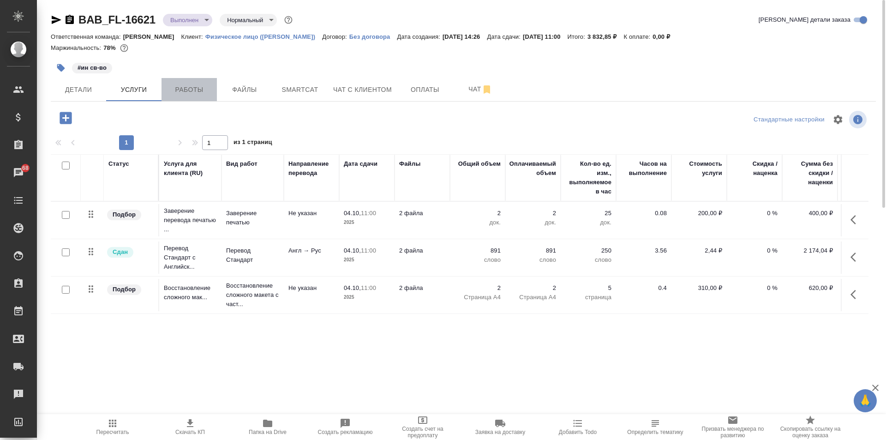
click at [187, 92] on span "Работы" at bounding box center [189, 90] width 44 height 12
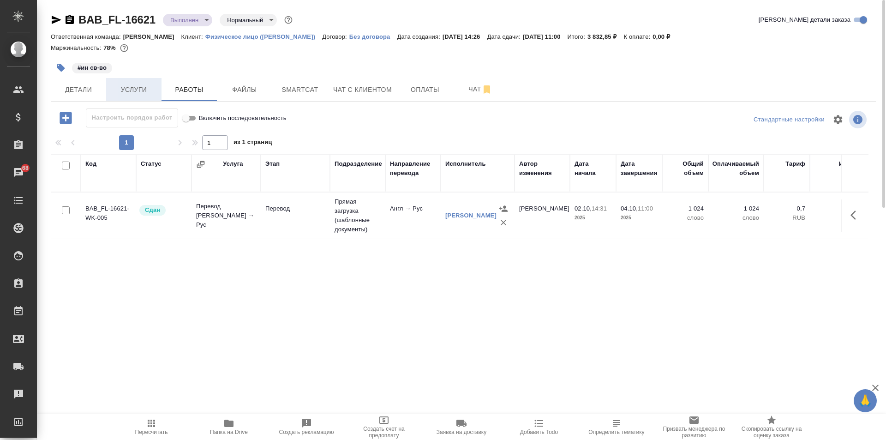
click at [147, 86] on span "Услуги" at bounding box center [134, 90] width 44 height 12
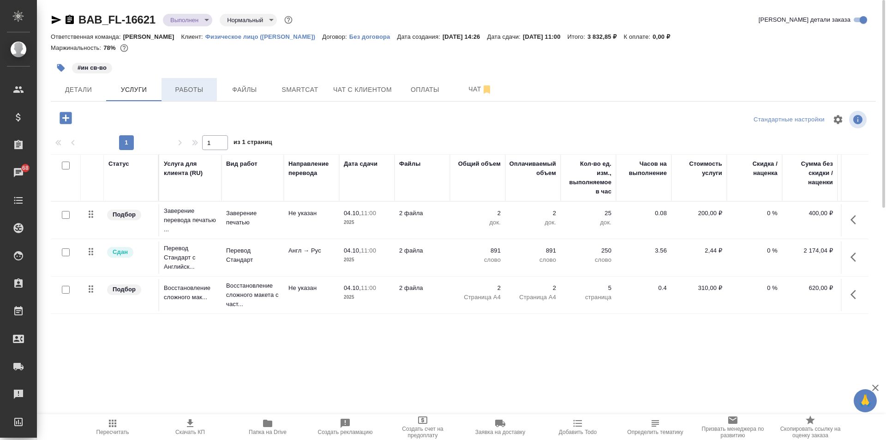
click at [184, 95] on span "Работы" at bounding box center [189, 90] width 44 height 12
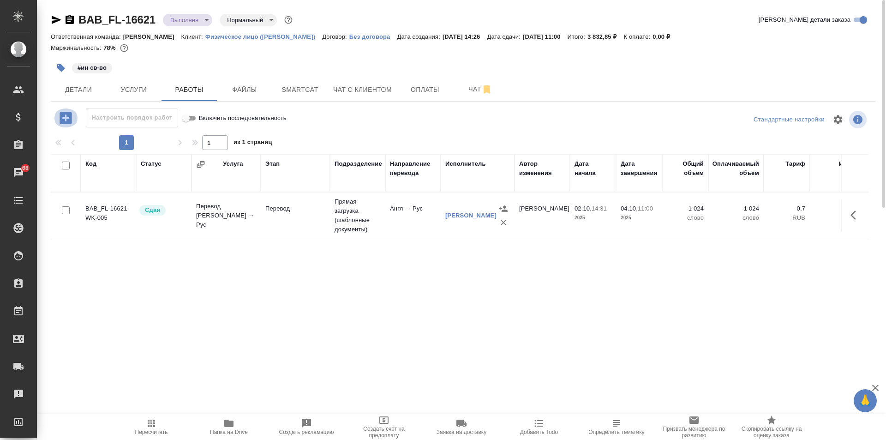
click at [63, 111] on icon "button" at bounding box center [66, 118] width 16 height 16
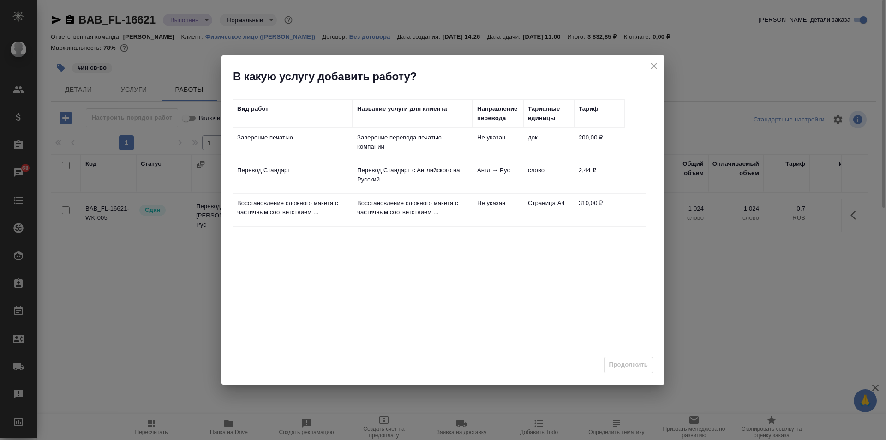
click at [283, 149] on td "Заверение печатью" at bounding box center [293, 144] width 120 height 32
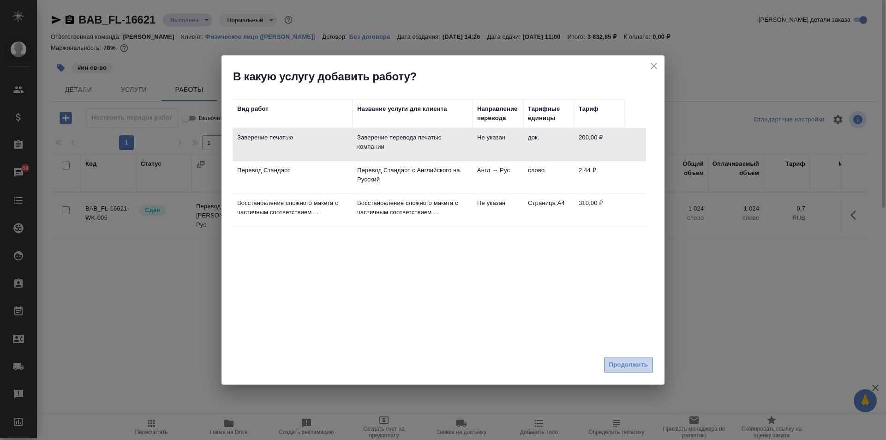
click at [623, 363] on span "Продолжить" at bounding box center [628, 364] width 39 height 11
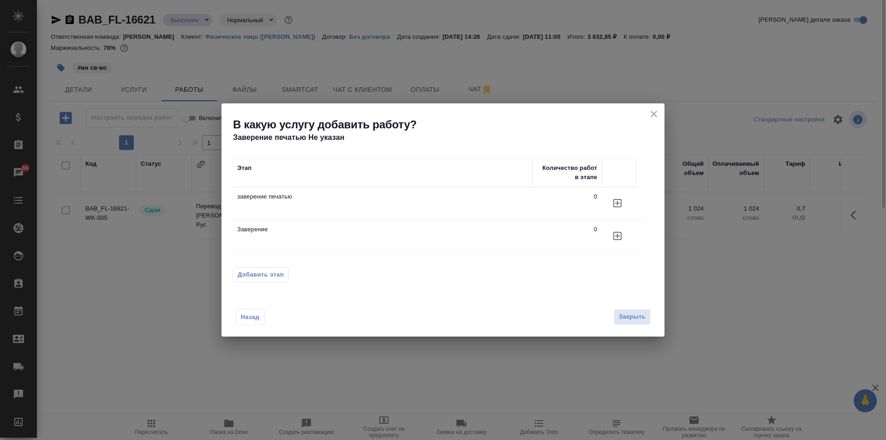
click at [615, 203] on icon "button" at bounding box center [617, 203] width 8 height 8
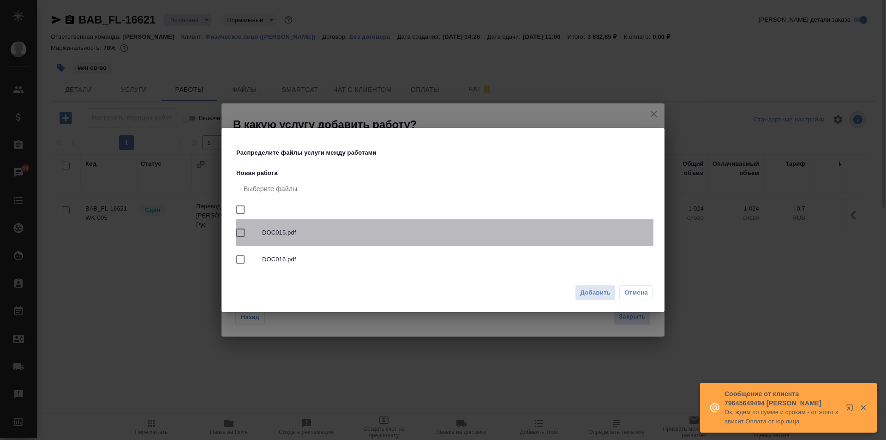
click at [242, 231] on input "checkbox" at bounding box center [240, 232] width 19 height 19
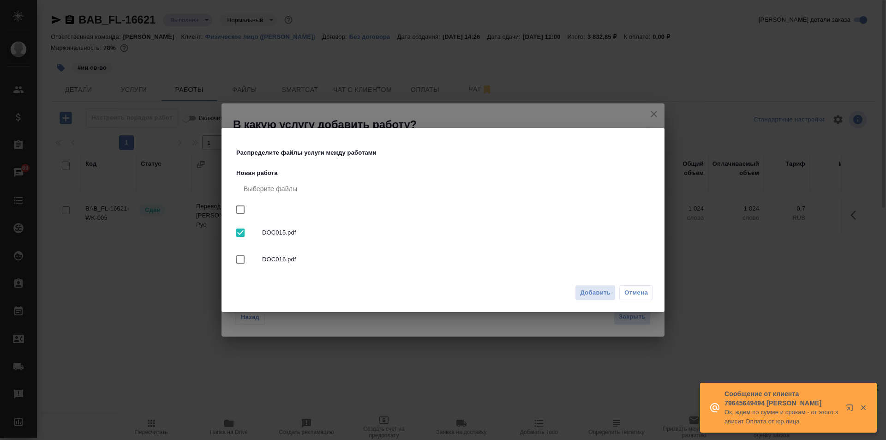
click at [237, 227] on input "checkbox" at bounding box center [240, 232] width 19 height 19
checkbox input "false"
click at [634, 294] on span "Отмена" at bounding box center [636, 292] width 24 height 9
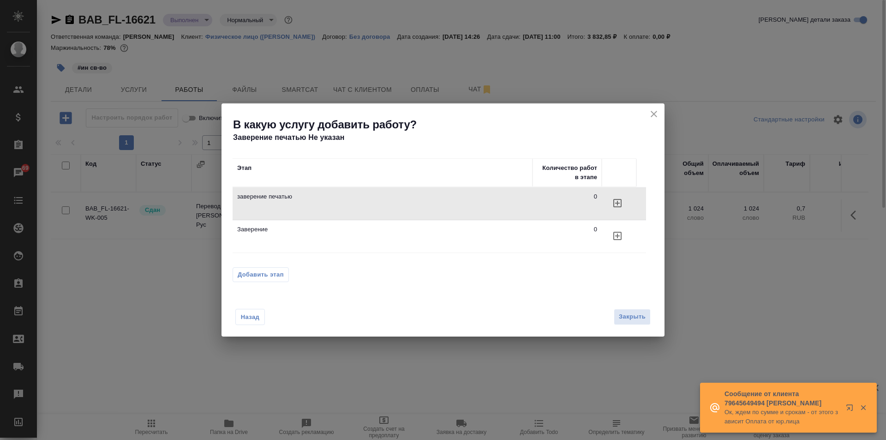
click at [652, 109] on icon "close" at bounding box center [653, 113] width 11 height 11
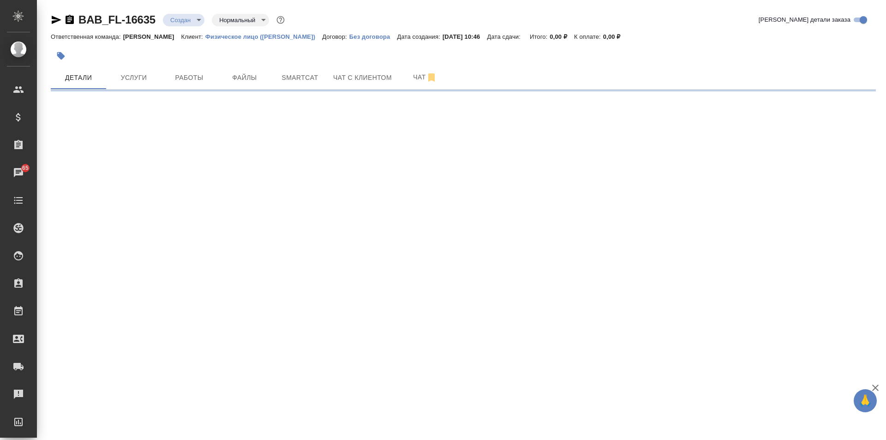
select select "RU"
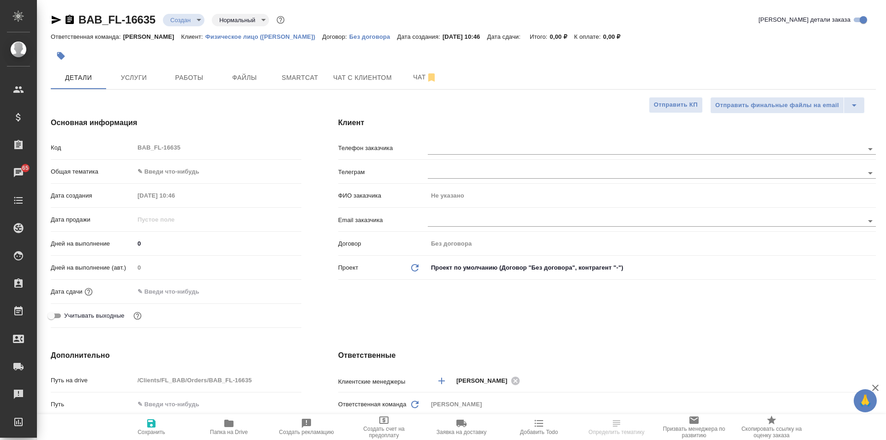
type textarea "x"
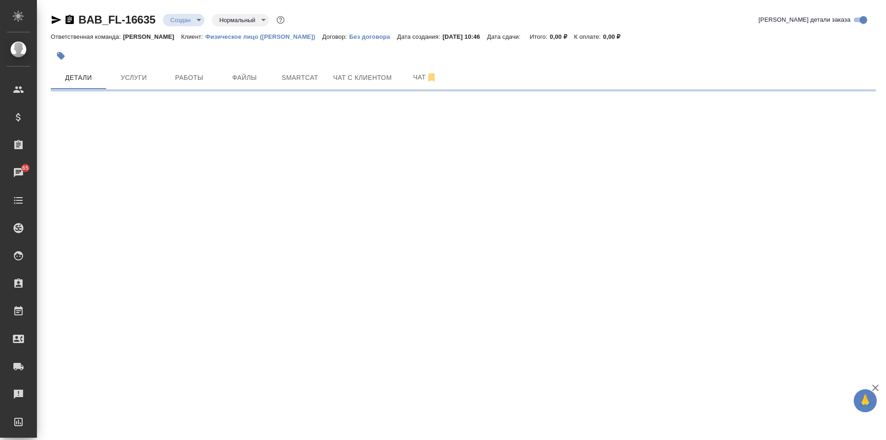
select select "RU"
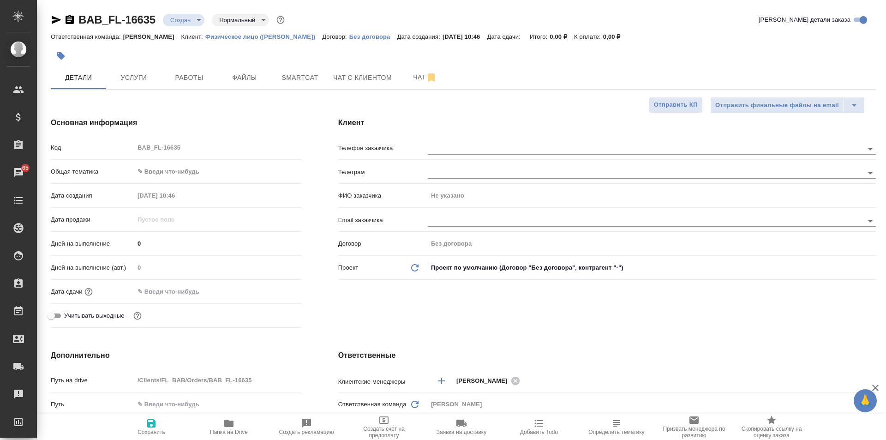
type textarea "x"
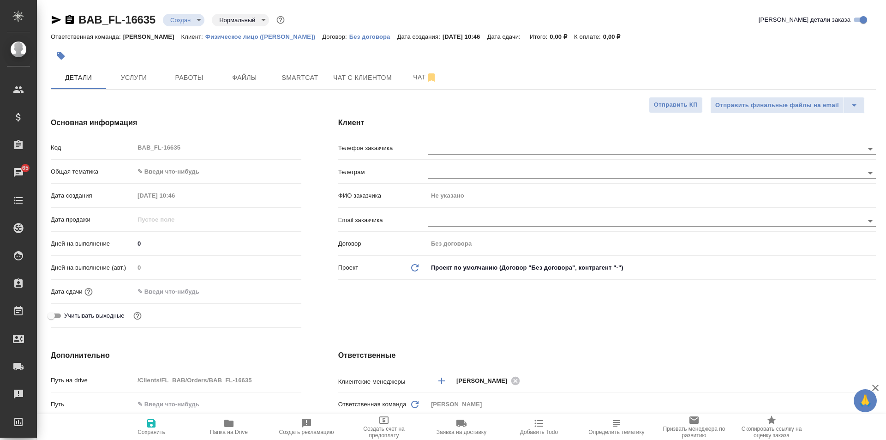
type textarea "x"
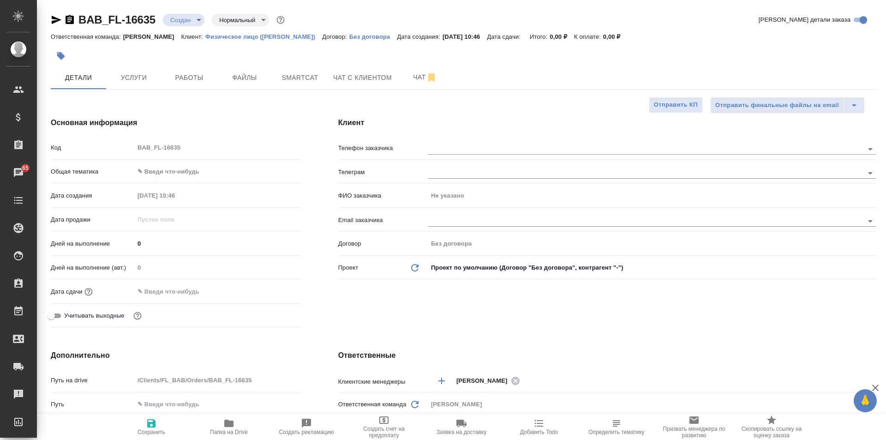
type textarea "x"
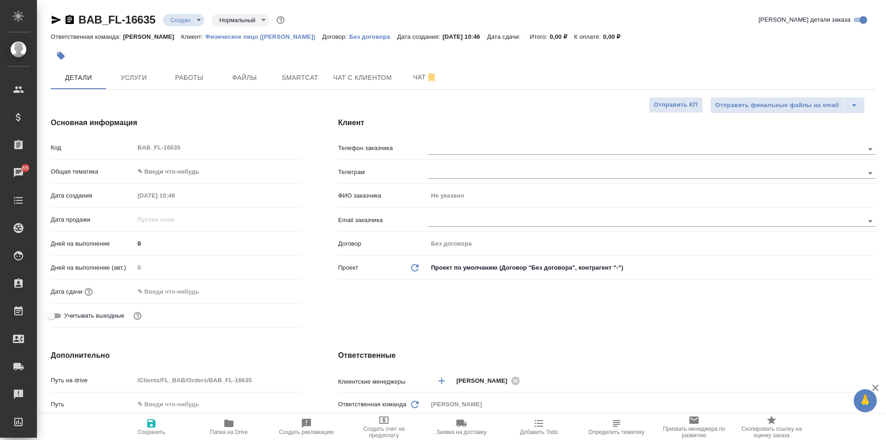
type textarea "x"
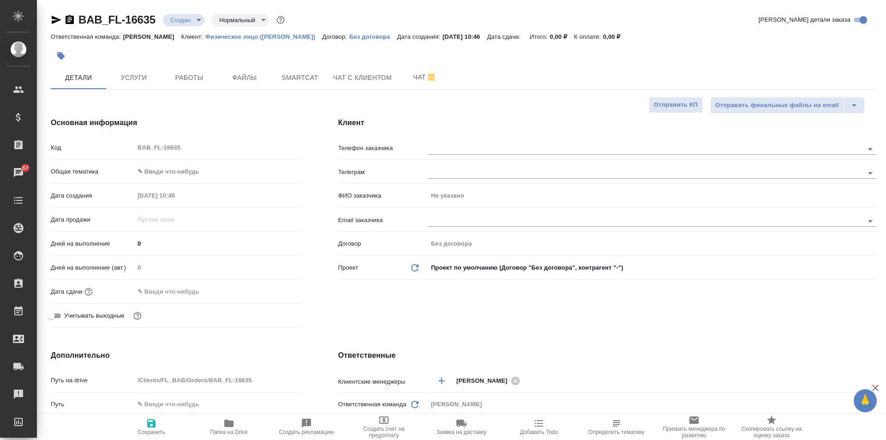
type textarea "x"
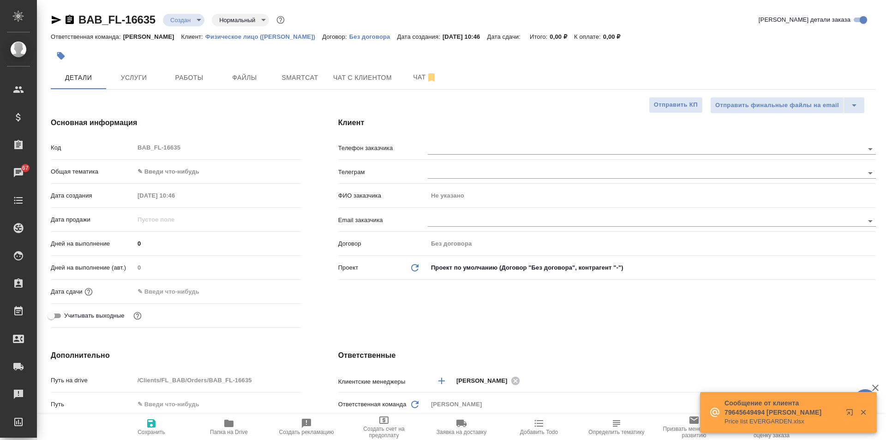
type textarea "x"
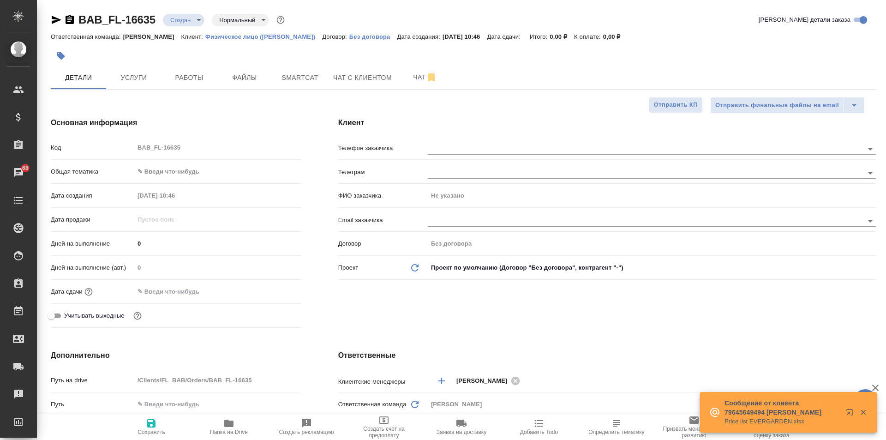
type textarea "x"
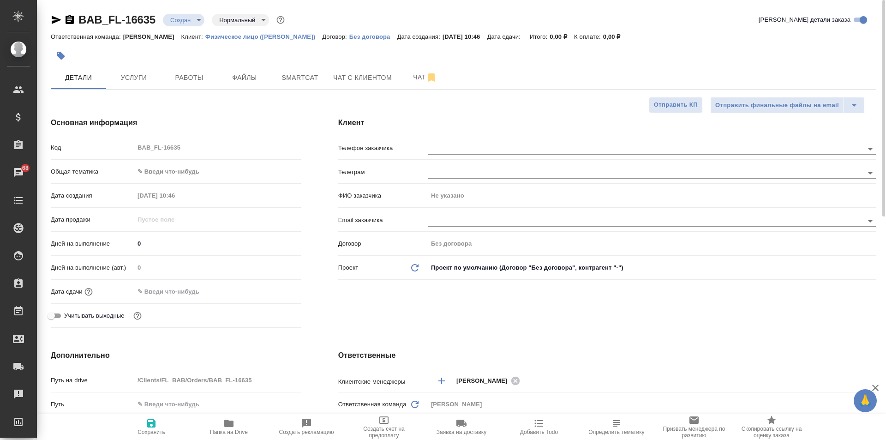
type textarea "x"
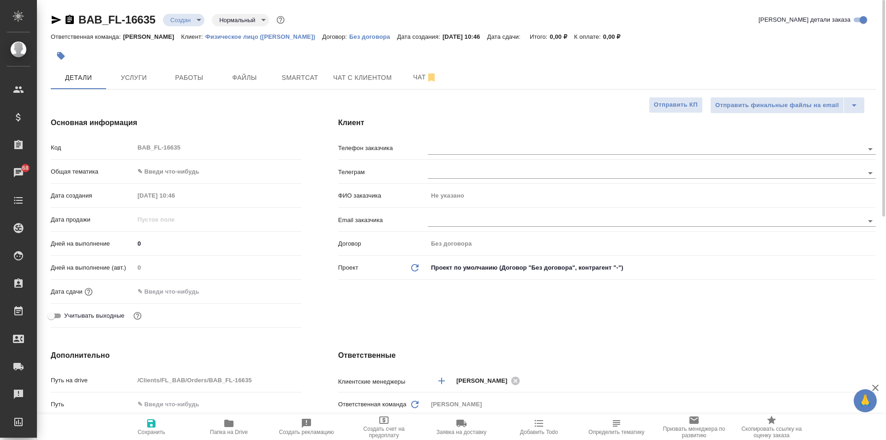
type textarea "x"
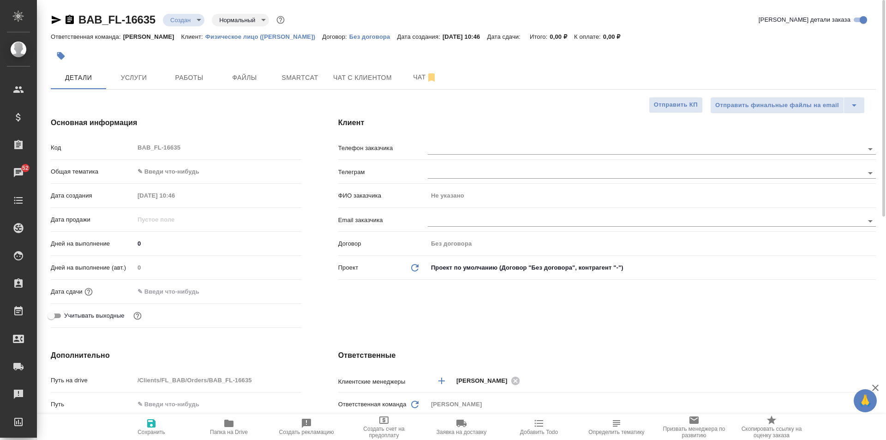
type textarea "x"
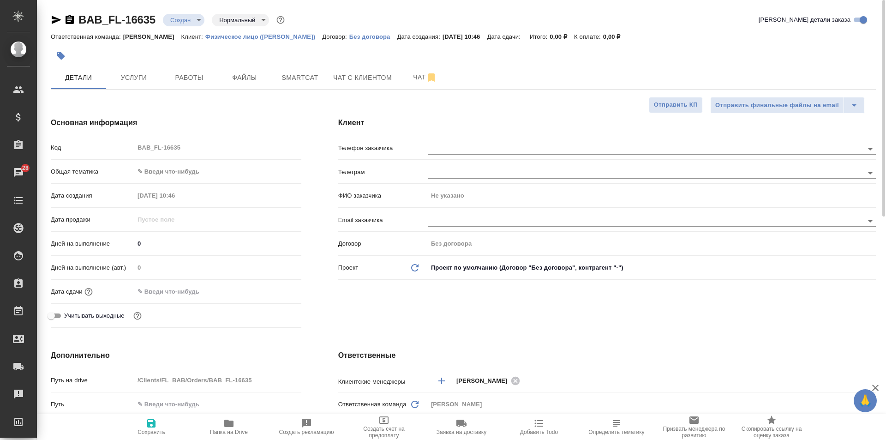
type textarea "x"
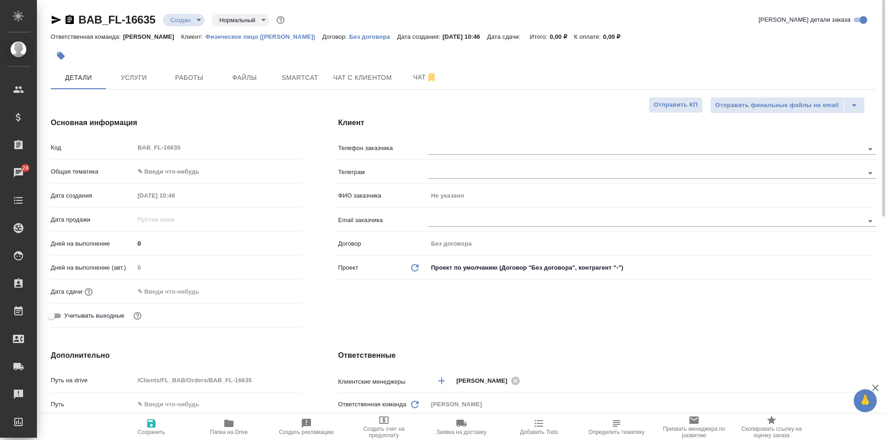
type textarea "x"
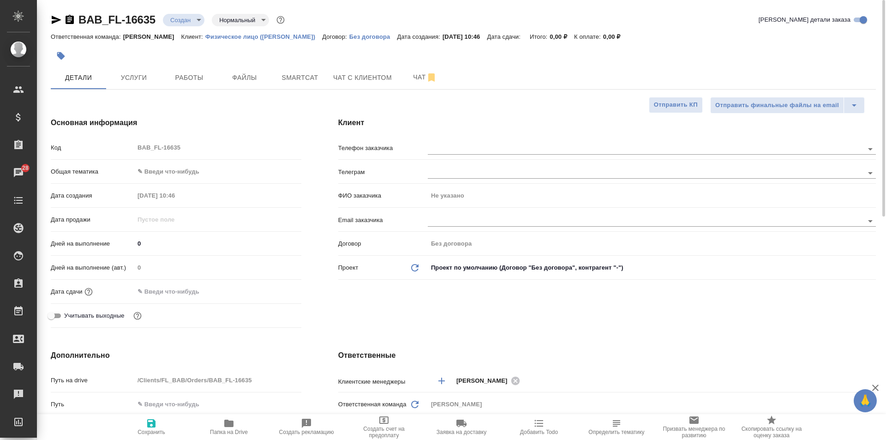
type textarea "x"
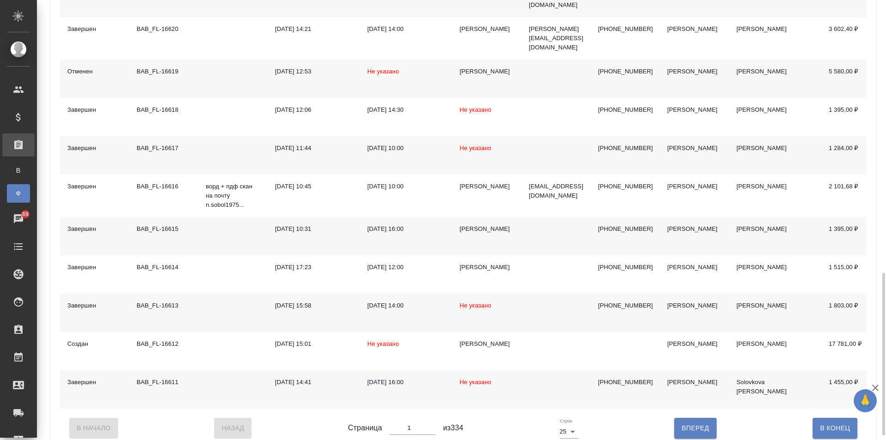
scroll to position [750, 0]
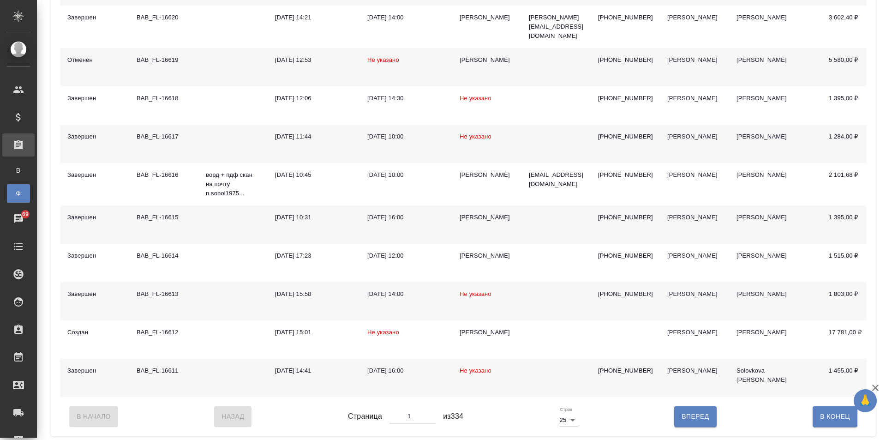
click at [565, 418] on body "🙏 .cls-1 fill:#fff; [PERSON_NAME] [PERSON_NAME] Спецификации Заказы В Все заказ…" at bounding box center [443, 220] width 886 height 440
click at [567, 410] on li "50" at bounding box center [567, 406] width 25 height 15
type input "50"
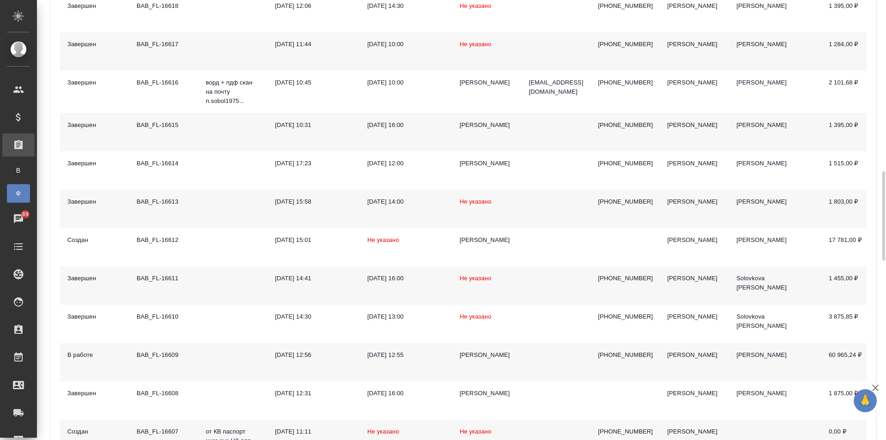
scroll to position [888, 0]
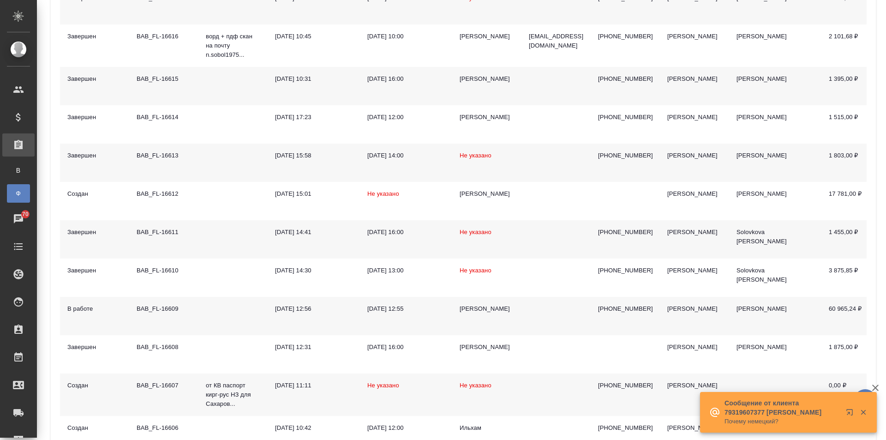
click at [212, 304] on td at bounding box center [232, 316] width 69 height 38
click at [52, 261] on div "Заказы физических лиц Закрепить заголовки Сохранить настройки Сбросить все наст…" at bounding box center [463, 199] width 825 height 2136
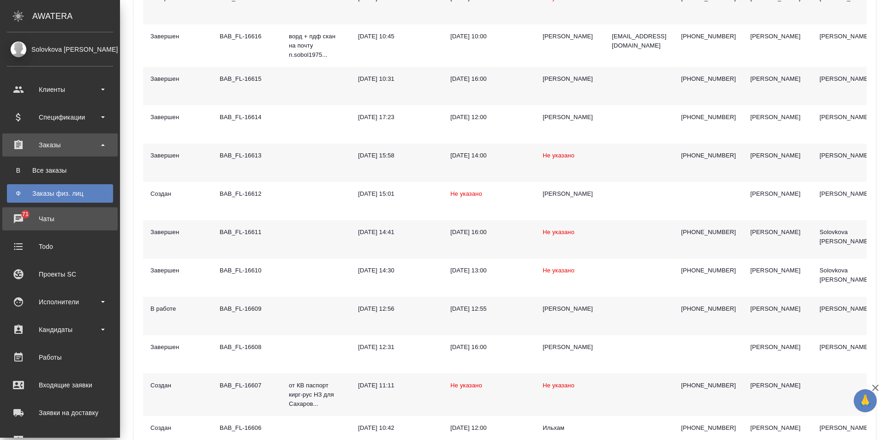
click at [20, 217] on div "Чаты" at bounding box center [60, 219] width 106 height 14
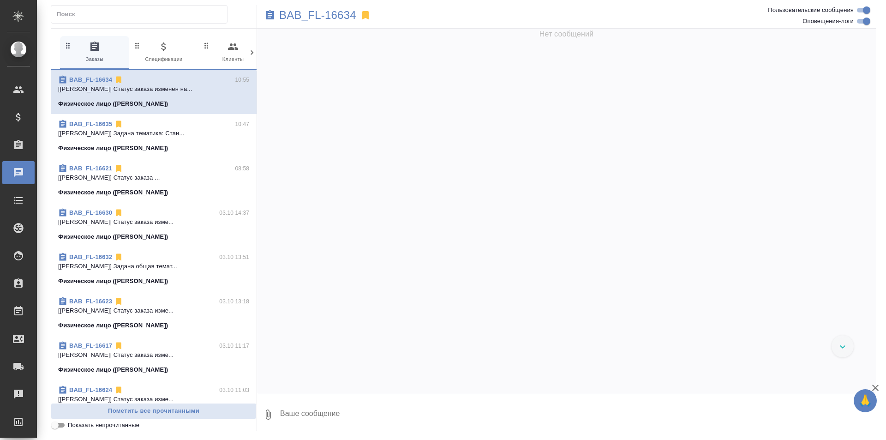
scroll to position [382, 0]
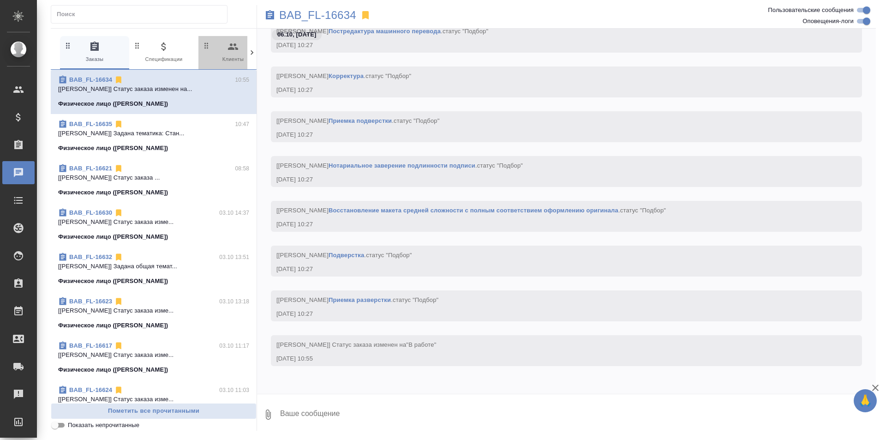
click at [247, 51] on span "0 Клиенты" at bounding box center [233, 52] width 62 height 23
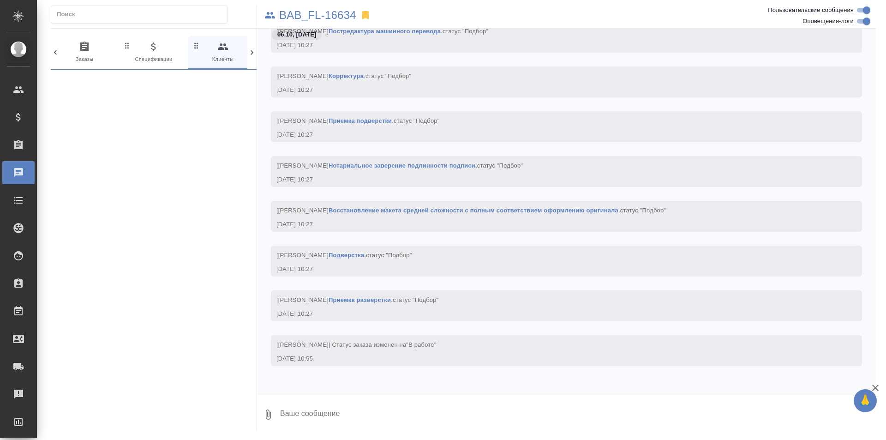
scroll to position [0, 20]
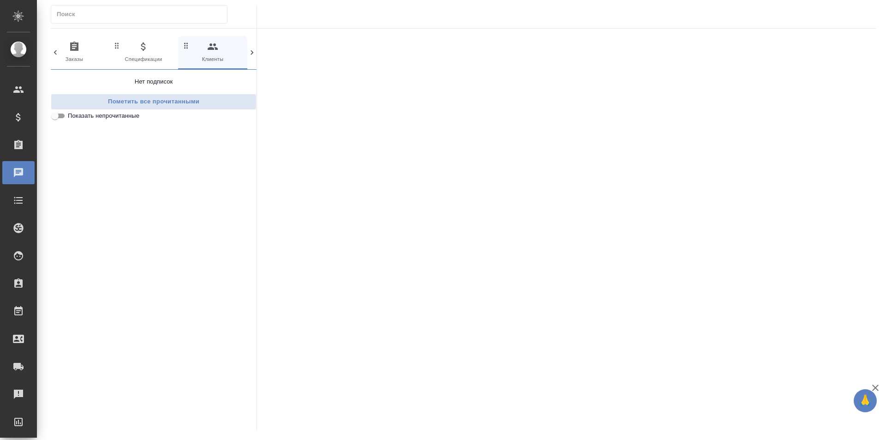
click at [252, 53] on icon at bounding box center [251, 52] width 3 height 5
click at [253, 52] on icon at bounding box center [251, 52] width 9 height 9
click at [254, 52] on icon at bounding box center [251, 52] width 9 height 9
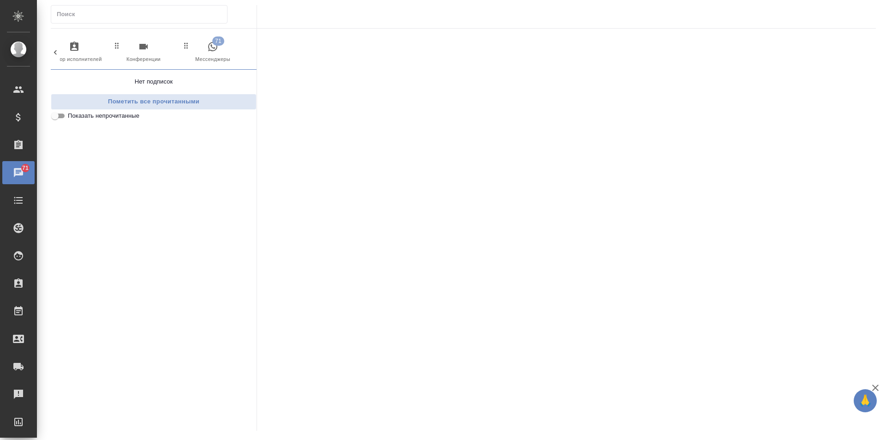
click at [215, 50] on icon "button" at bounding box center [212, 46] width 9 height 9
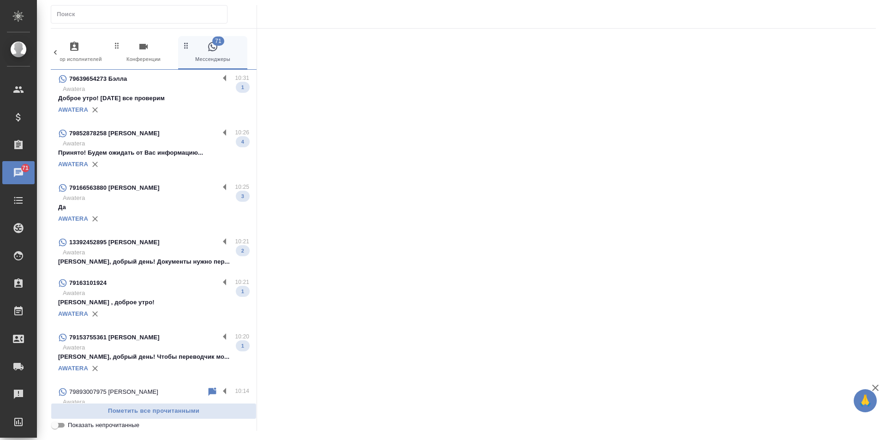
scroll to position [277, 0]
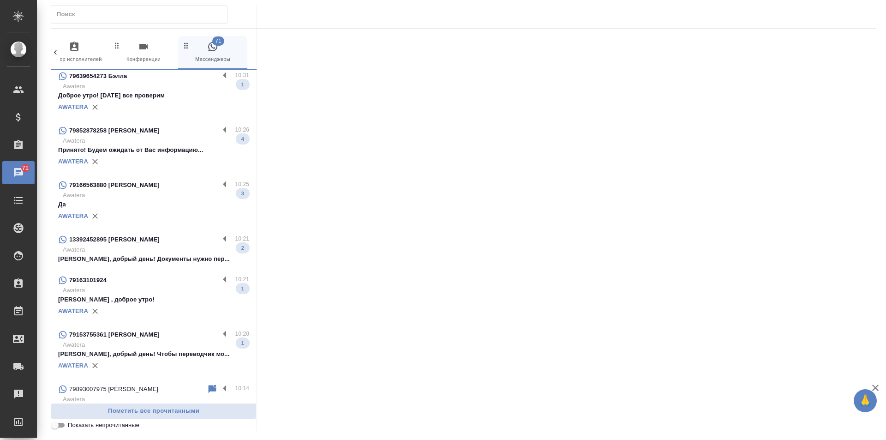
click at [150, 293] on span "79163101924 10:21 Awatera Елена , доброе утро! 1 AWATERA" at bounding box center [153, 295] width 191 height 43
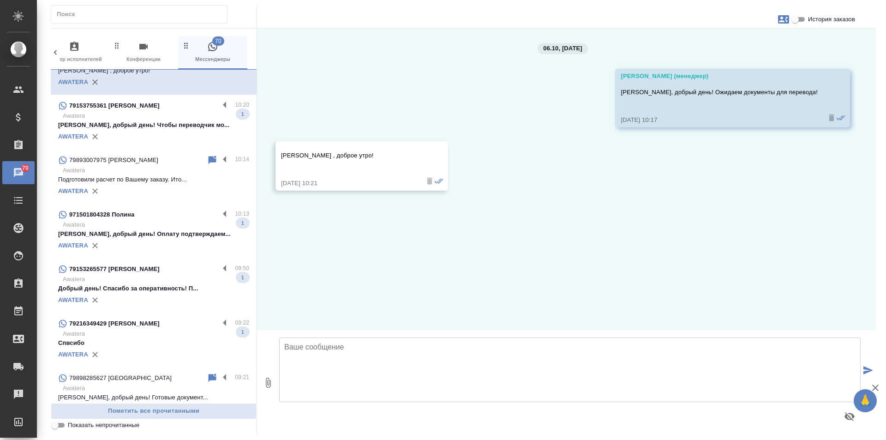
scroll to position [507, 0]
click at [147, 250] on div "AWATERA" at bounding box center [153, 244] width 191 height 14
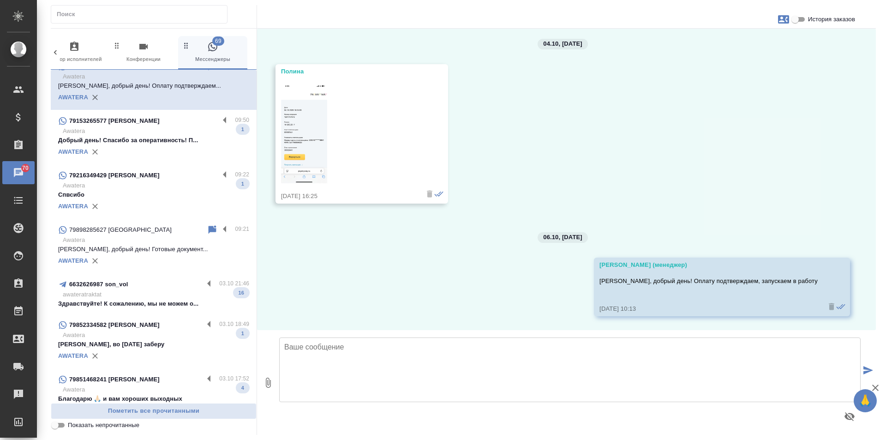
scroll to position [692, 0]
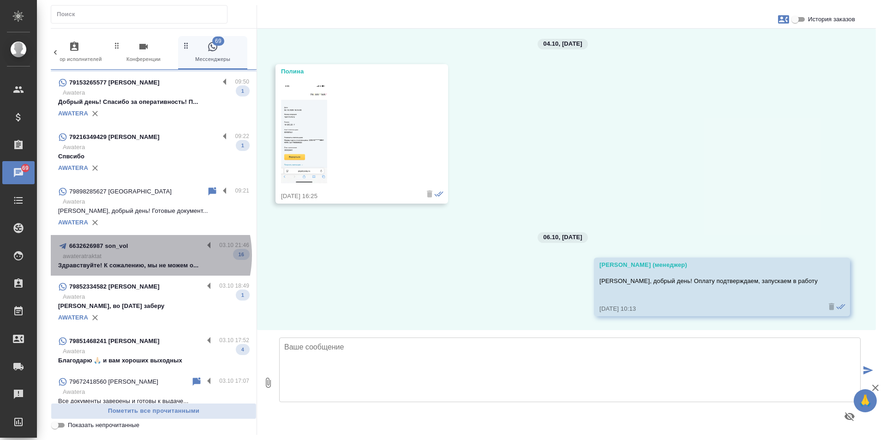
click at [144, 261] on p "awateratraktat" at bounding box center [156, 255] width 186 height 9
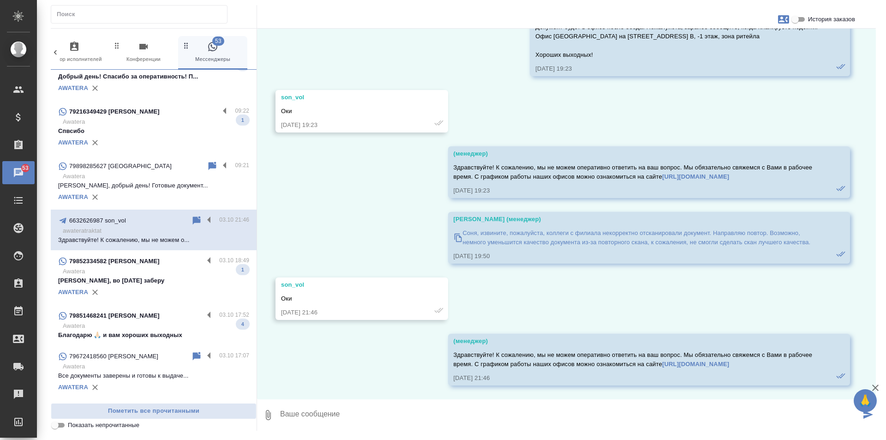
scroll to position [738, 0]
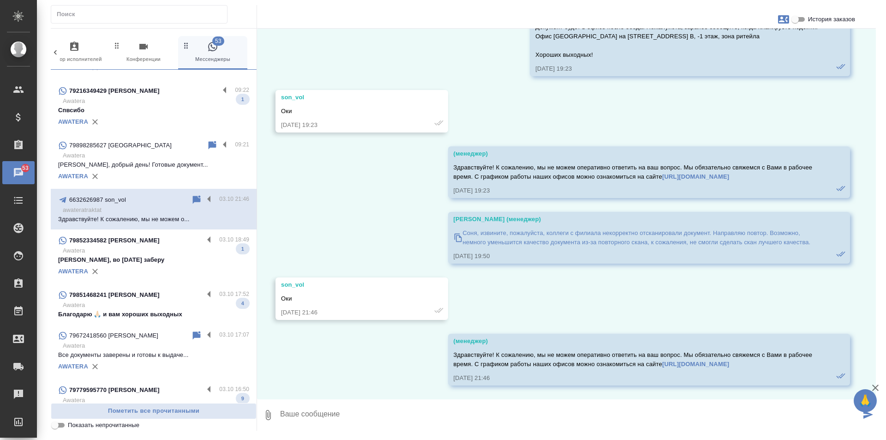
click at [165, 255] on p "Awatera" at bounding box center [156, 250] width 186 height 9
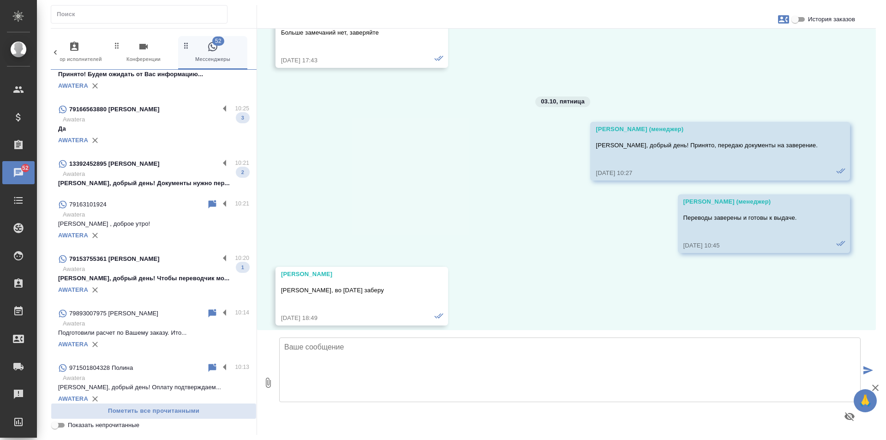
scroll to position [0, 0]
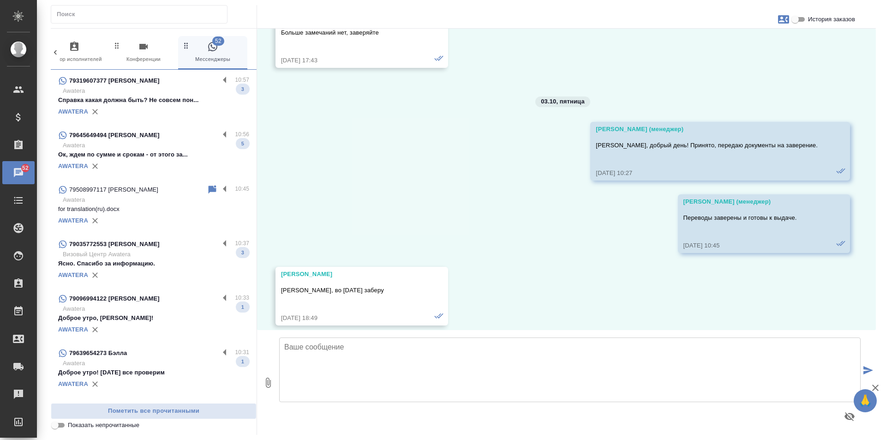
click at [157, 107] on div "AWATERA" at bounding box center [153, 112] width 191 height 14
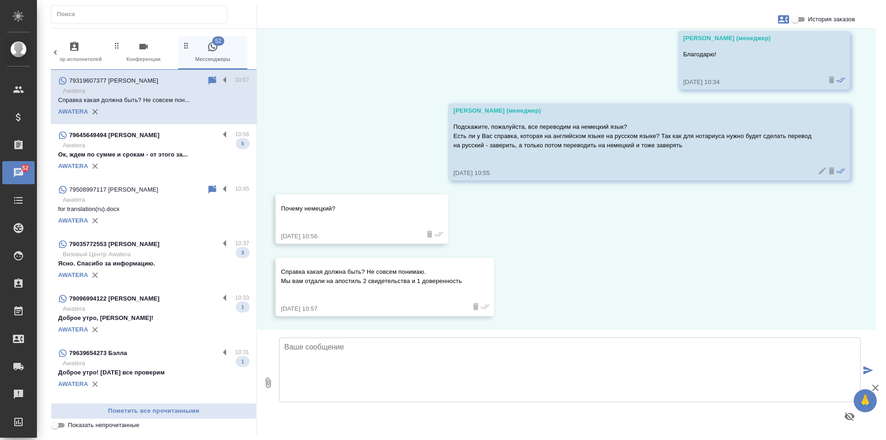
scroll to position [192, 0]
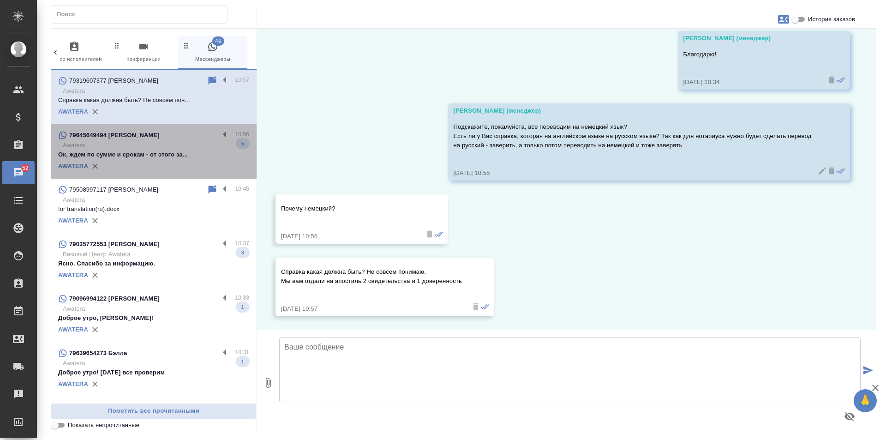
click at [166, 160] on div "AWATERA" at bounding box center [153, 166] width 191 height 14
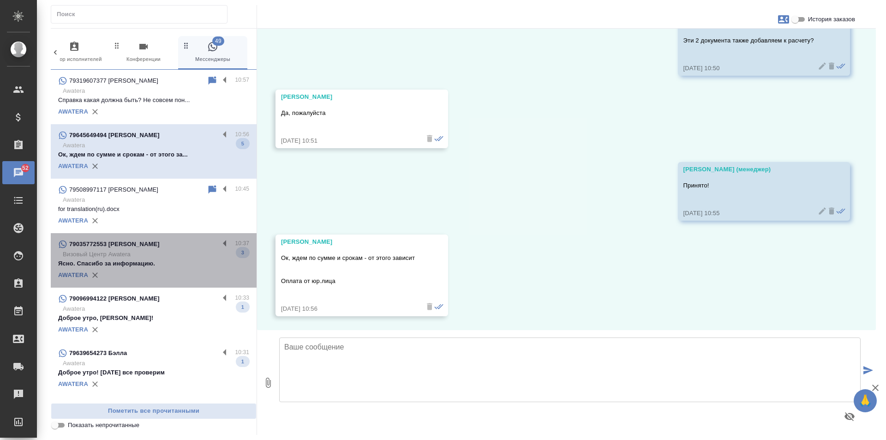
click at [165, 268] on p "Ясно. Спасибо за информацию." at bounding box center [153, 263] width 191 height 9
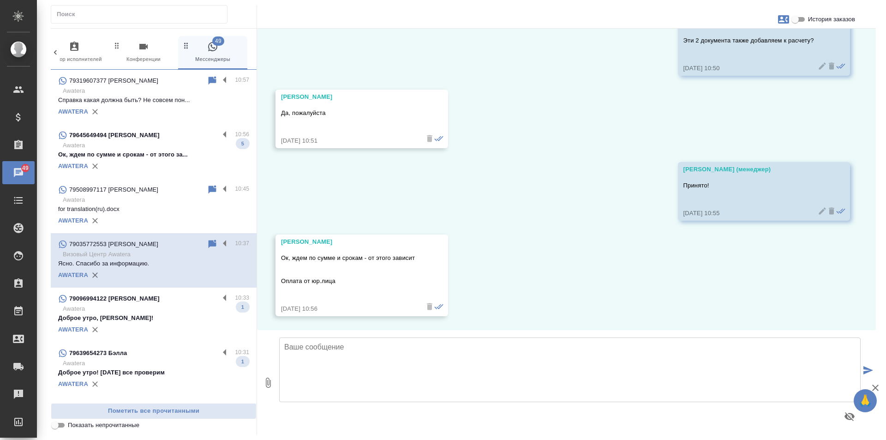
scroll to position [310, 0]
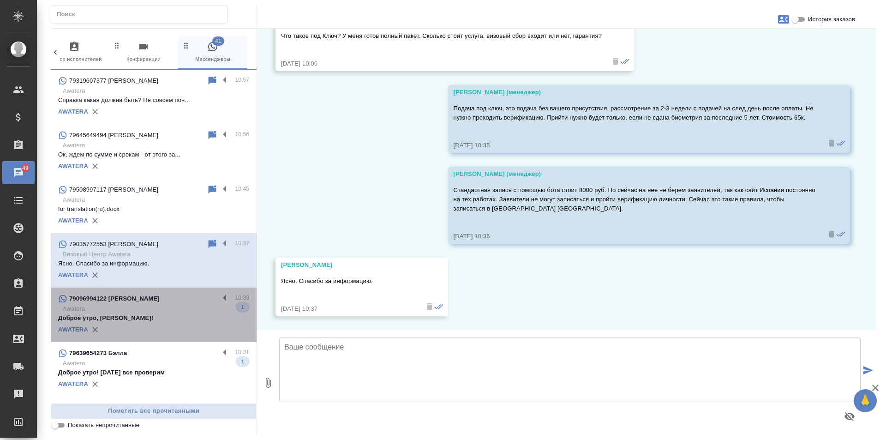
click at [175, 322] on p "Доброе утро, Елена!" at bounding box center [153, 317] width 191 height 9
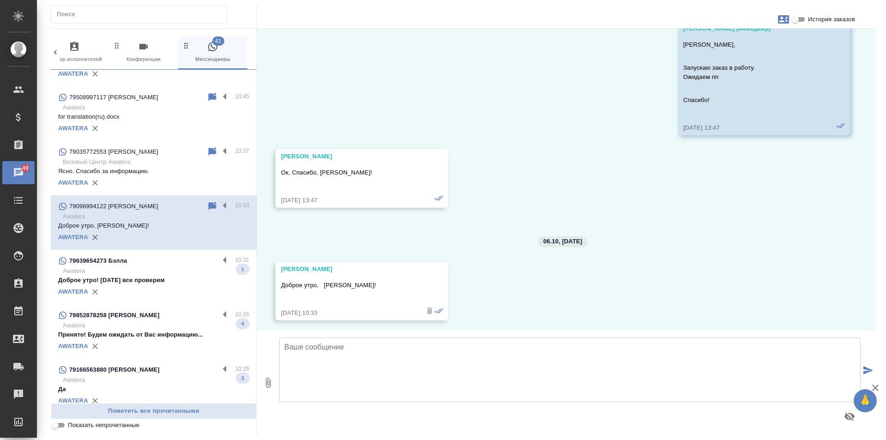
scroll to position [1228, 0]
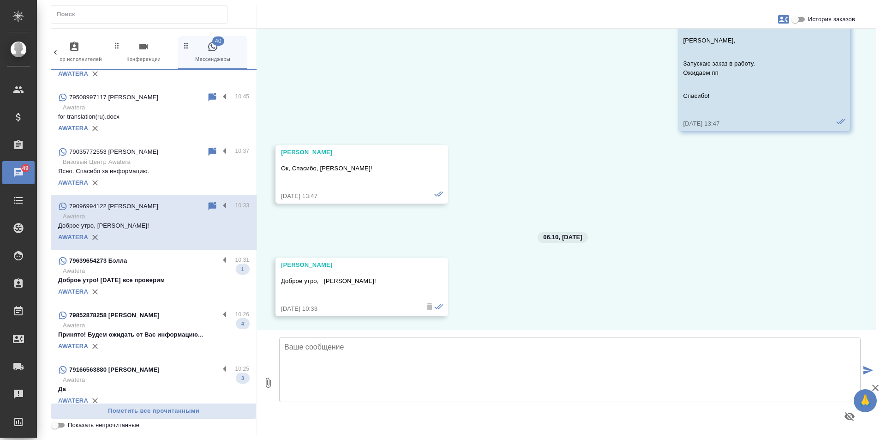
click at [168, 293] on div "AWATERA" at bounding box center [153, 292] width 191 height 14
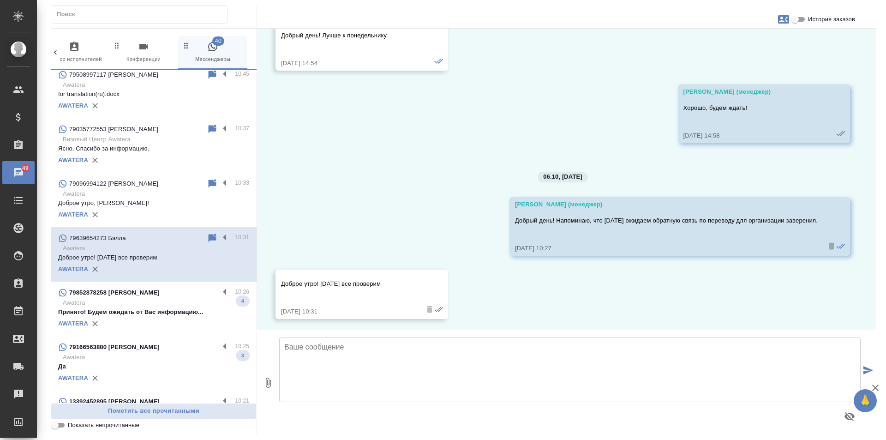
scroll to position [466, 0]
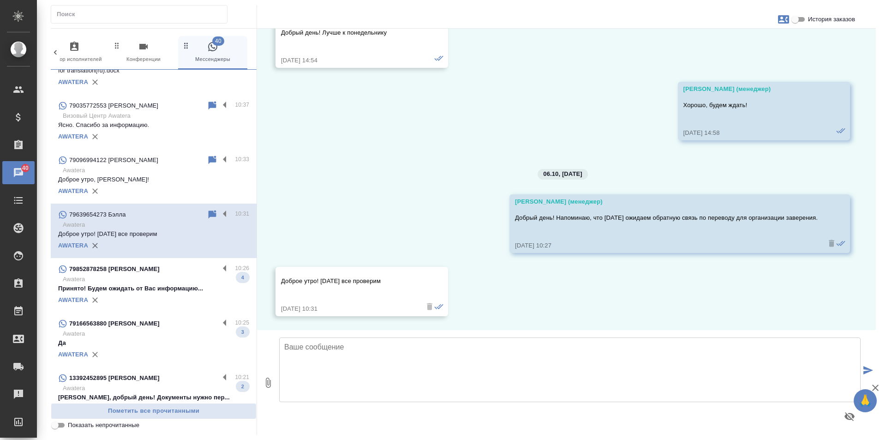
click at [168, 293] on p "Принято! Будем ожидать от Вас информацию..." at bounding box center [153, 288] width 191 height 9
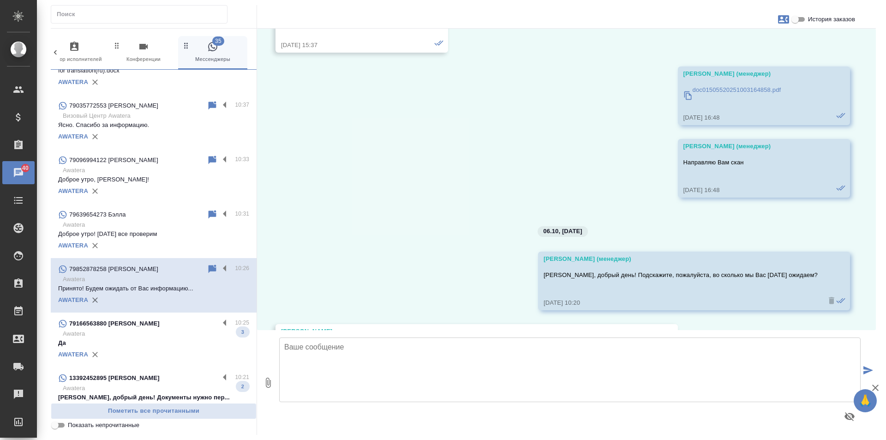
scroll to position [185, 0]
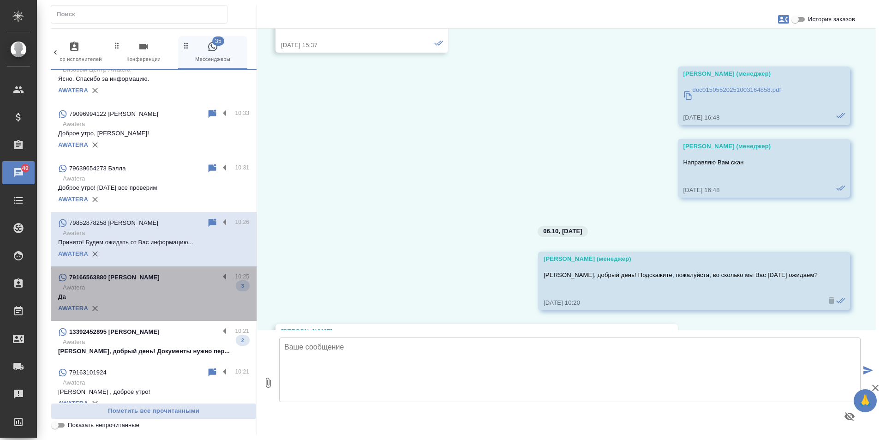
click at [168, 292] on p "Awatera" at bounding box center [156, 287] width 186 height 9
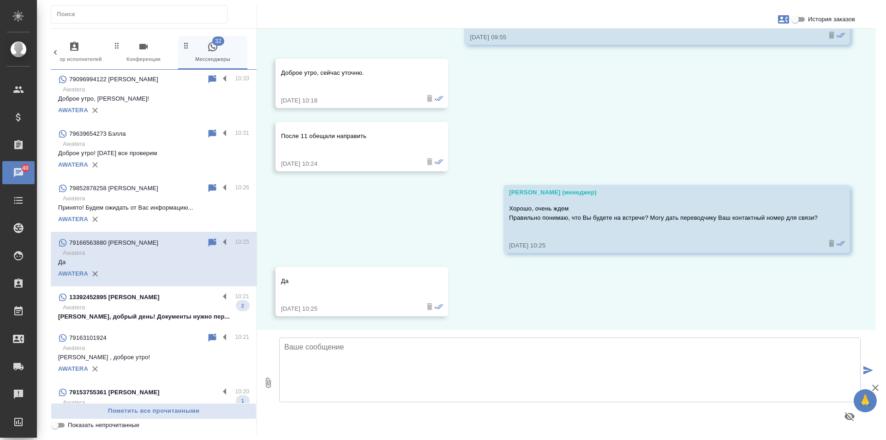
scroll to position [277, 0]
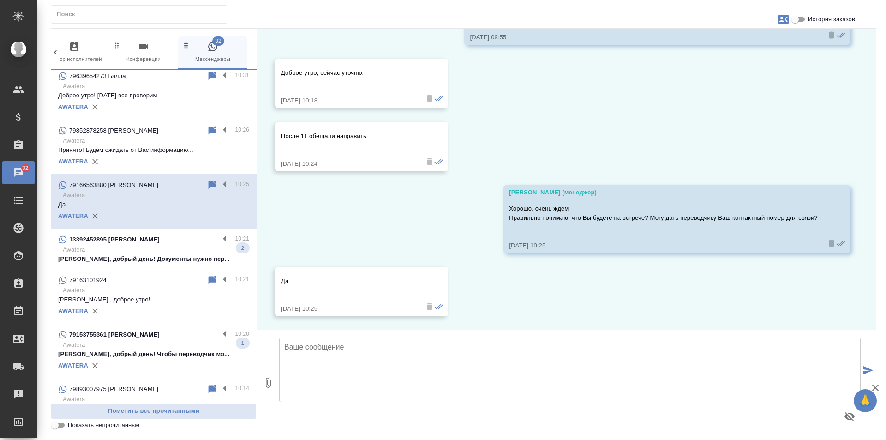
click at [155, 252] on p "Awatera" at bounding box center [156, 249] width 186 height 9
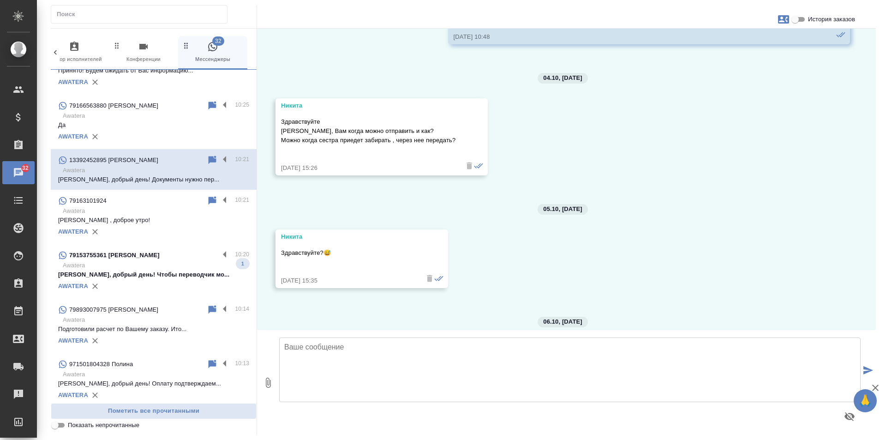
scroll to position [369, 0]
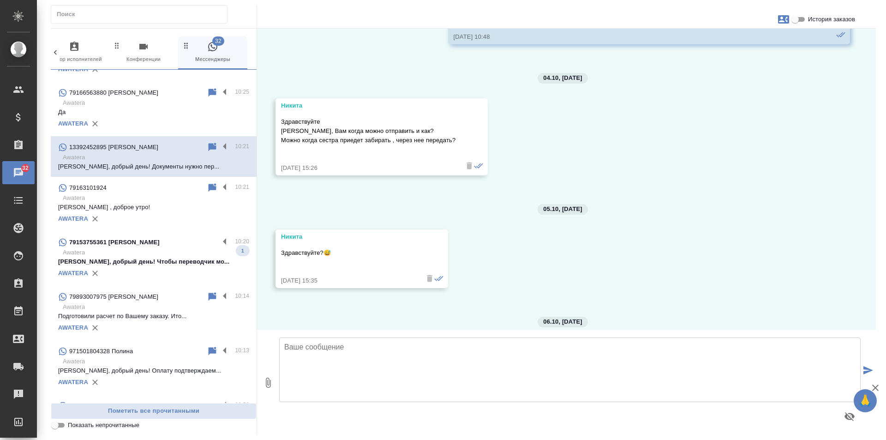
click at [158, 265] on p "Игорь, добрый день! Чтобы переводчик мо..." at bounding box center [153, 261] width 191 height 9
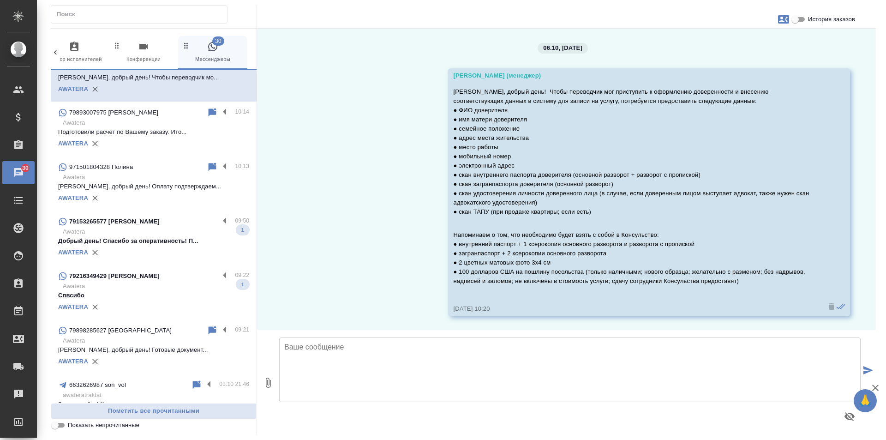
scroll to position [554, 0]
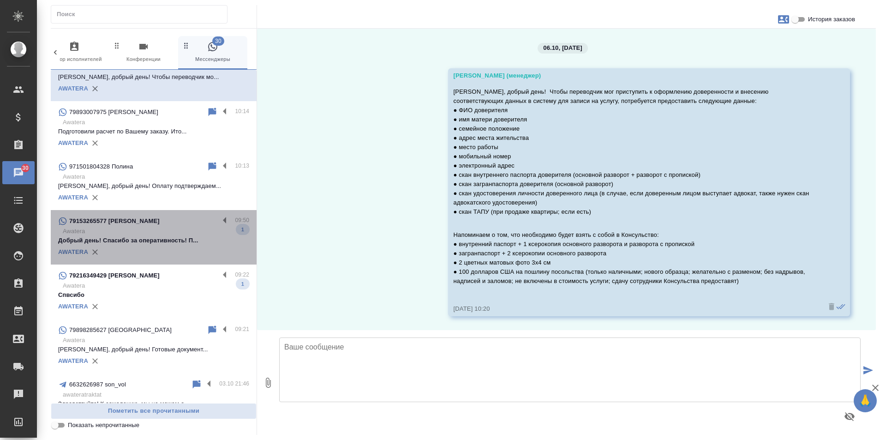
click at [158, 259] on div "AWATERA" at bounding box center [153, 252] width 191 height 14
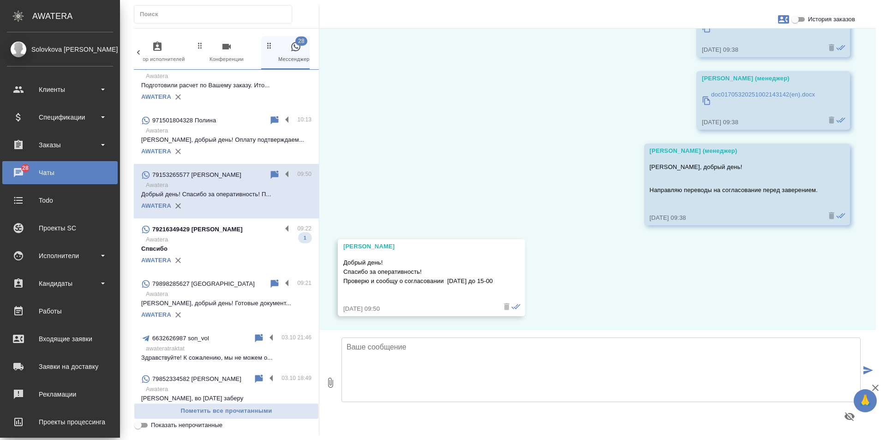
scroll to position [614, 0]
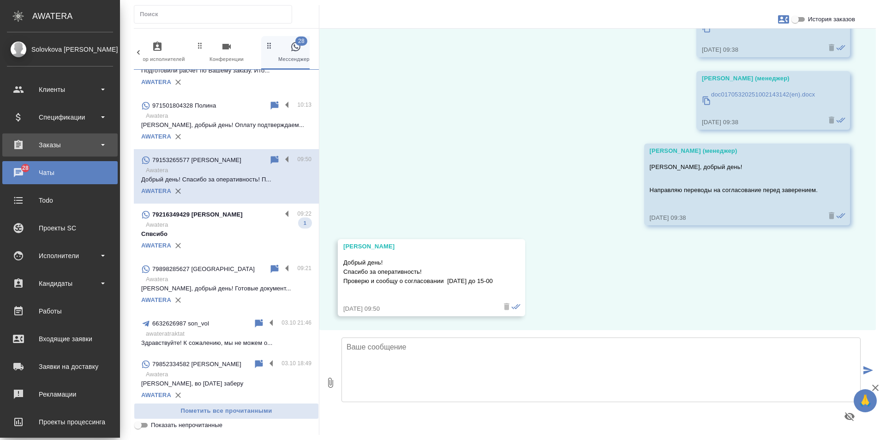
click at [23, 137] on div "Заказы" at bounding box center [59, 144] width 115 height 23
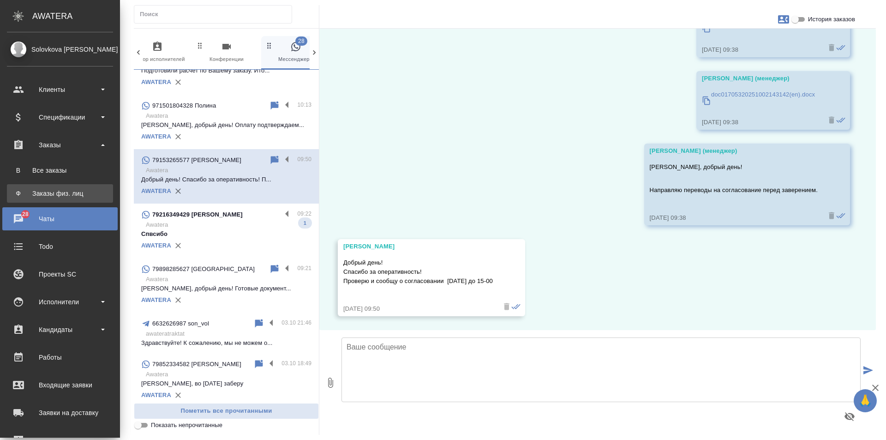
click at [37, 196] on div "Заказы физ. лиц" at bounding box center [60, 193] width 97 height 9
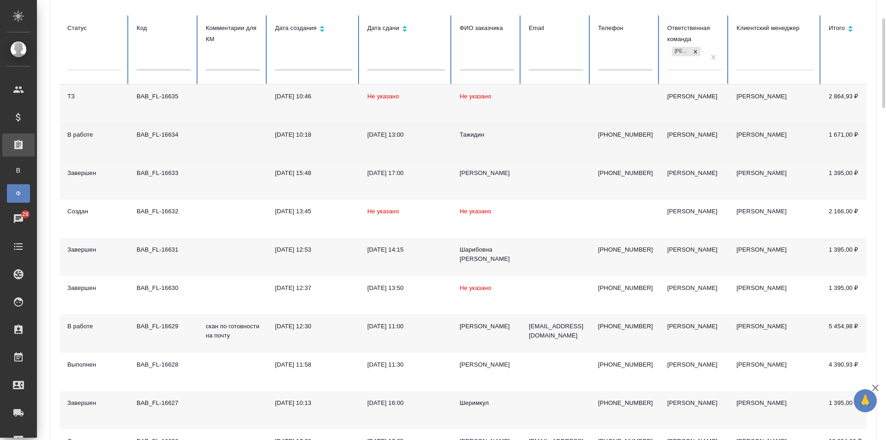
scroll to position [185, 0]
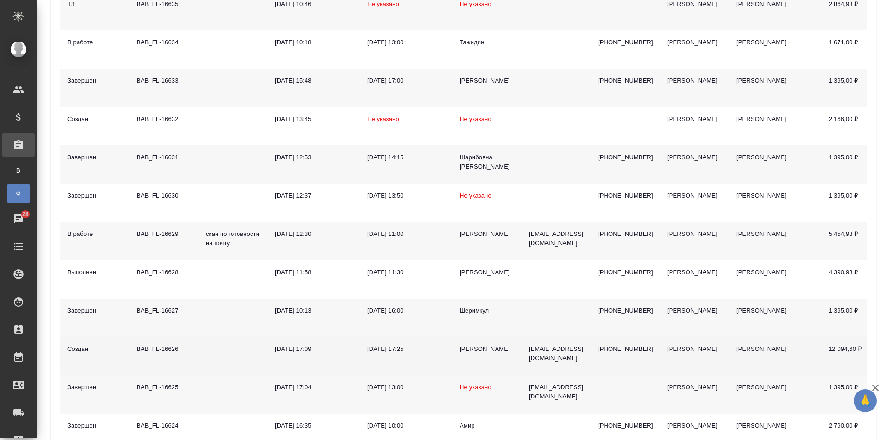
click at [187, 361] on td "BAB_FL-16626" at bounding box center [163, 356] width 69 height 38
click at [219, 354] on td at bounding box center [232, 356] width 69 height 38
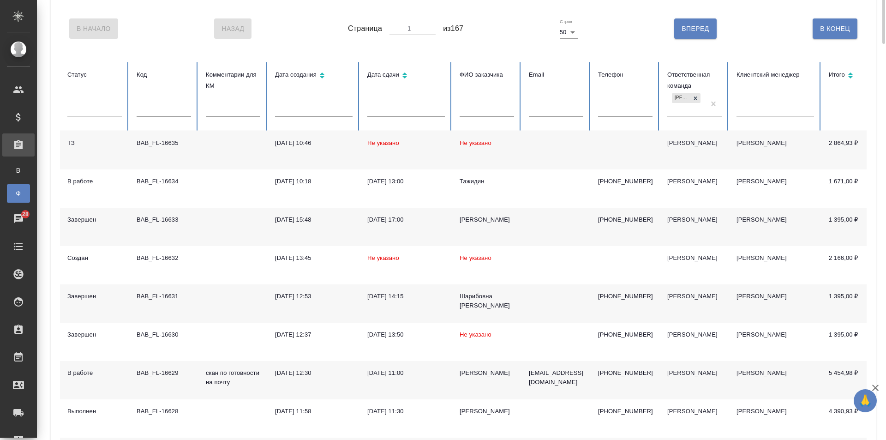
scroll to position [0, 0]
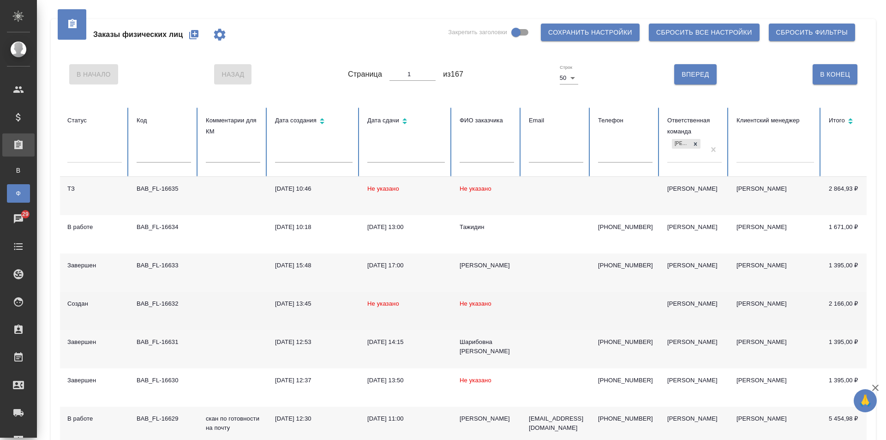
click at [216, 305] on td at bounding box center [232, 311] width 69 height 38
click at [208, 306] on td at bounding box center [232, 311] width 69 height 38
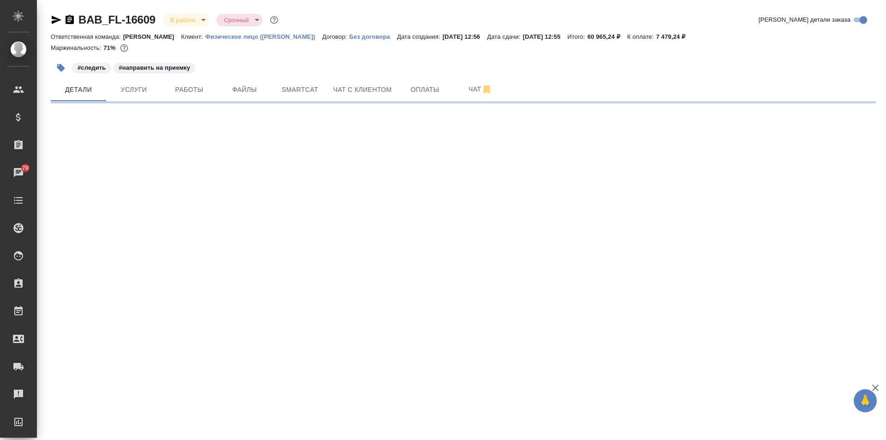
select select "RU"
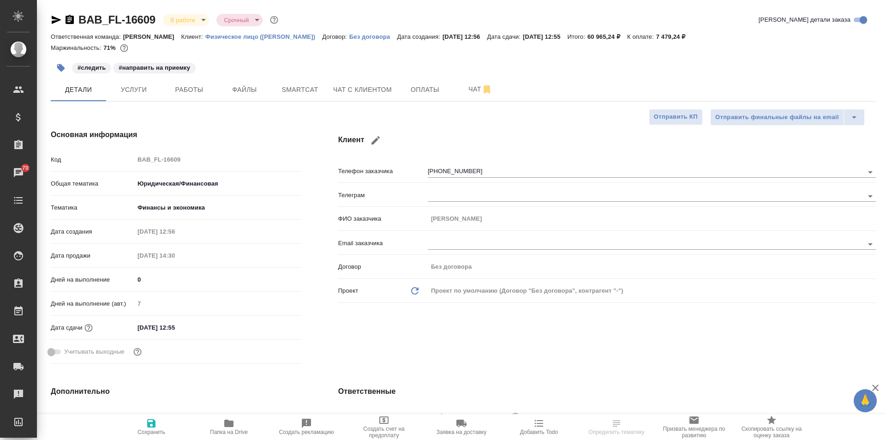
type textarea "x"
click at [153, 83] on button "Услуги" at bounding box center [133, 89] width 55 height 23
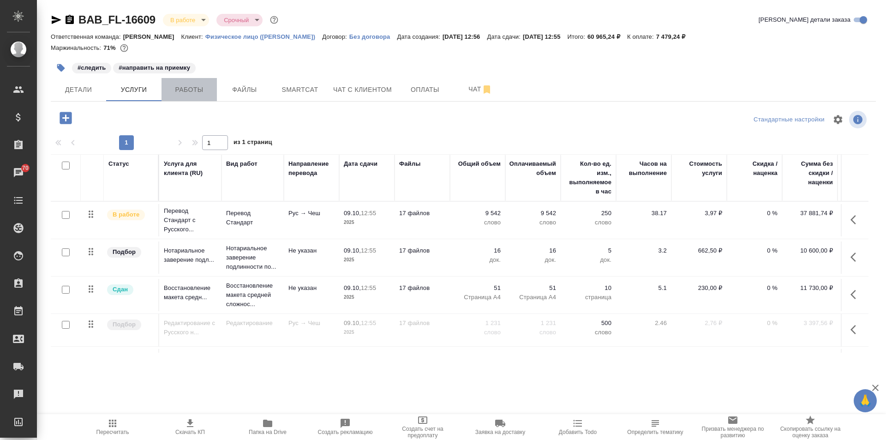
click at [202, 84] on span "Работы" at bounding box center [189, 90] width 44 height 12
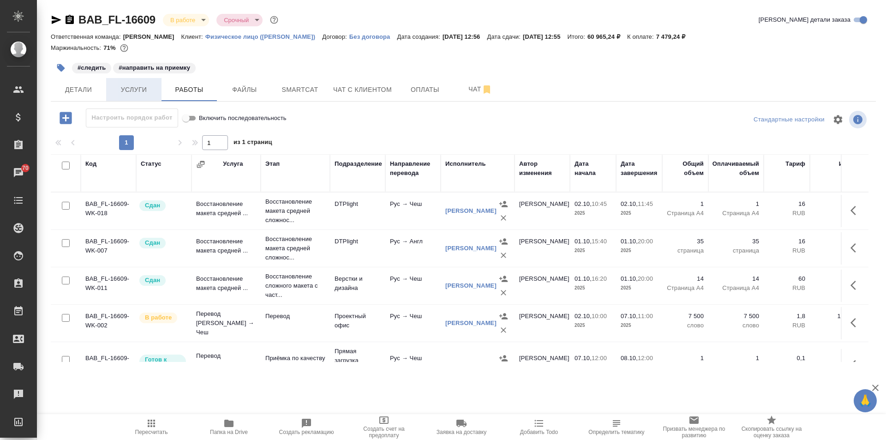
click at [131, 89] on span "Услуги" at bounding box center [134, 90] width 44 height 12
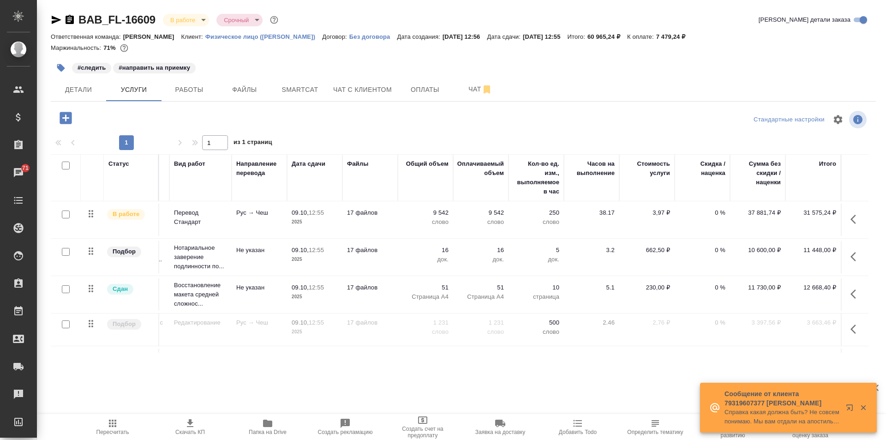
scroll to position [0, 59]
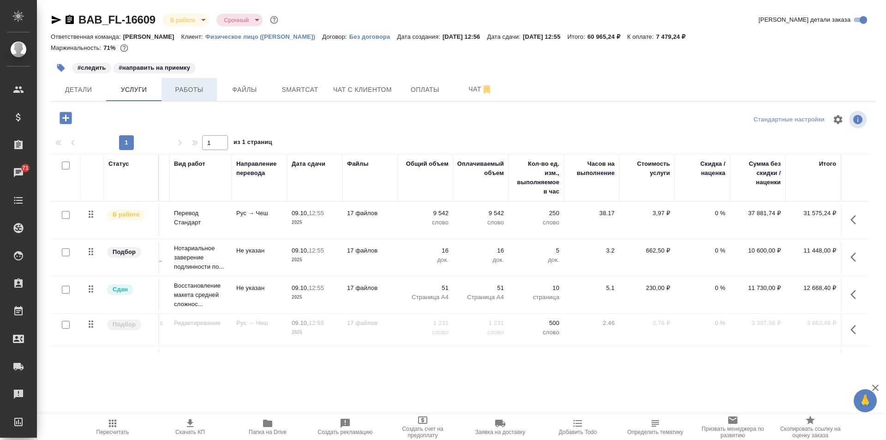
click at [201, 89] on span "Работы" at bounding box center [189, 90] width 44 height 12
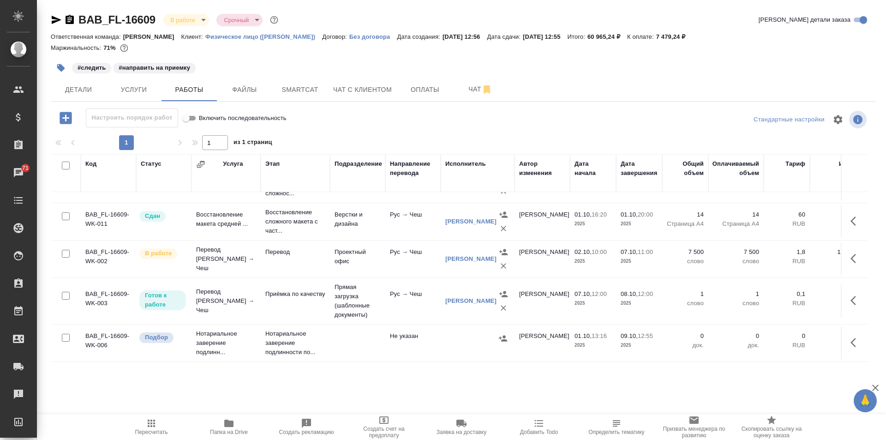
scroll to position [71, 0]
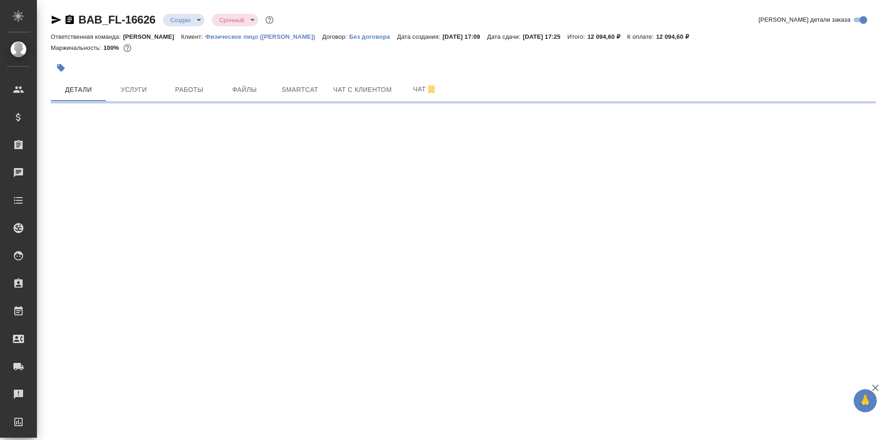
select select "RU"
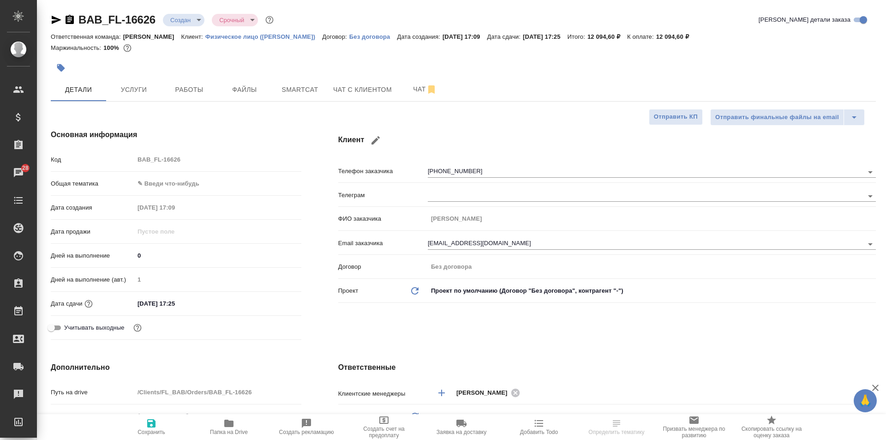
type textarea "x"
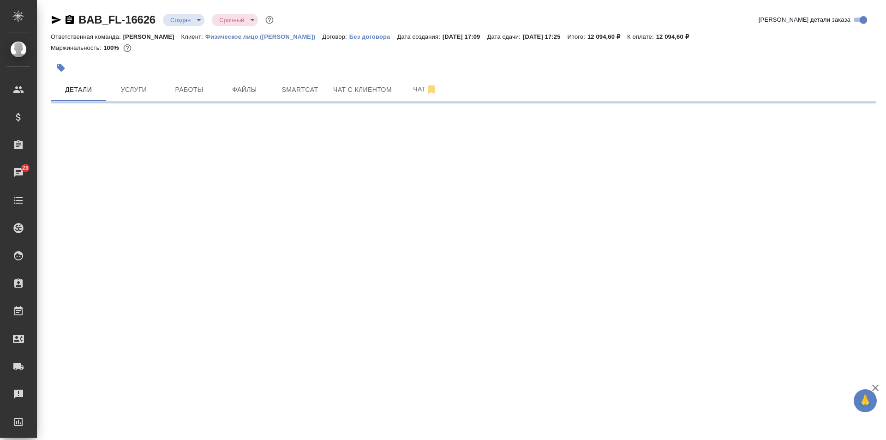
select select "RU"
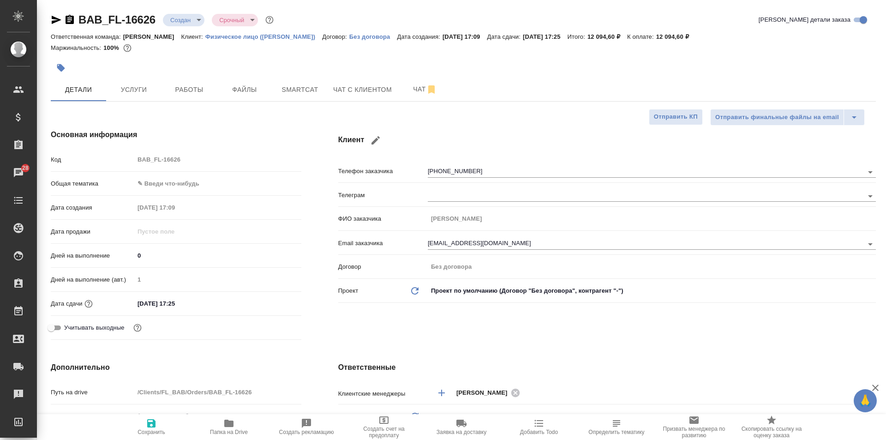
type textarea "x"
click at [352, 92] on span "Чат с клиентом" at bounding box center [362, 90] width 59 height 12
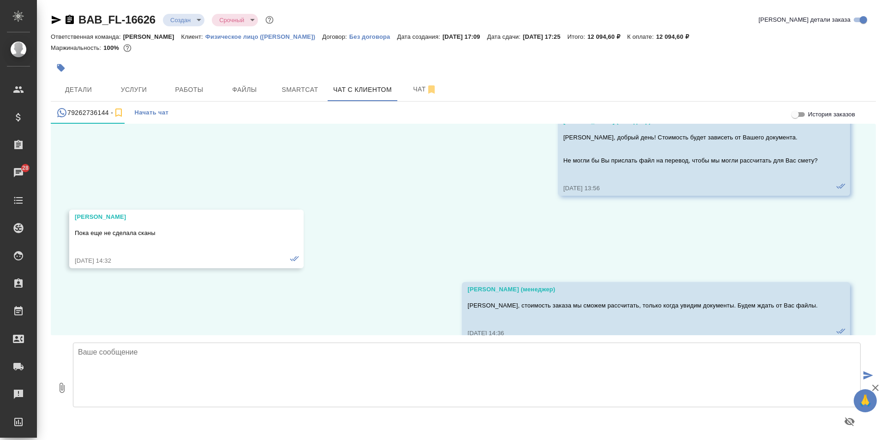
scroll to position [1621, 0]
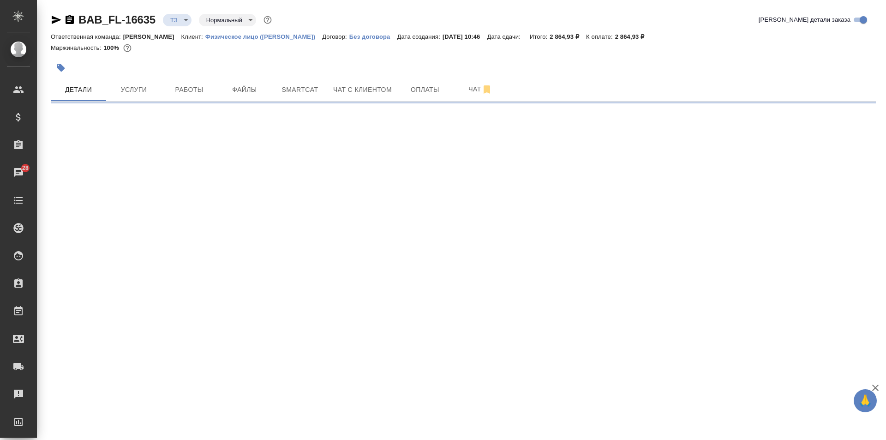
select select "RU"
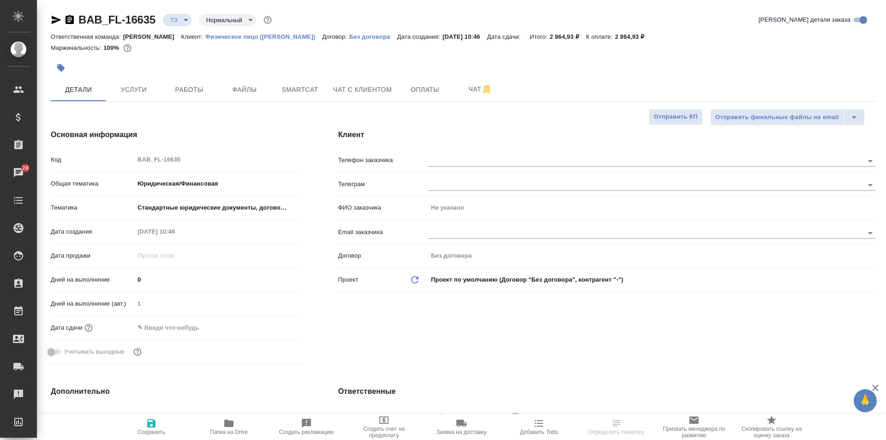
type textarea "x"
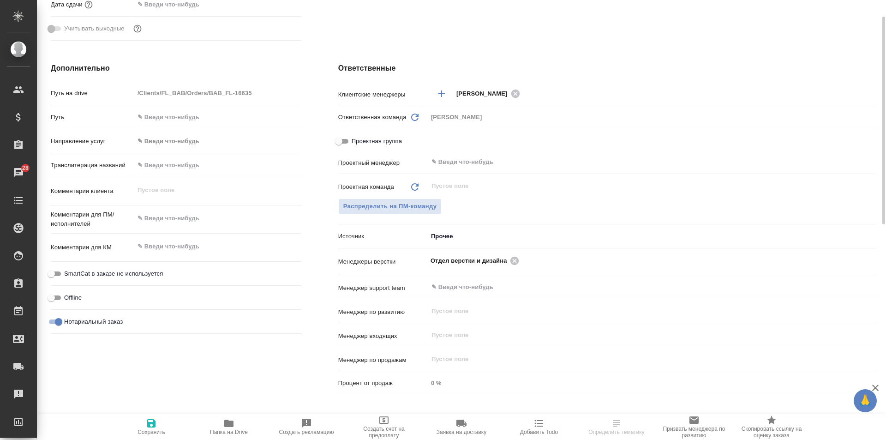
scroll to position [369, 0]
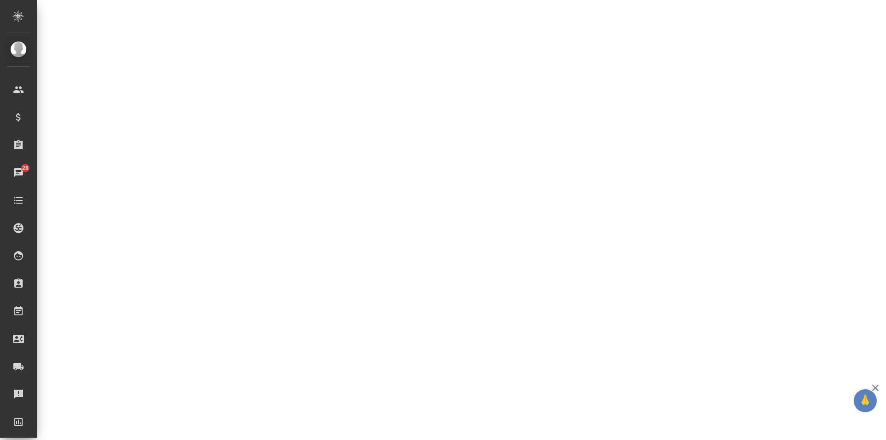
select select "RU"
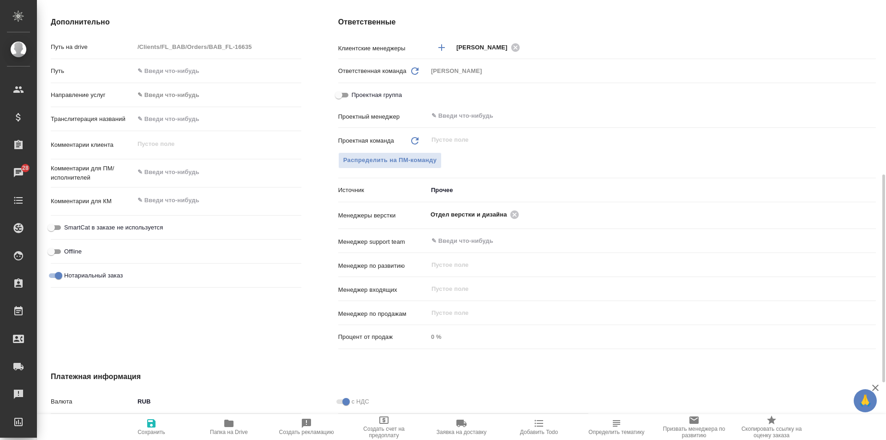
type textarea "x"
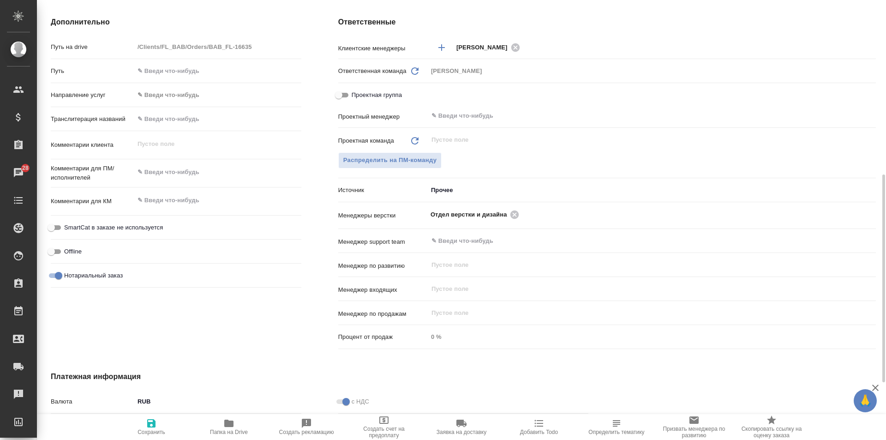
type textarea "x"
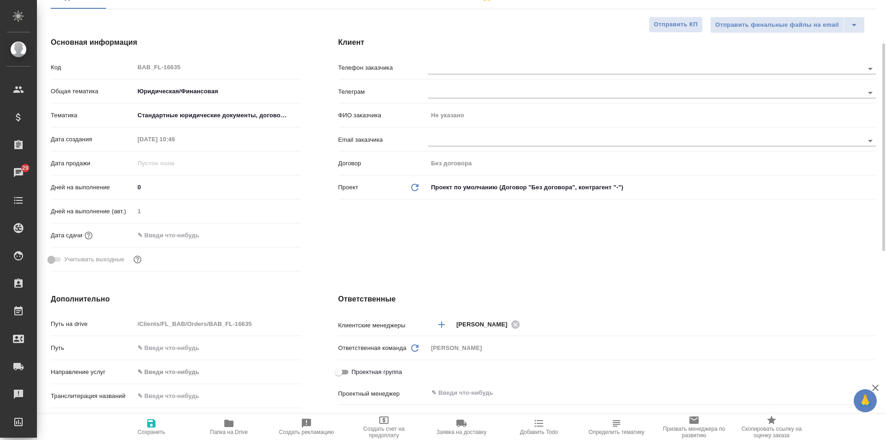
scroll to position [0, 0]
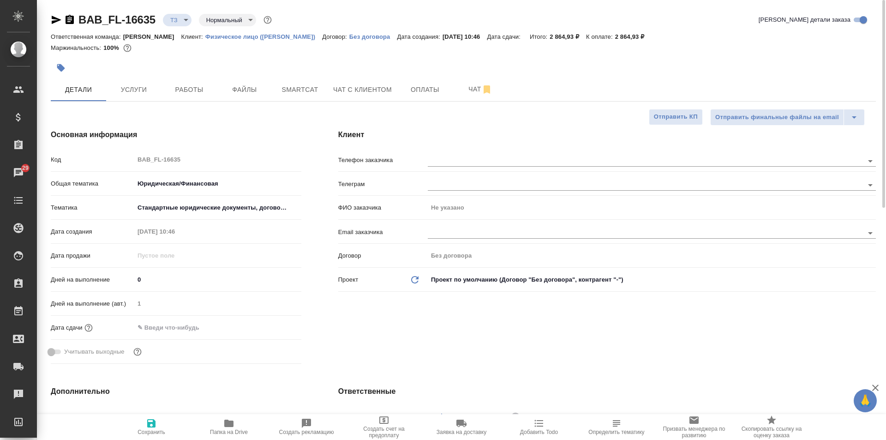
type textarea "x"
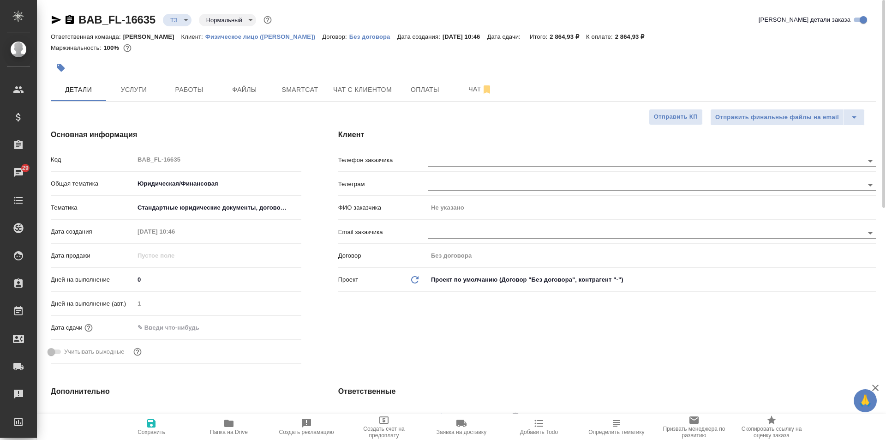
type textarea "x"
click at [142, 94] on span "Услуги" at bounding box center [134, 90] width 44 height 12
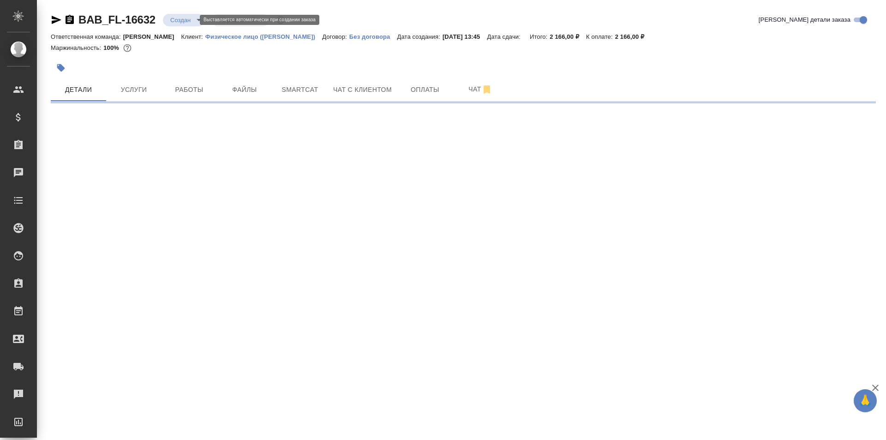
click at [186, 22] on body "🙏 .cls-1 fill:#fff; AWATERA Solovkova [PERSON_NAME] Спецификации Заказы Чаты To…" at bounding box center [443, 220] width 886 height 440
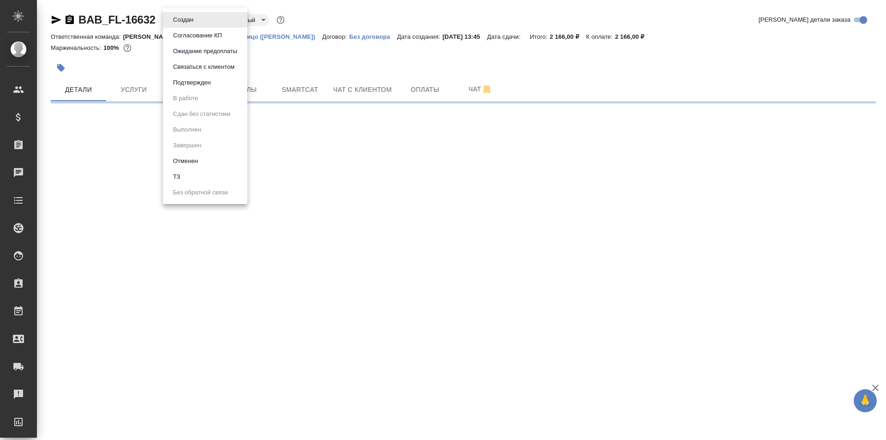
click at [203, 162] on li "Отменен" at bounding box center [205, 161] width 84 height 16
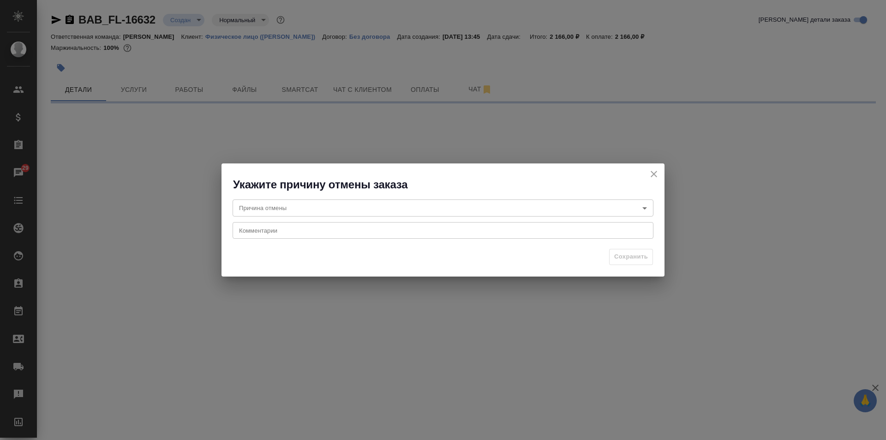
select select "RU"
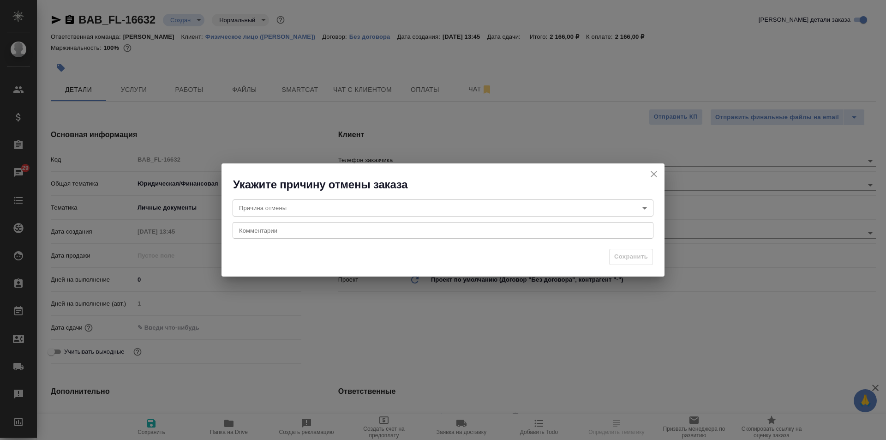
type textarea "x"
click at [301, 209] on body "🙏 .cls-1 fill:#fff; AWATERA Solovkova [PERSON_NAME] Спецификации Заказы 29 Чаты…" at bounding box center [443, 220] width 886 height 440
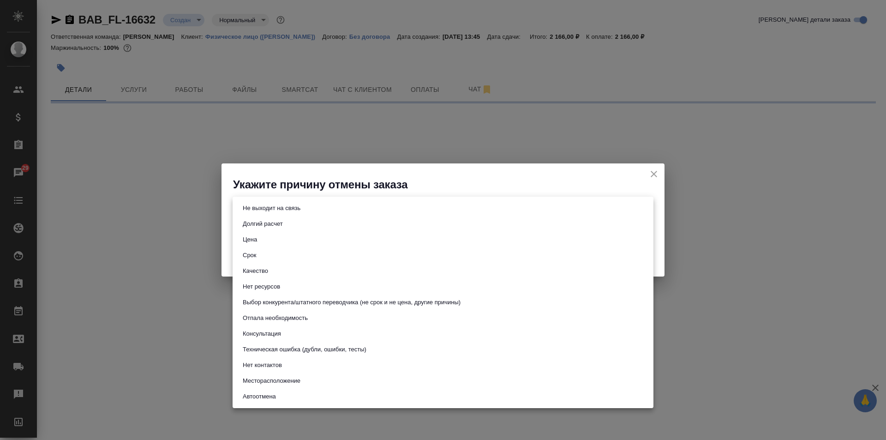
select select "RU"
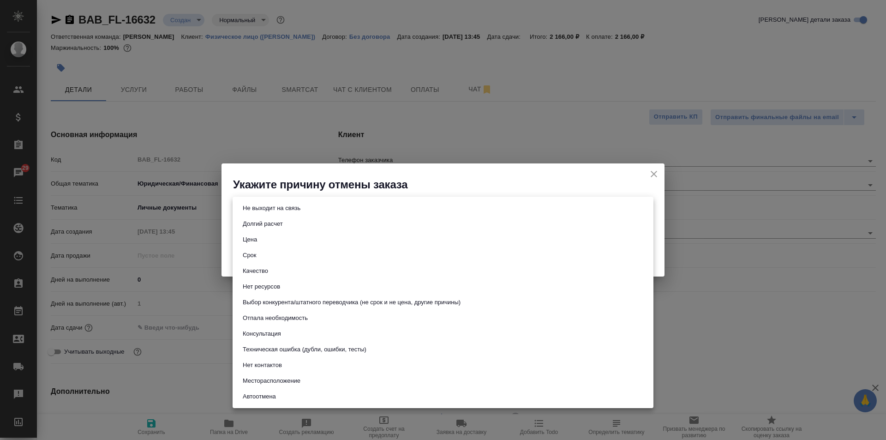
type textarea "x"
click at [279, 210] on button "Не выходит на связь" at bounding box center [271, 208] width 63 height 10
type input "stopContacting"
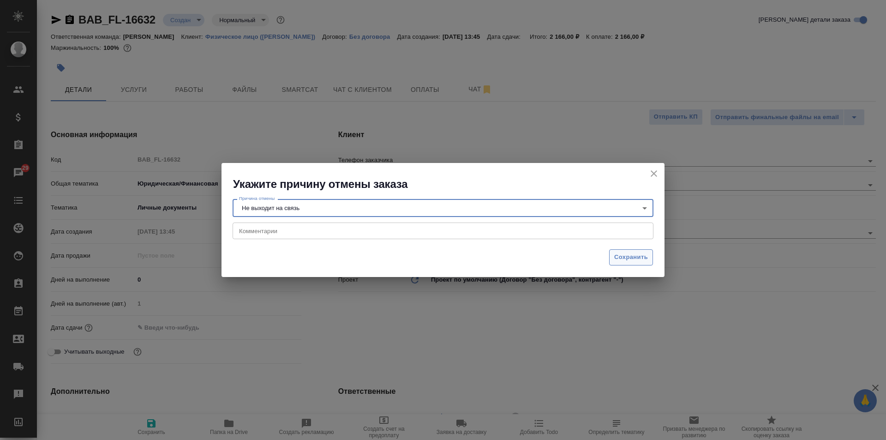
click at [633, 259] on span "Сохранить" at bounding box center [631, 257] width 34 height 11
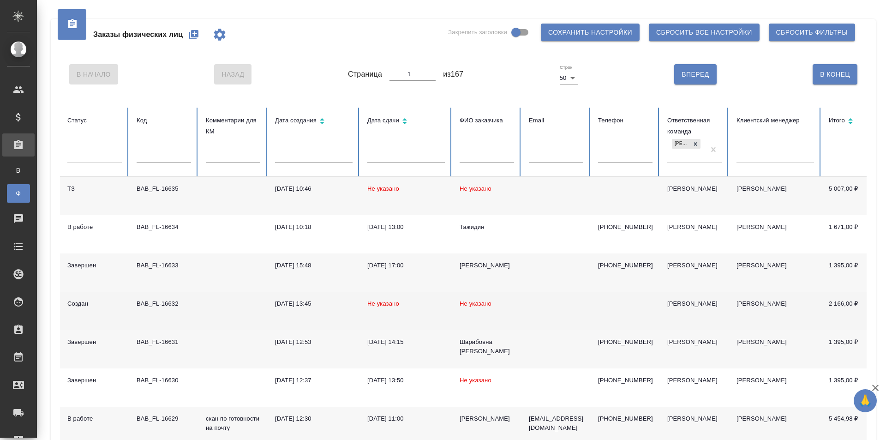
click at [204, 312] on td at bounding box center [232, 311] width 69 height 38
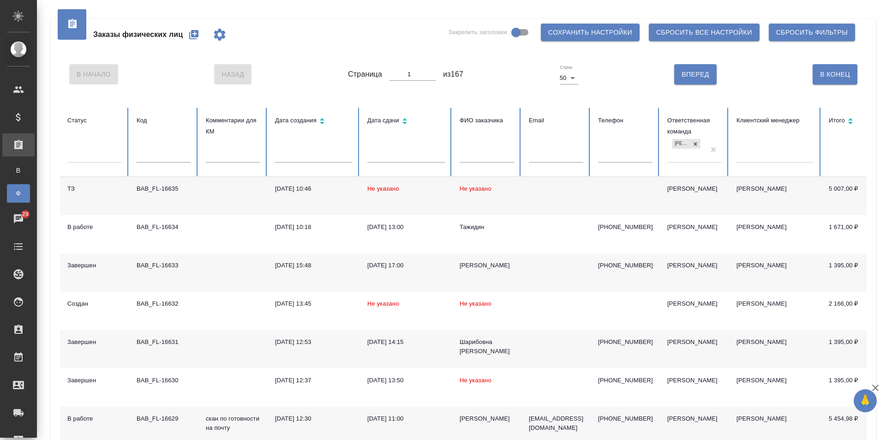
click at [268, 43] on div "Заказы физических лиц Закрепить заголовки Сохранить настройки Сбросить все наст…" at bounding box center [463, 34] width 806 height 31
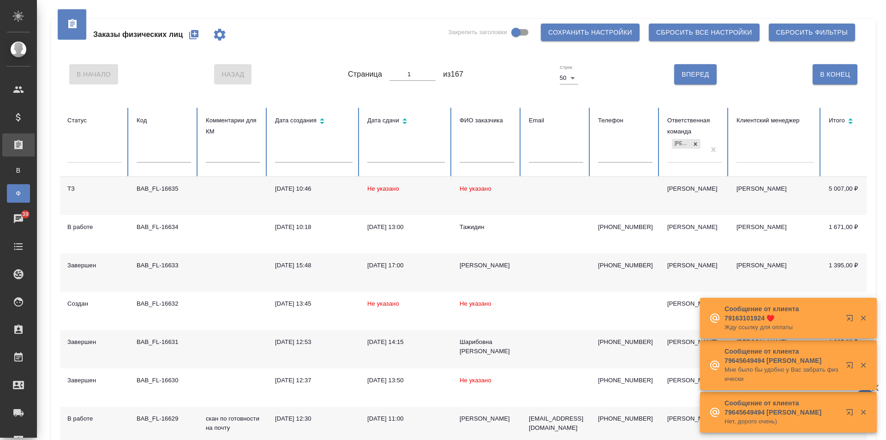
click at [196, 34] on icon "button" at bounding box center [193, 34] width 11 height 11
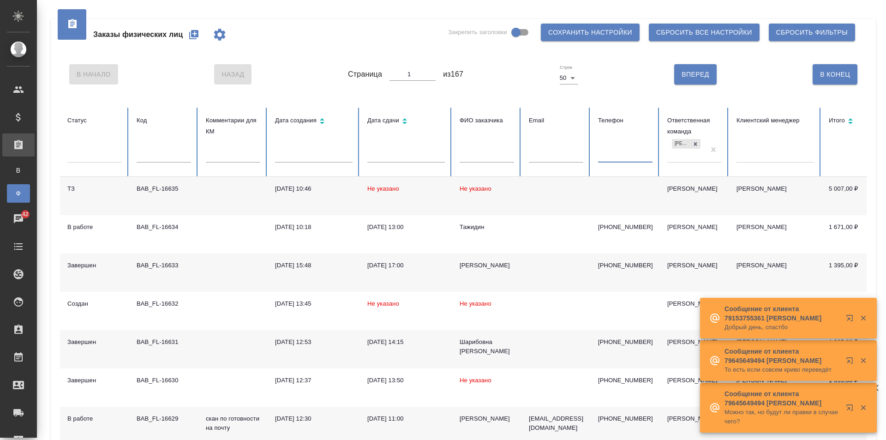
click at [609, 155] on input "text" at bounding box center [625, 155] width 54 height 13
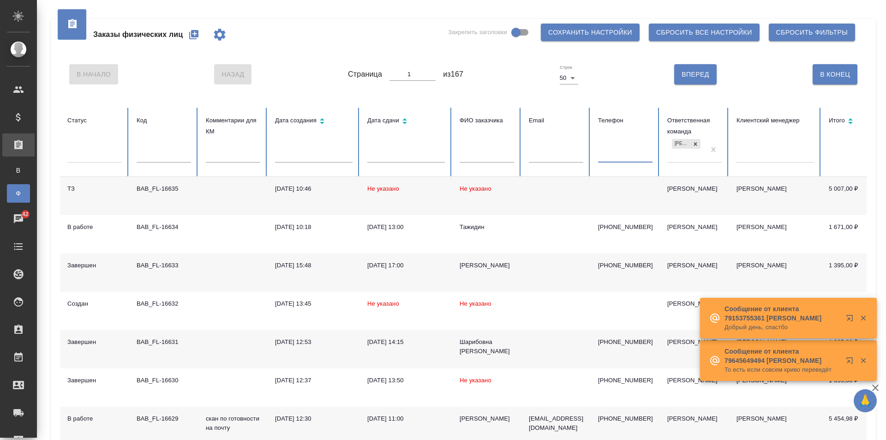
type input "8"
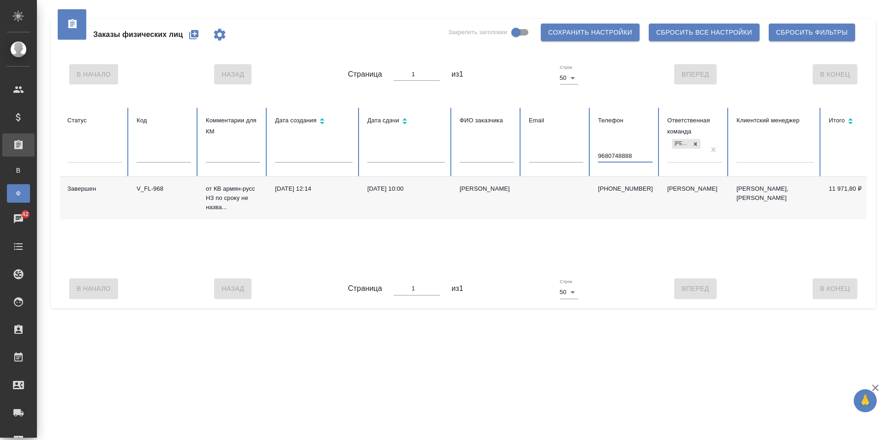
type input "9680748888"
click at [316, 203] on td "[DATE] 12:14" at bounding box center [314, 198] width 92 height 42
click at [618, 153] on input "9680748888" at bounding box center [625, 155] width 54 height 13
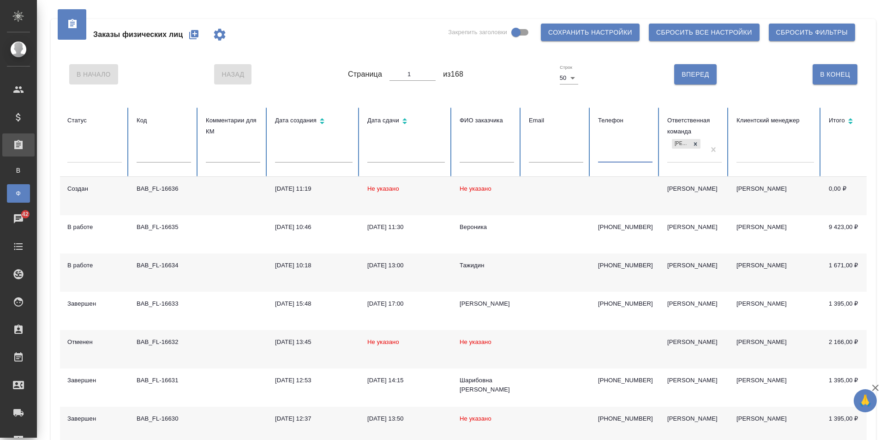
click at [161, 153] on input "text" at bounding box center [164, 155] width 54 height 13
type input "М"
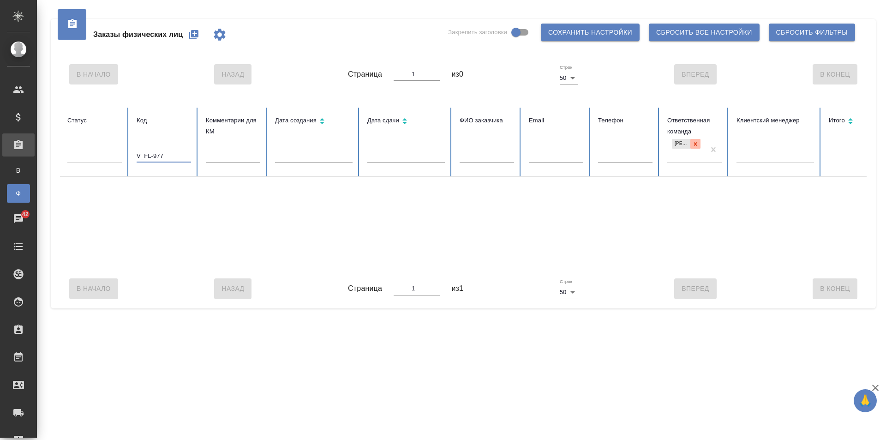
click at [693, 141] on icon at bounding box center [695, 144] width 6 height 6
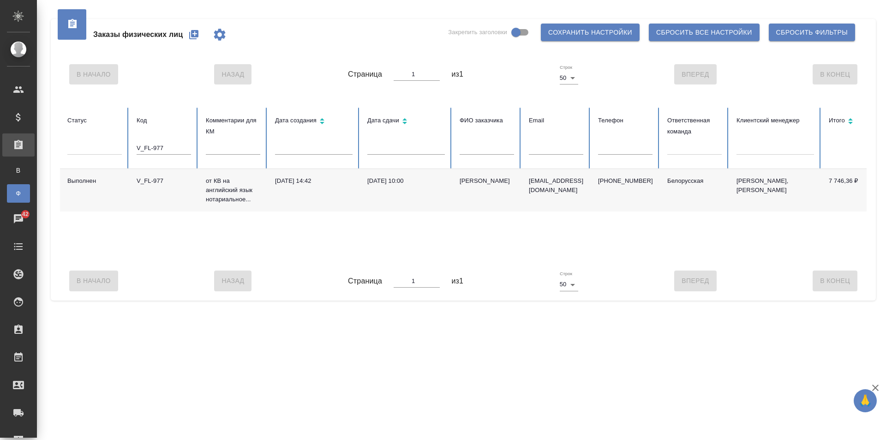
click at [352, 187] on td "01.10.2025, 14:42" at bounding box center [314, 190] width 92 height 42
click at [172, 142] on input "V_FL-977" at bounding box center [164, 148] width 54 height 13
type input "V"
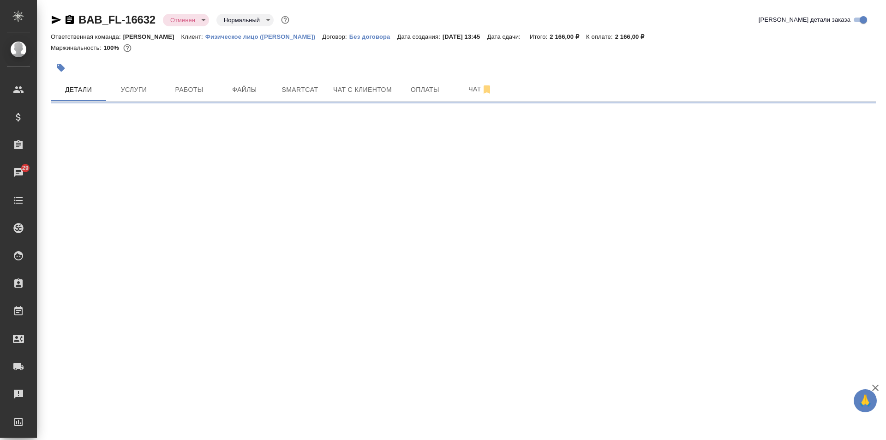
select select "RU"
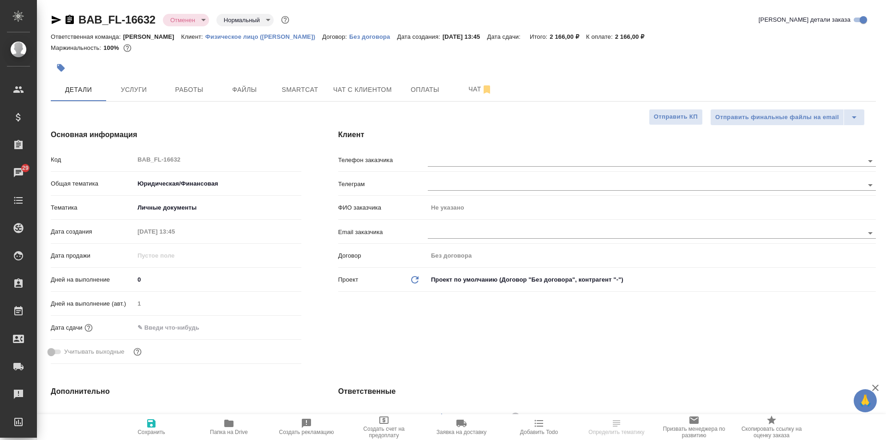
type textarea "x"
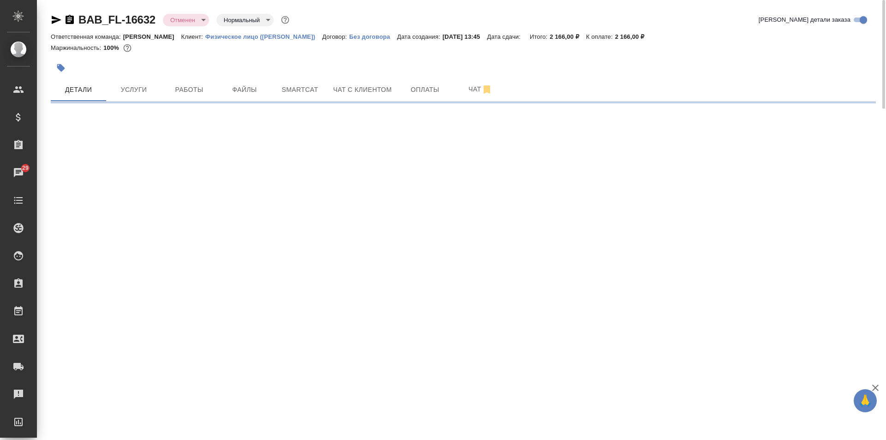
select select "RU"
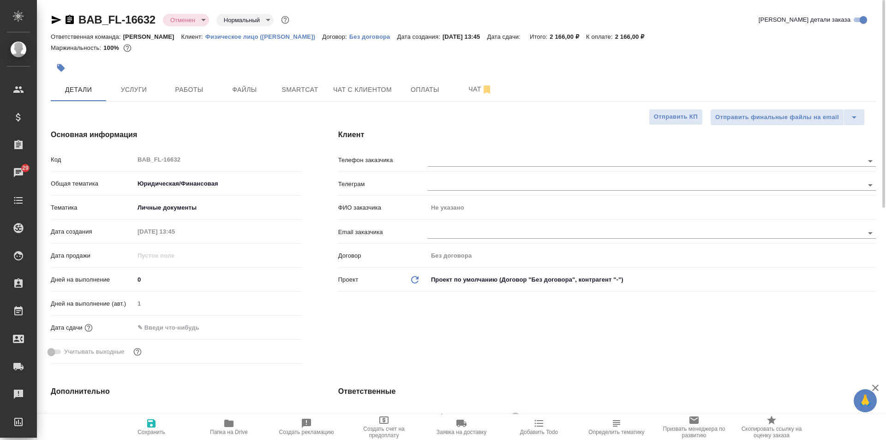
type textarea "x"
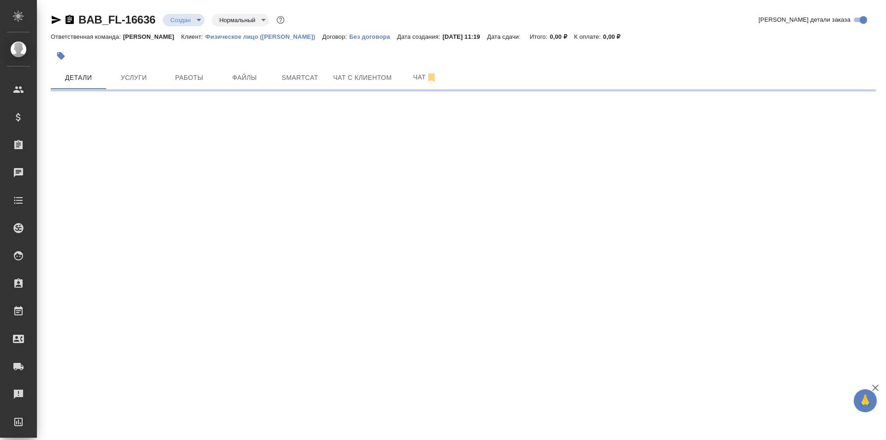
select select "RU"
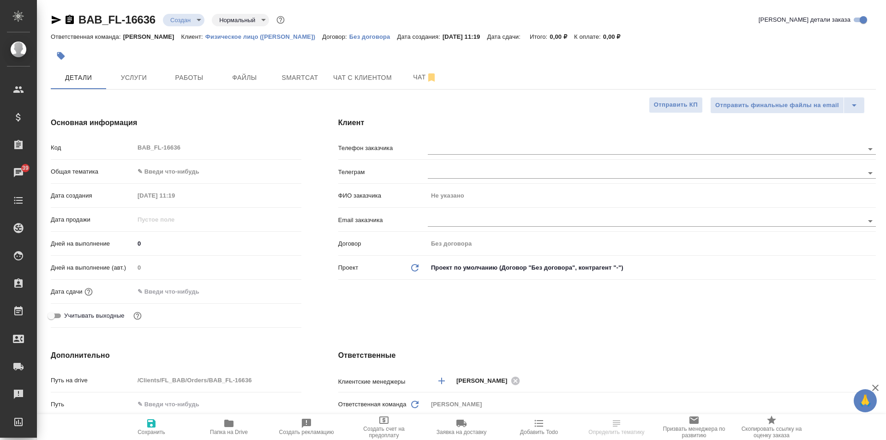
type textarea "x"
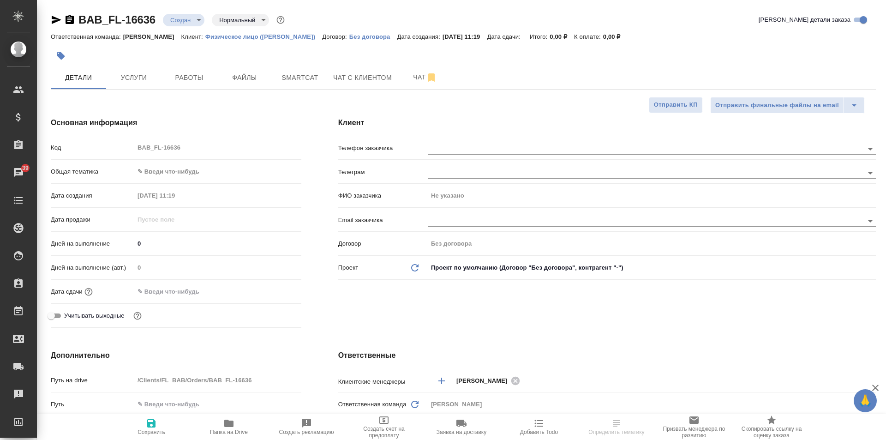
type textarea "x"
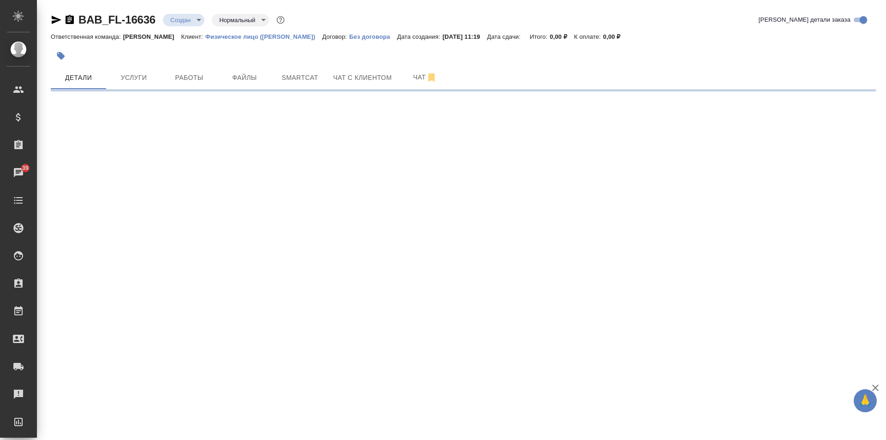
select select "RU"
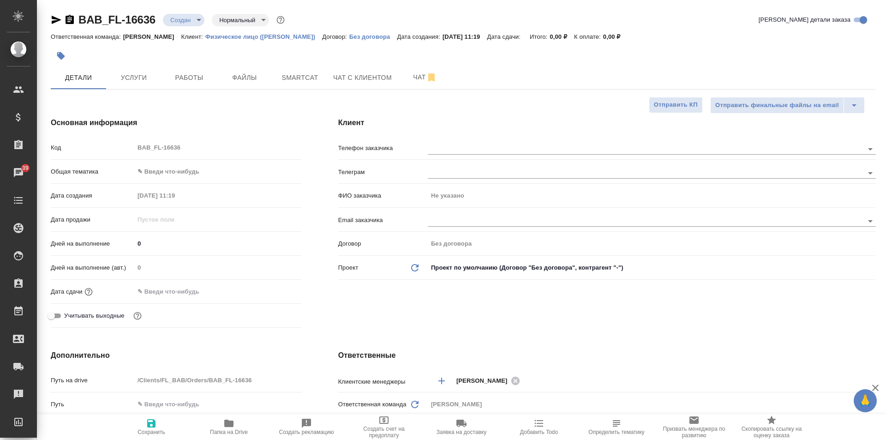
type textarea "x"
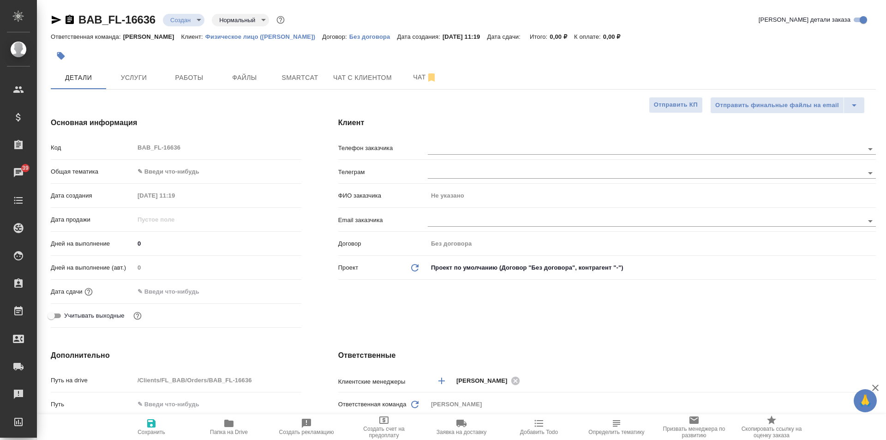
type textarea "x"
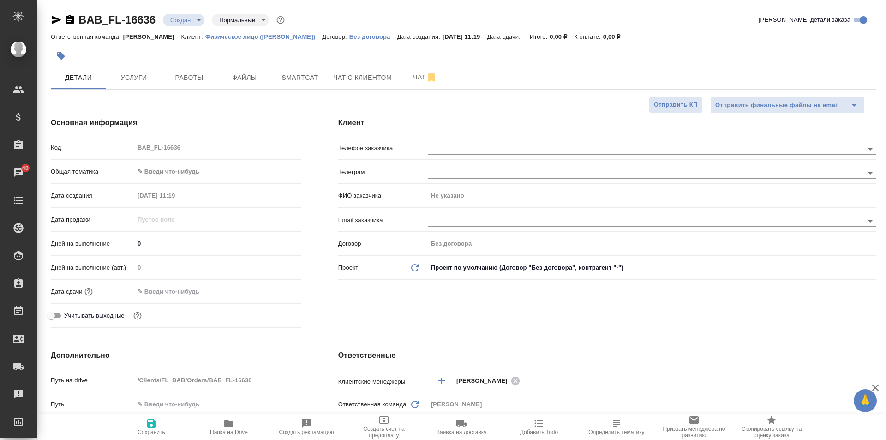
type textarea "x"
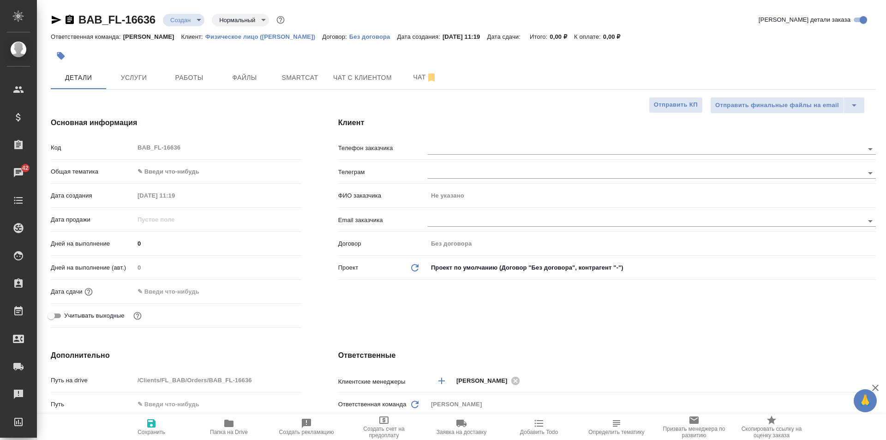
type textarea "x"
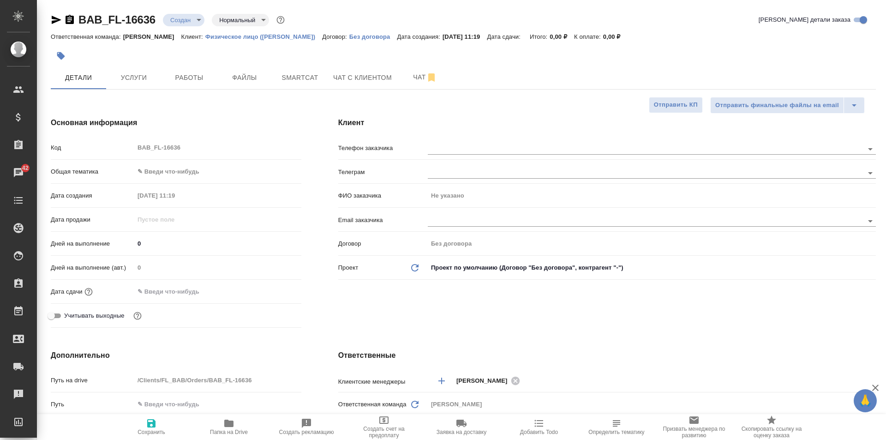
type textarea "x"
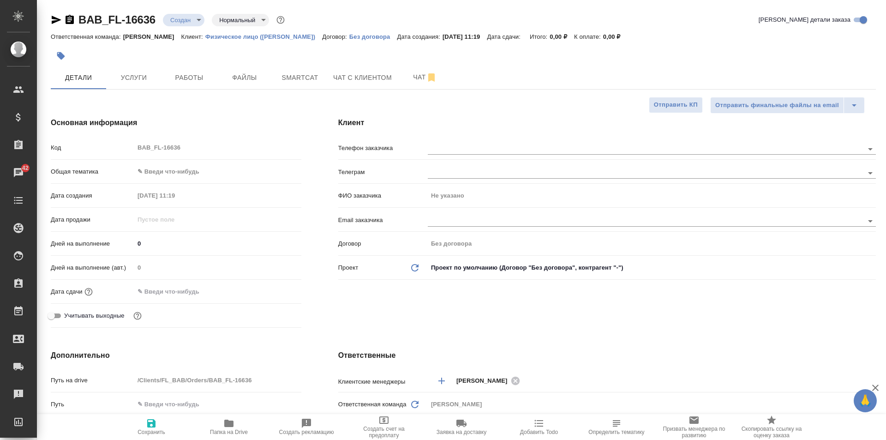
type textarea "x"
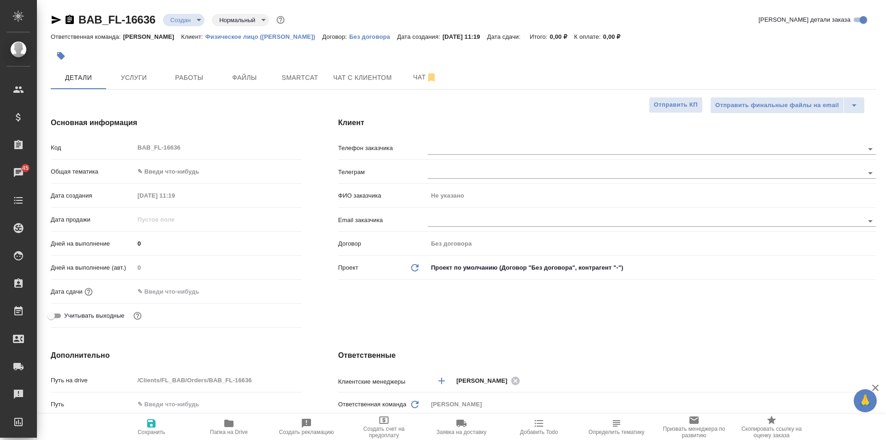
type textarea "x"
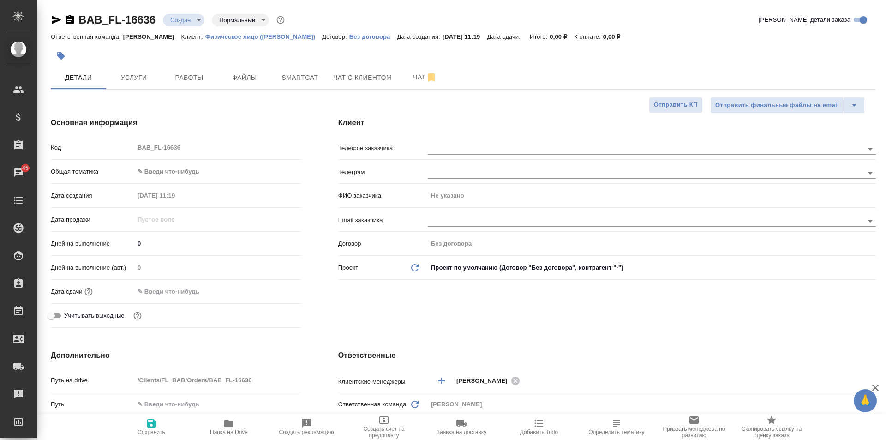
type textarea "x"
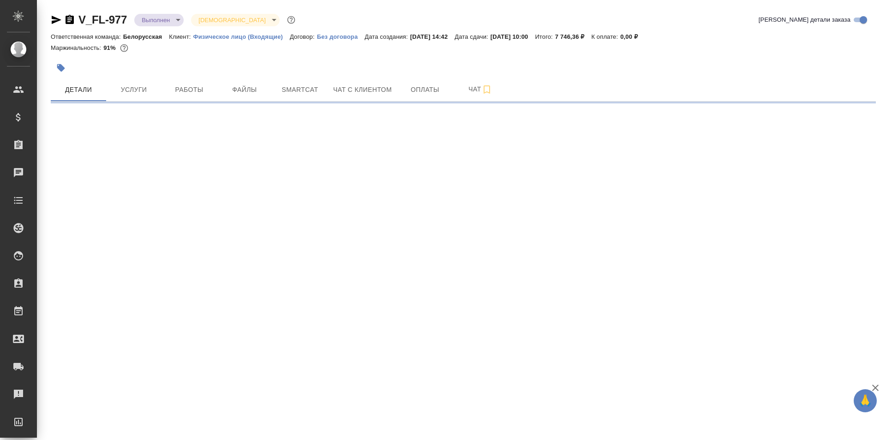
select select "RU"
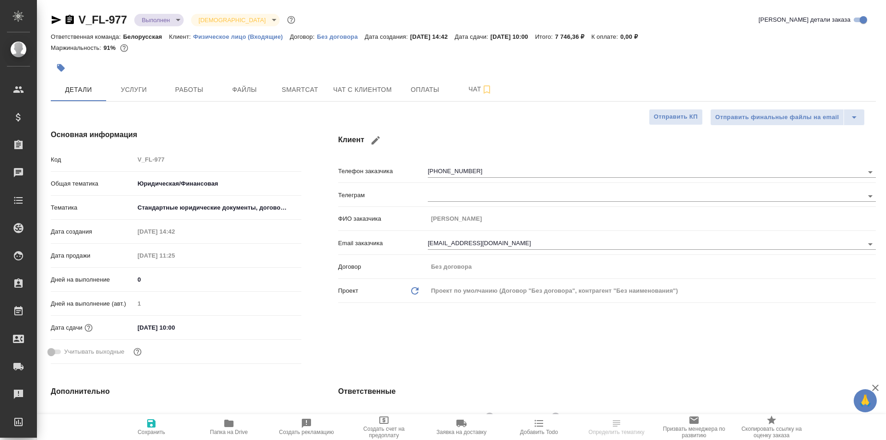
type textarea "x"
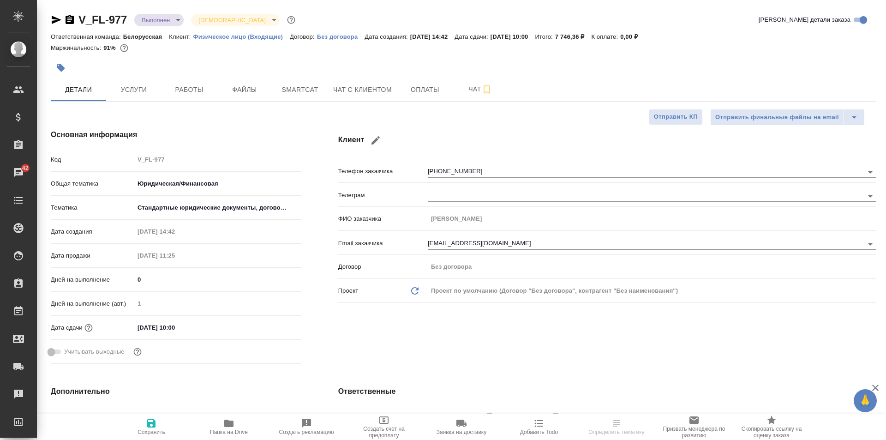
type textarea "x"
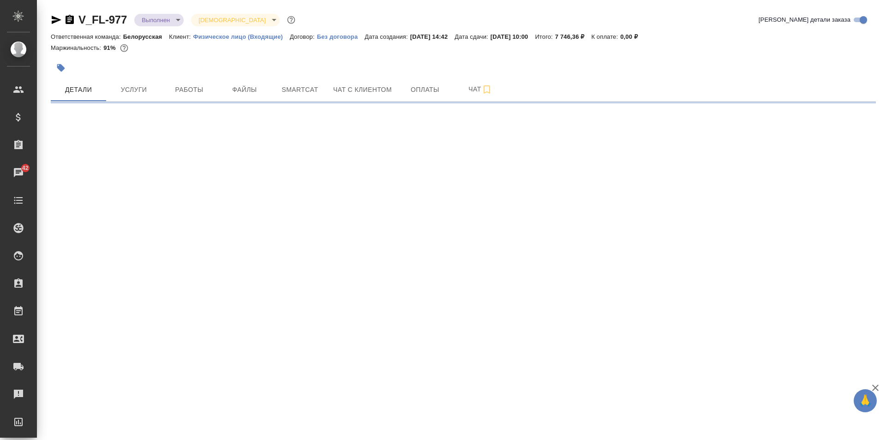
select select "RU"
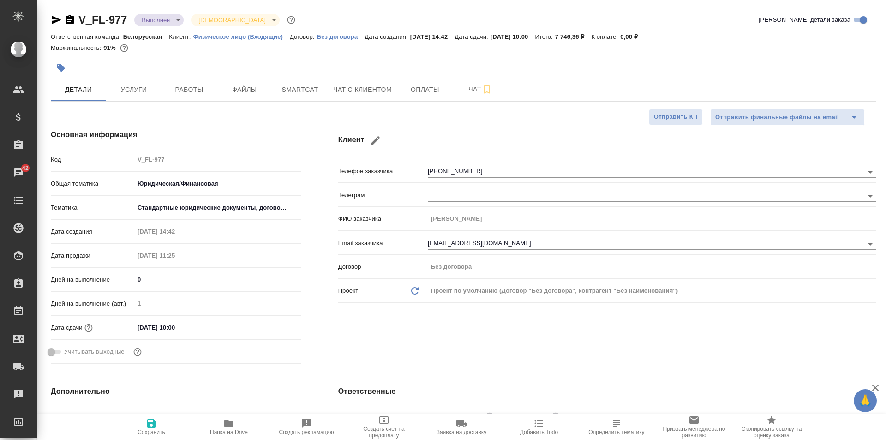
type textarea "x"
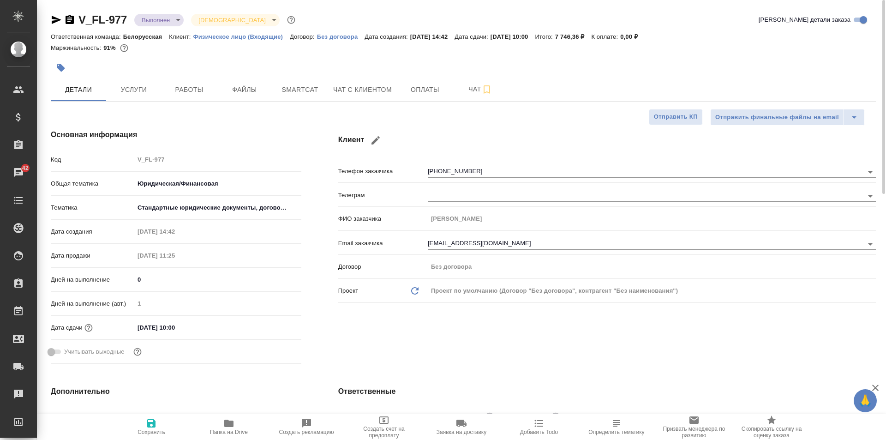
type textarea "x"
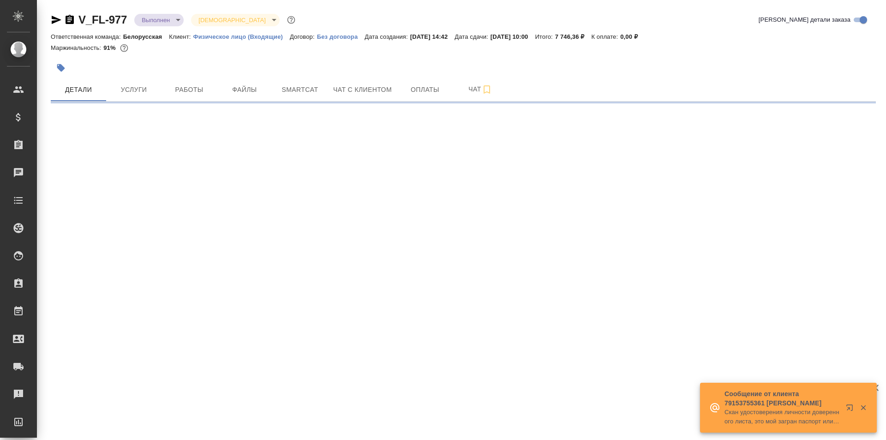
select select "RU"
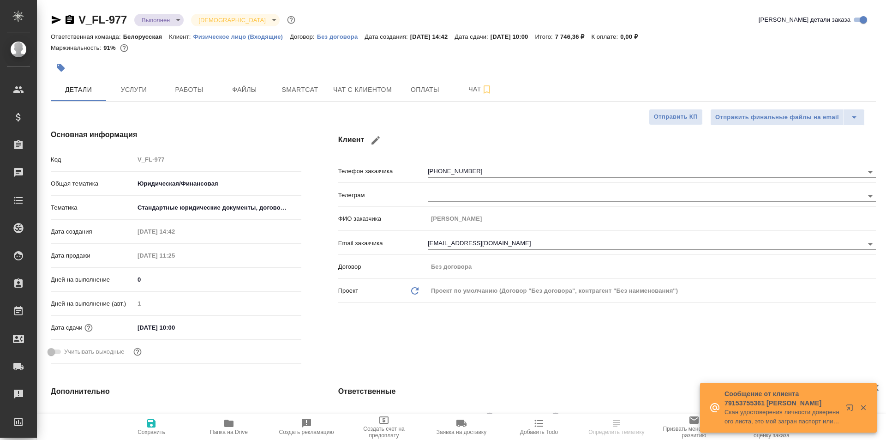
type textarea "x"
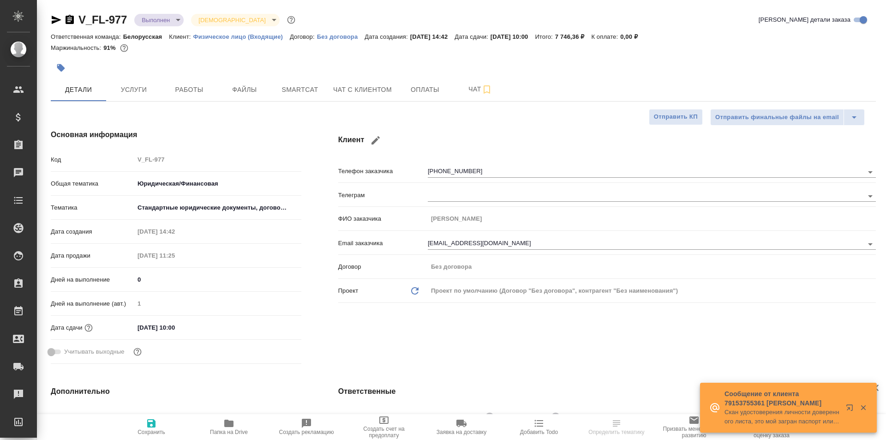
type textarea "x"
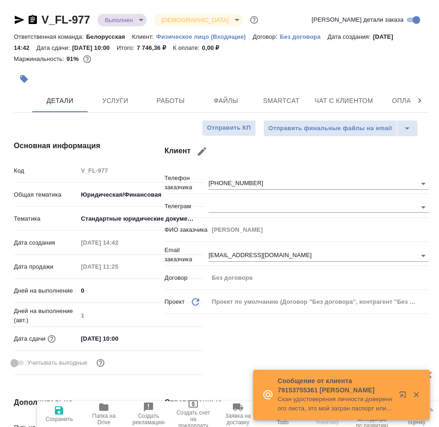
type textarea "x"
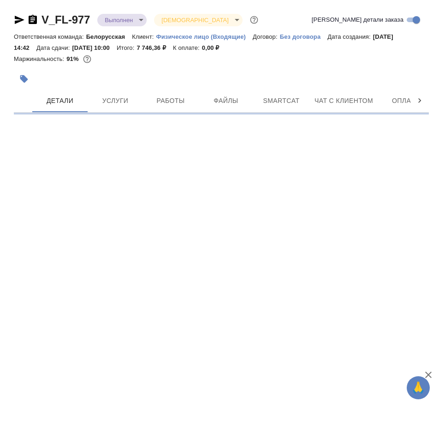
select select "RU"
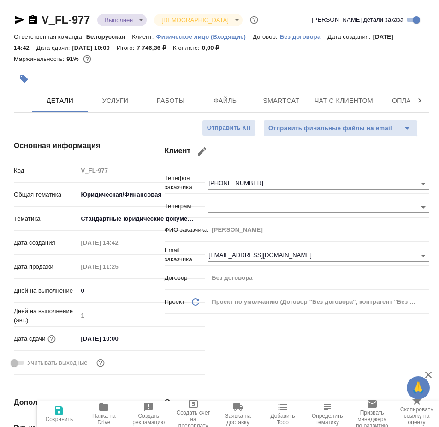
type textarea "x"
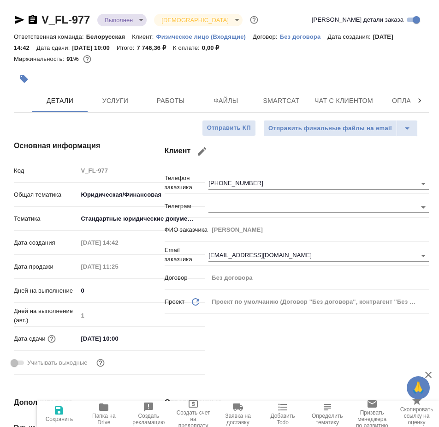
type textarea "x"
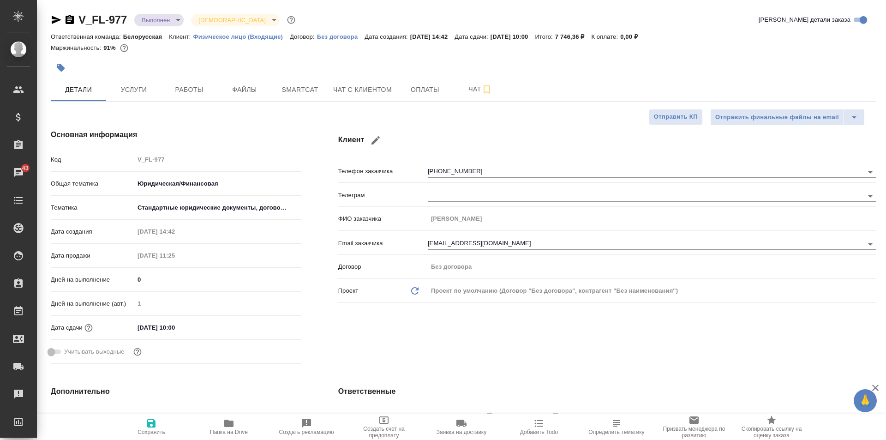
type textarea "x"
click at [221, 435] on span "Папка на Drive" at bounding box center [229, 432] width 38 height 6
type textarea "x"
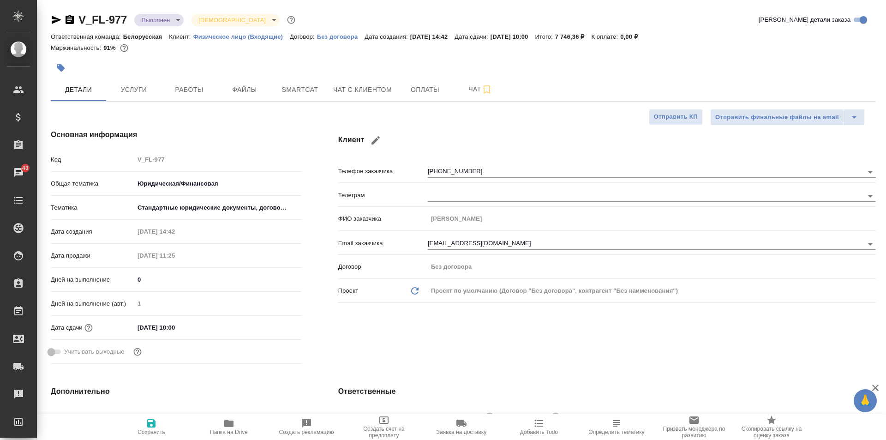
type textarea "x"
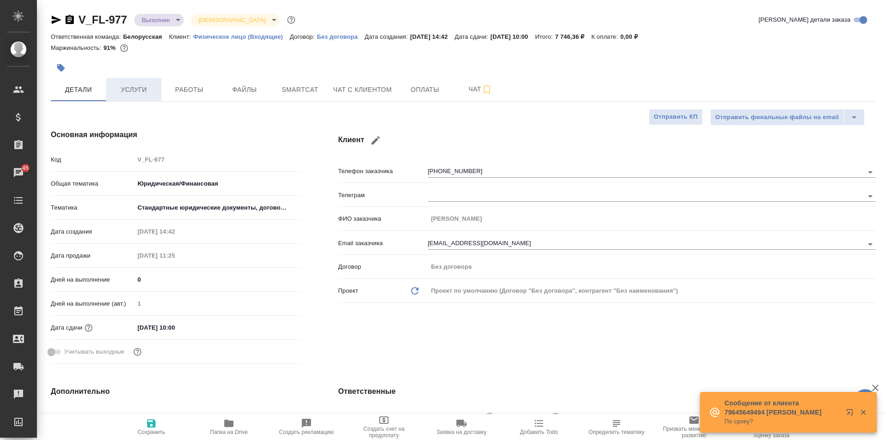
click at [146, 93] on span "Услуги" at bounding box center [134, 90] width 44 height 12
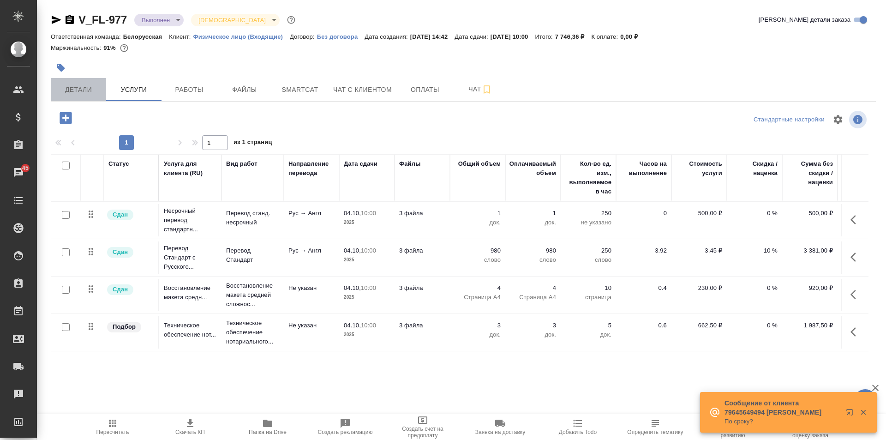
click at [88, 89] on span "Детали" at bounding box center [78, 90] width 44 height 12
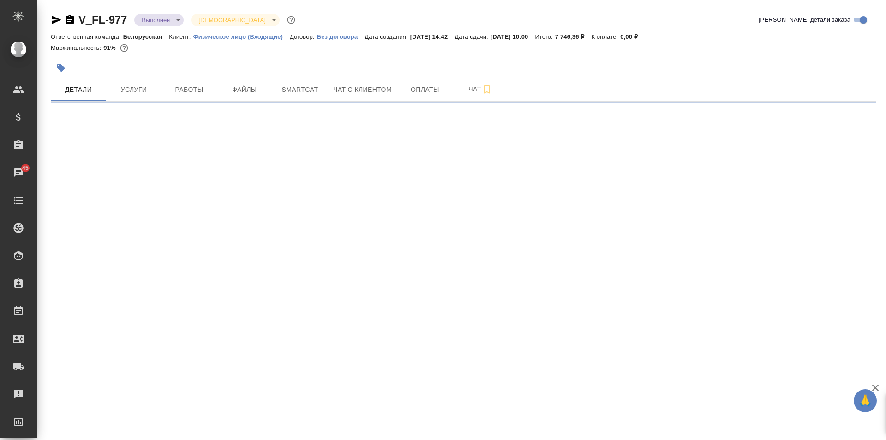
select select "RU"
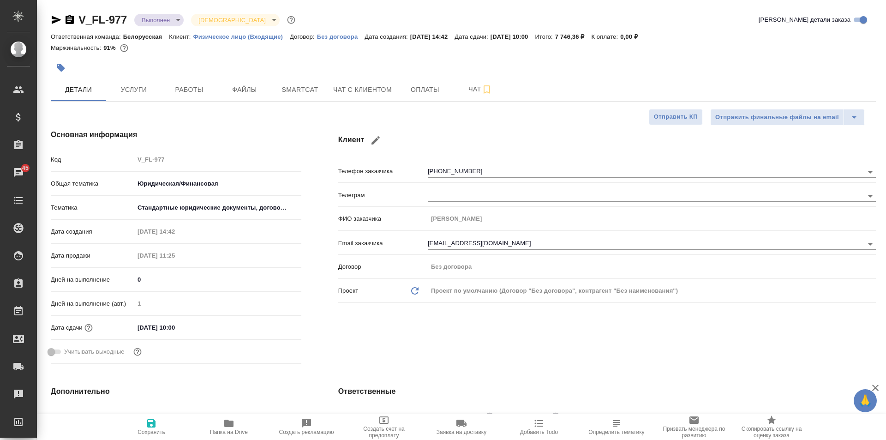
type textarea "x"
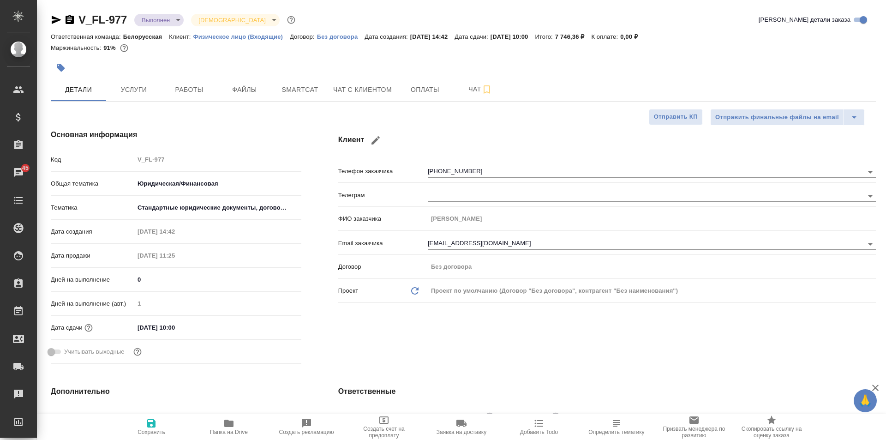
type textarea "x"
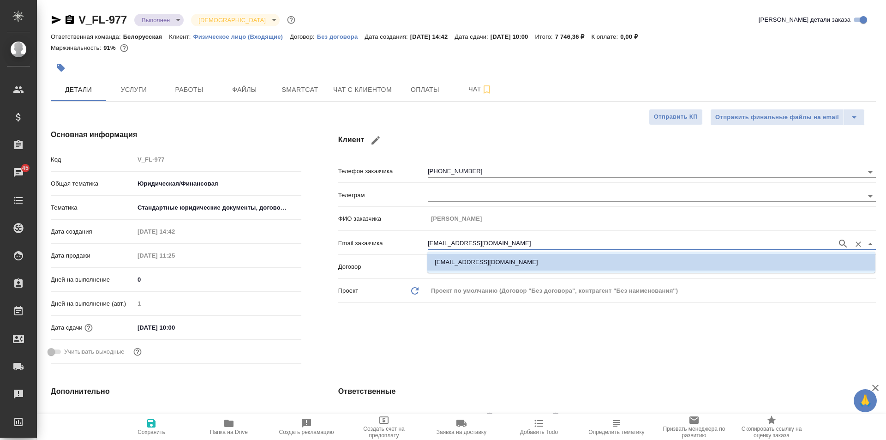
drag, startPoint x: 476, startPoint y: 241, endPoint x: 414, endPoint y: 238, distance: 62.3
click at [414, 238] on div "Email заказчика gusev@cdc.ru" at bounding box center [606, 242] width 537 height 16
click at [438, 346] on div "Клиент Телефон заказчика +79265227207 Телеграм ФИО заказчика Гусев Антон Владим…" at bounding box center [607, 248] width 574 height 275
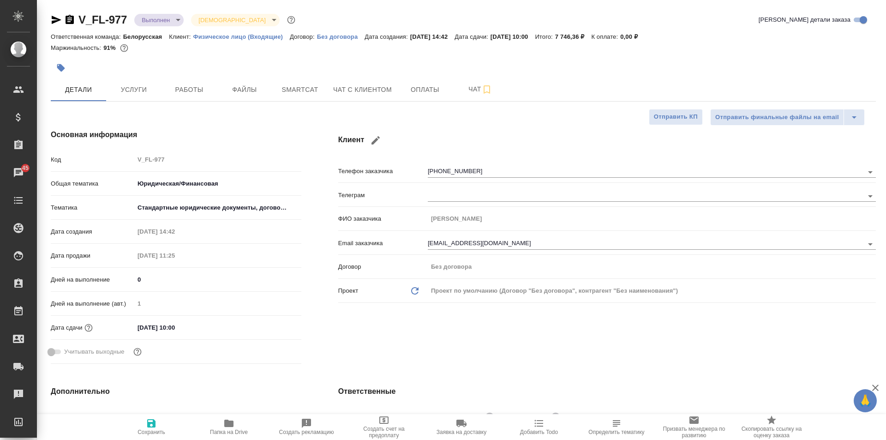
type textarea "x"
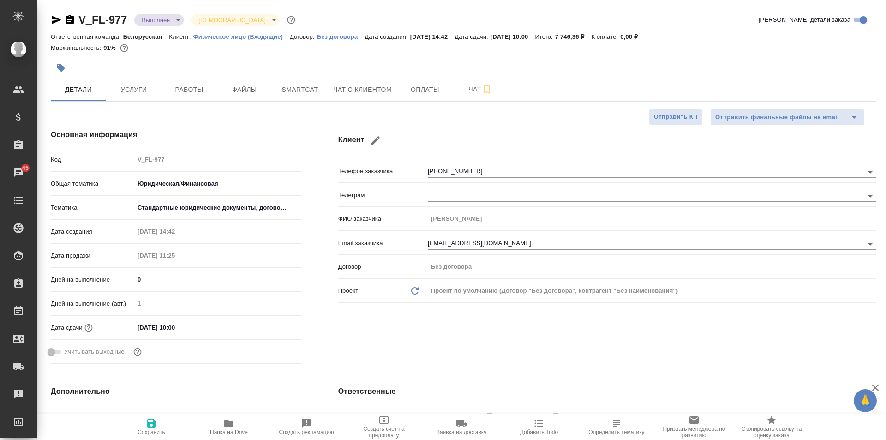
type textarea "x"
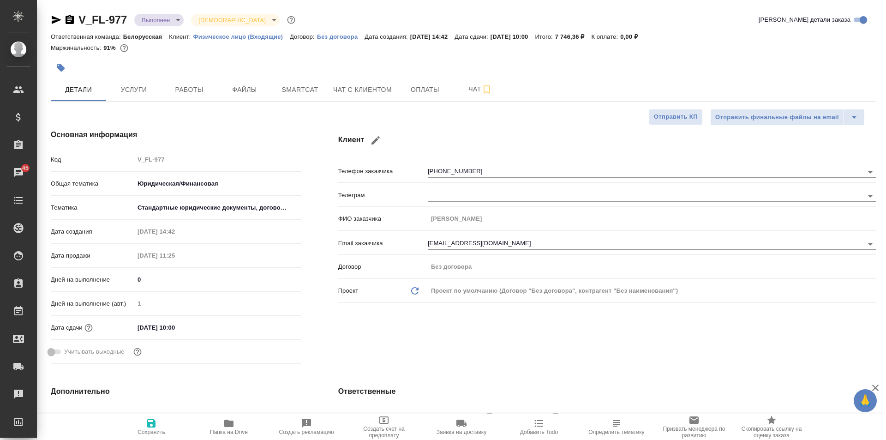
type textarea "x"
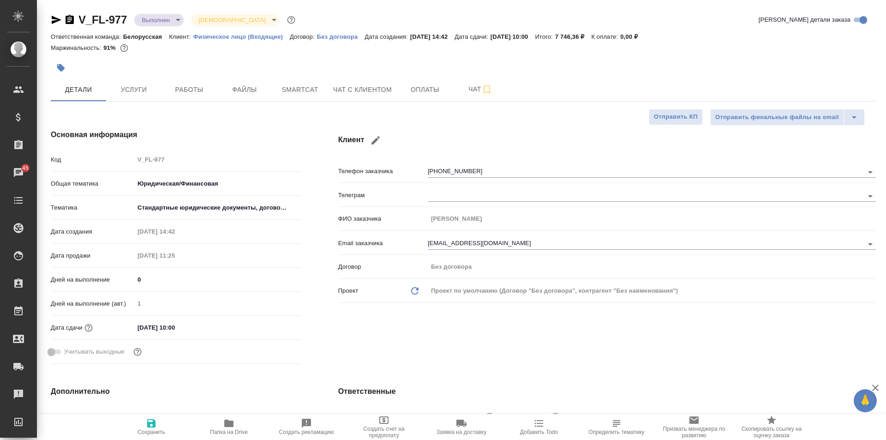
type textarea "x"
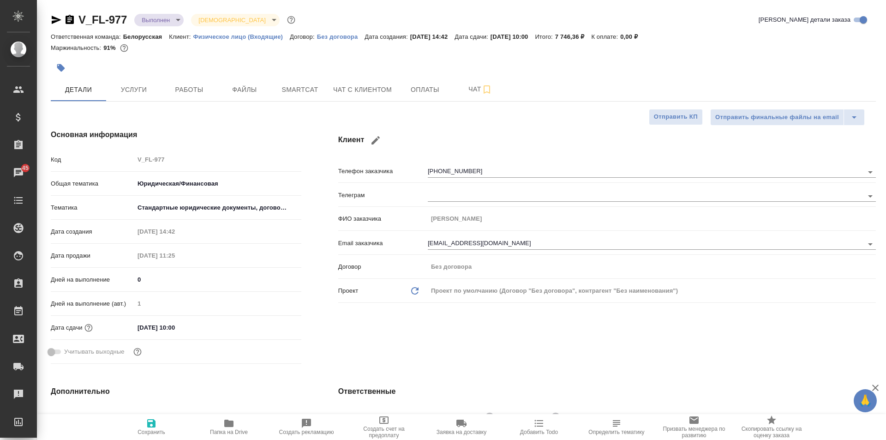
type textarea "x"
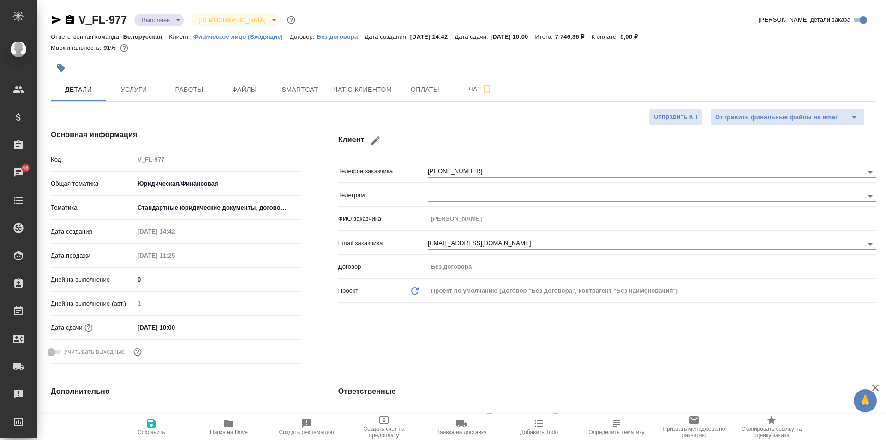
type textarea "x"
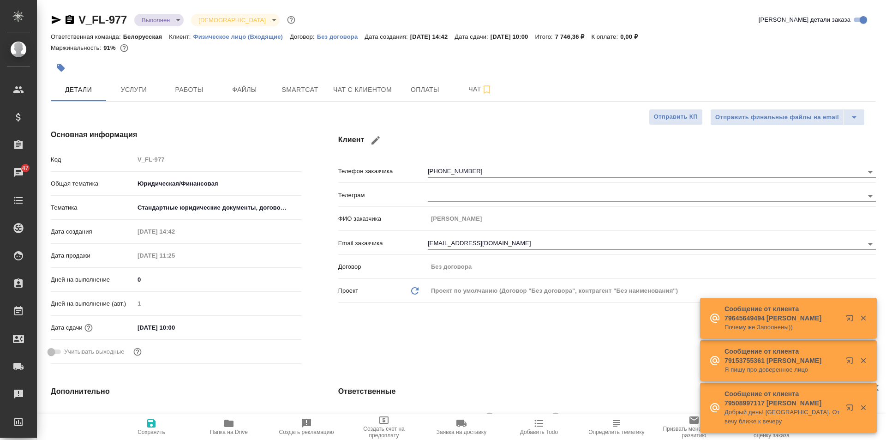
type textarea "x"
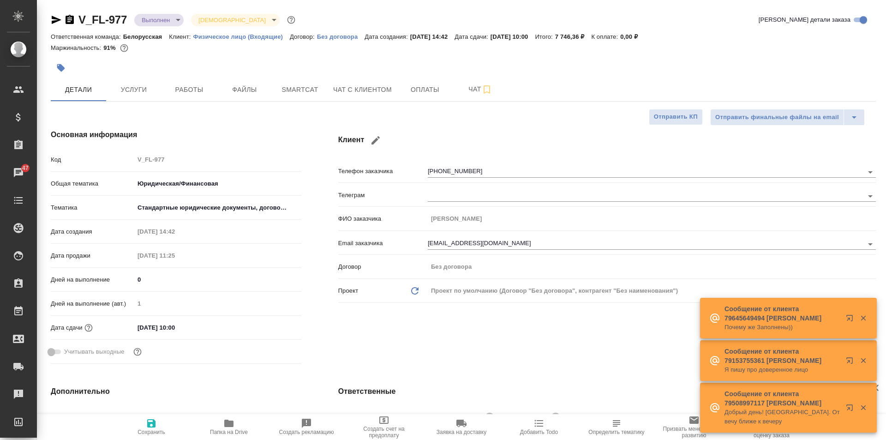
type textarea "x"
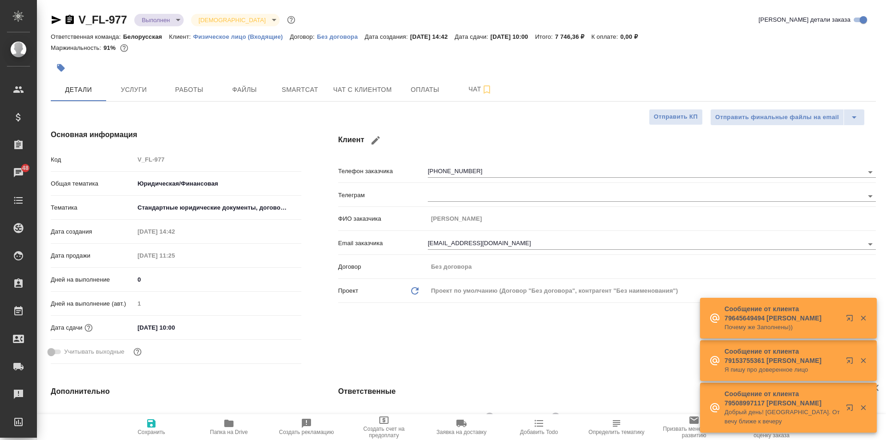
type textarea "x"
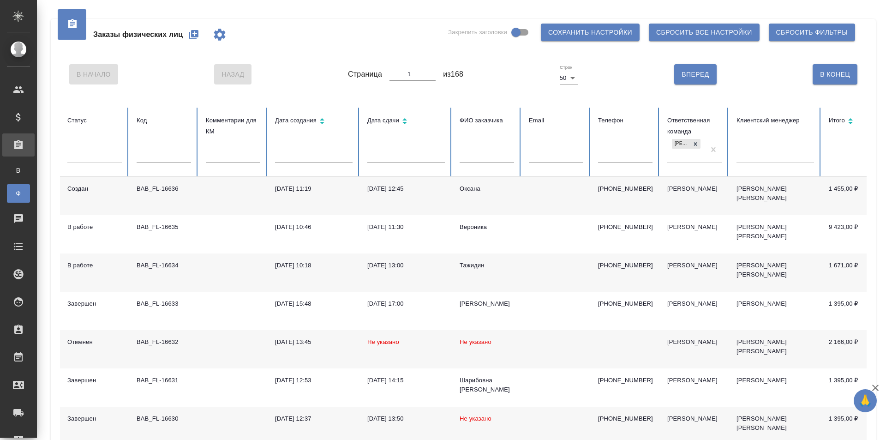
click at [163, 160] on input "text" at bounding box center [164, 155] width 54 height 13
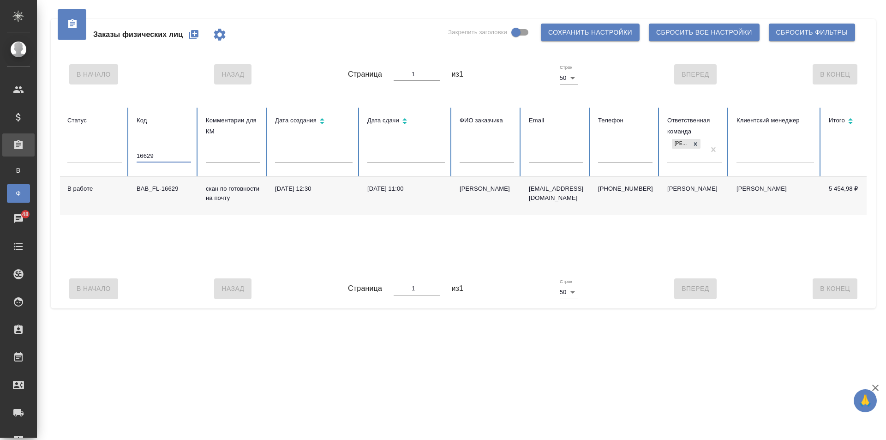
type input "16629"
click at [176, 193] on div "BAB_FL-16629" at bounding box center [164, 188] width 54 height 9
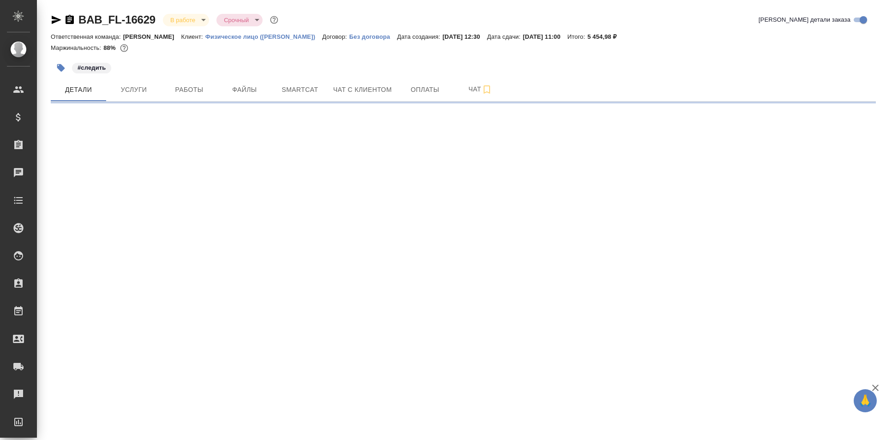
select select "RU"
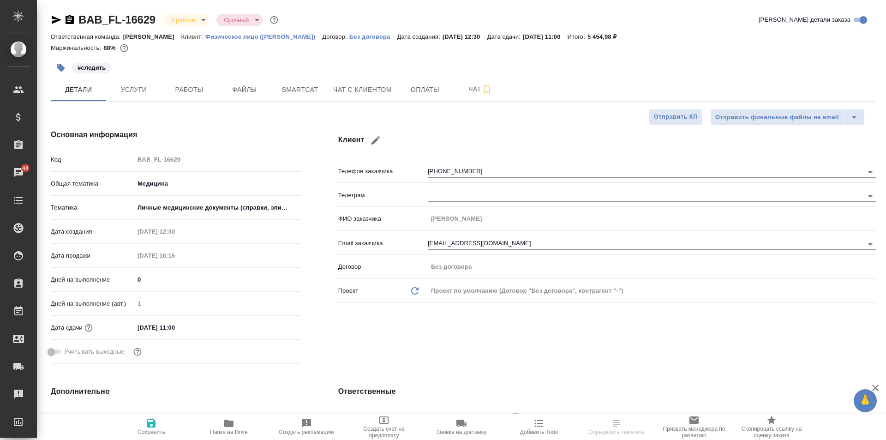
type textarea "x"
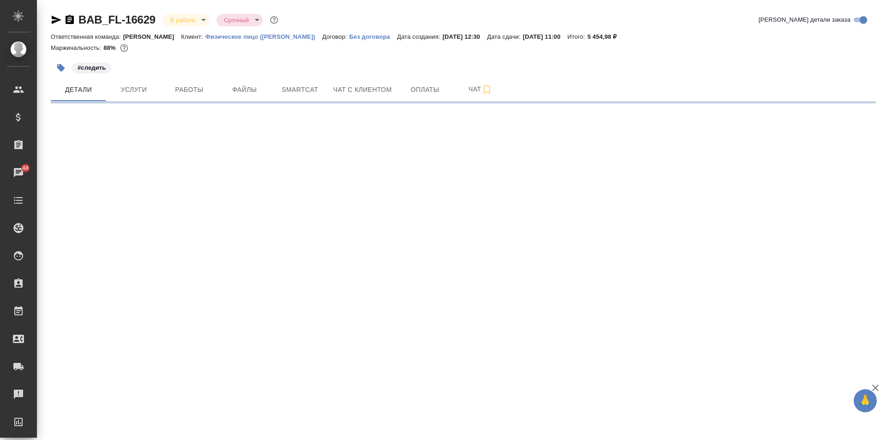
select select "RU"
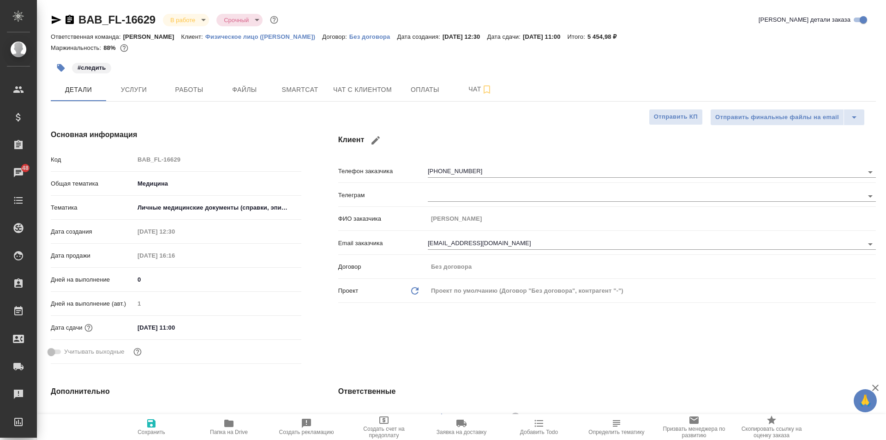
type textarea "x"
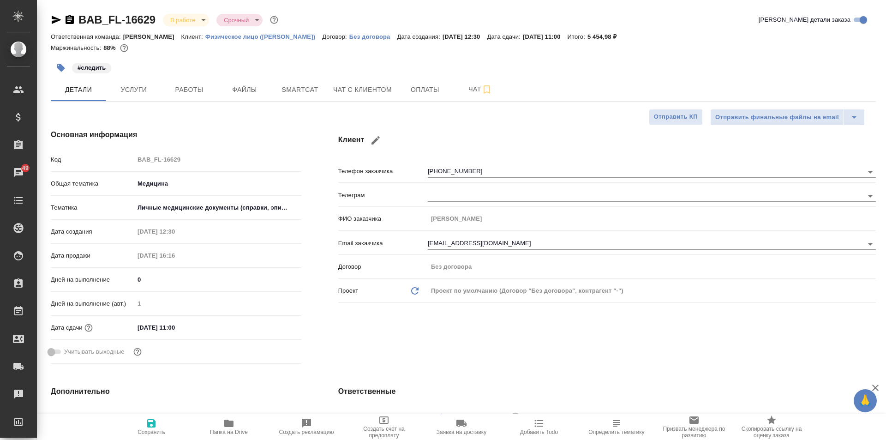
type textarea "x"
click at [172, 89] on span "Работы" at bounding box center [189, 90] width 44 height 12
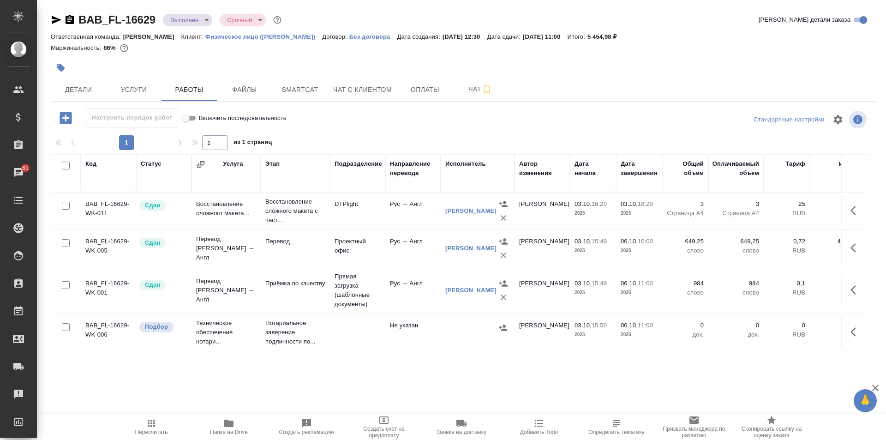
click at [238, 427] on span "Папка на Drive" at bounding box center [229, 426] width 66 height 18
click at [851, 332] on icon "button" at bounding box center [853, 331] width 6 height 9
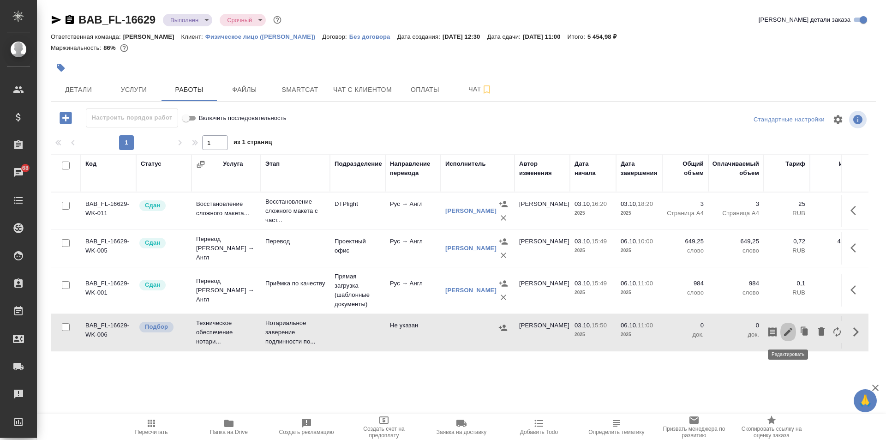
click at [787, 335] on icon "button" at bounding box center [787, 331] width 11 height 11
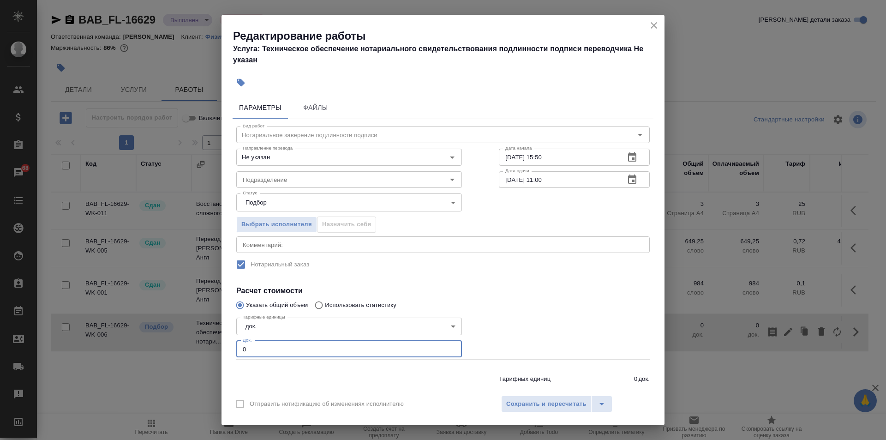
click at [256, 352] on input "0" at bounding box center [349, 348] width 226 height 17
type input "1"
click at [566, 408] on span "Сохранить и пересчитать" at bounding box center [546, 404] width 80 height 11
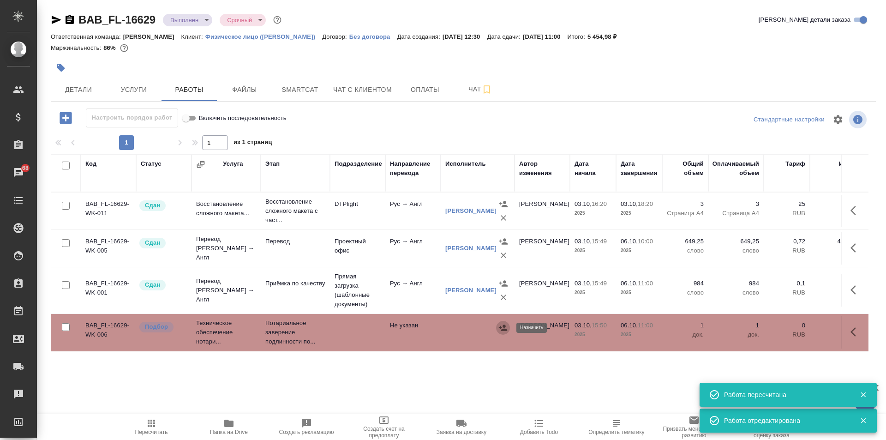
click at [498, 328] on button "button" at bounding box center [503, 328] width 14 height 14
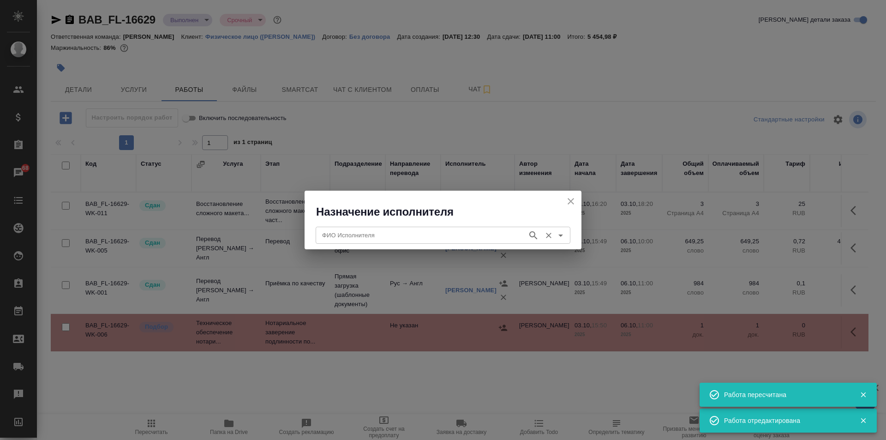
click at [345, 234] on input "ФИО Исполнителя" at bounding box center [420, 234] width 204 height 11
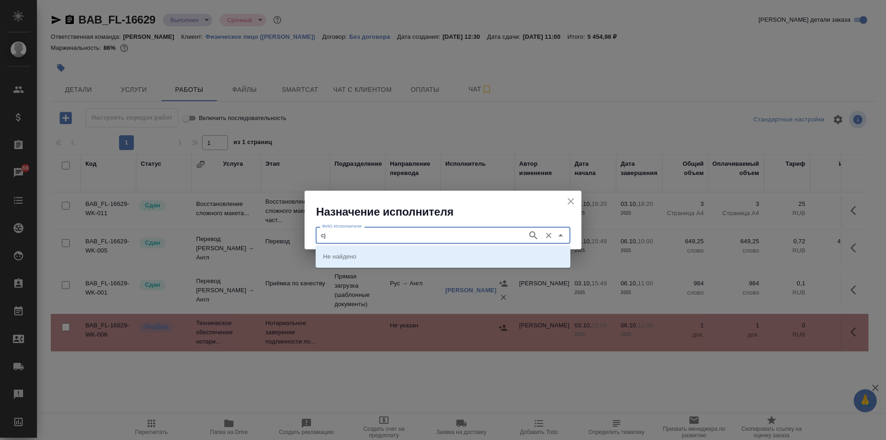
type input "c"
type input "[PERSON_NAME]"
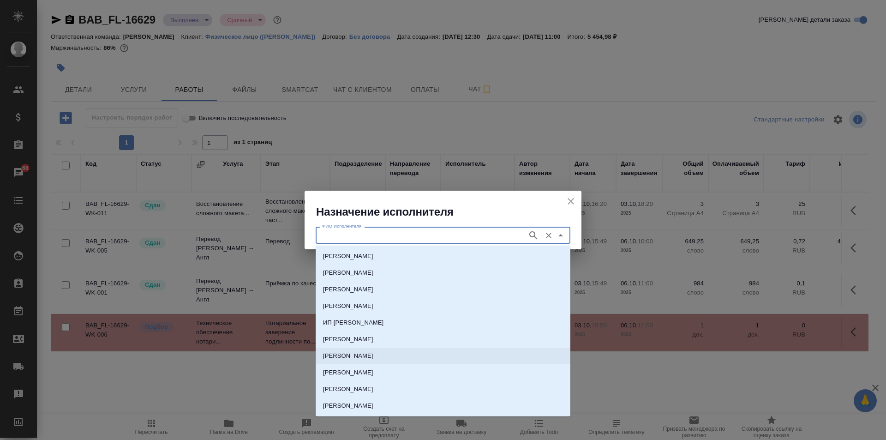
click at [373, 358] on p "[PERSON_NAME]" at bounding box center [348, 355] width 50 height 9
type input "[PERSON_NAME]"
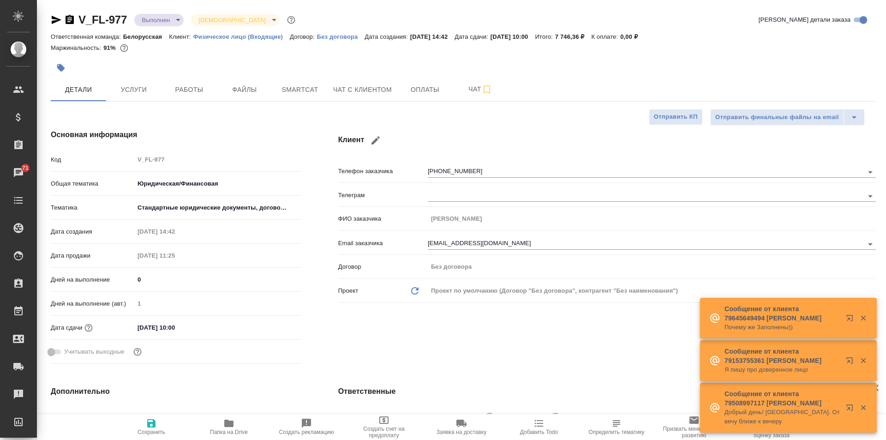
select select "RU"
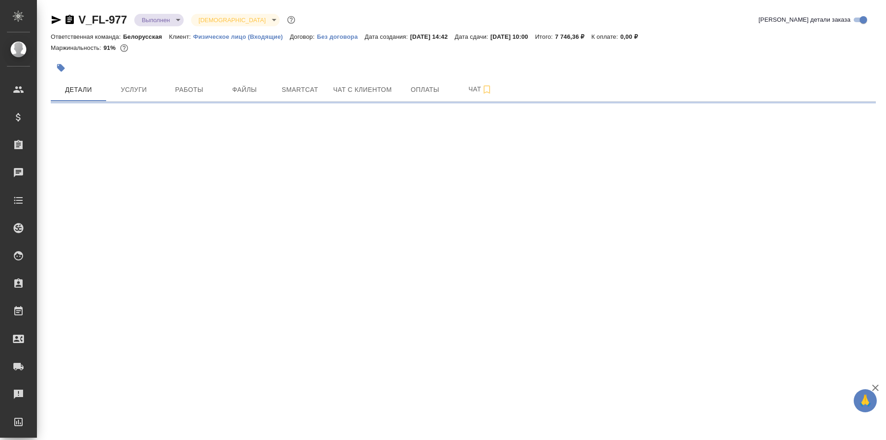
select select "RU"
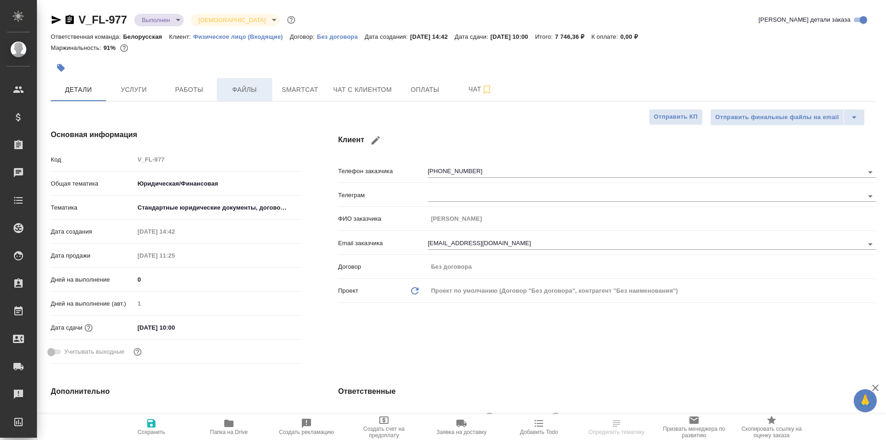
type textarea "x"
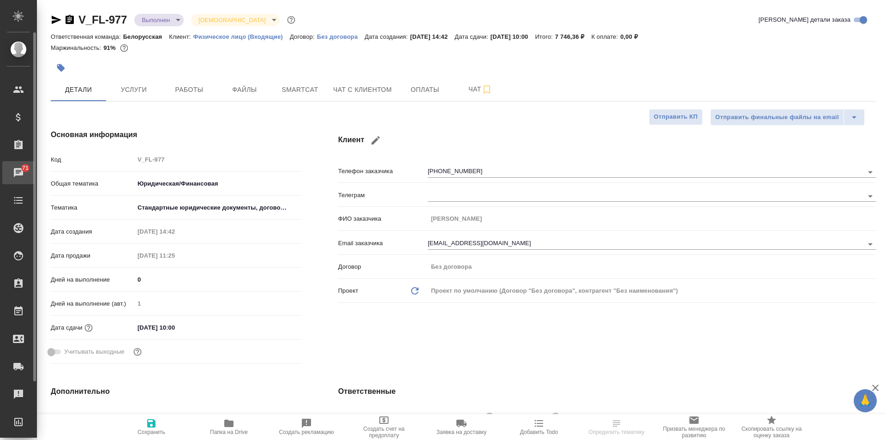
type textarea "x"
select select "RU"
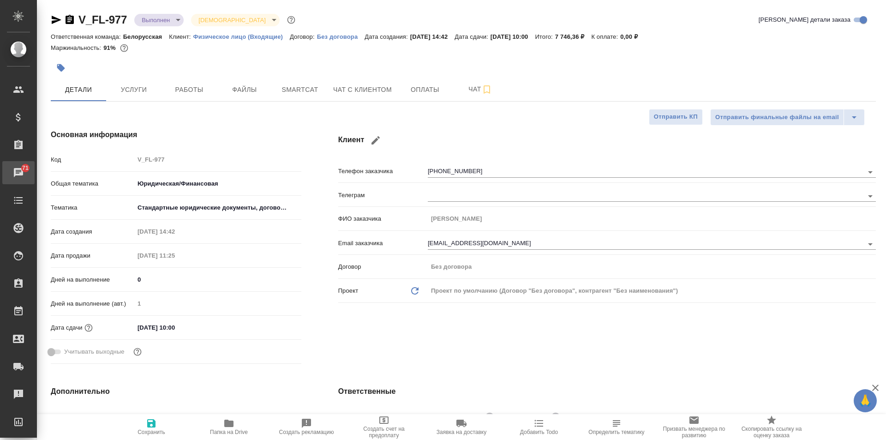
type textarea "x"
